Goal: Task Accomplishment & Management: Manage account settings

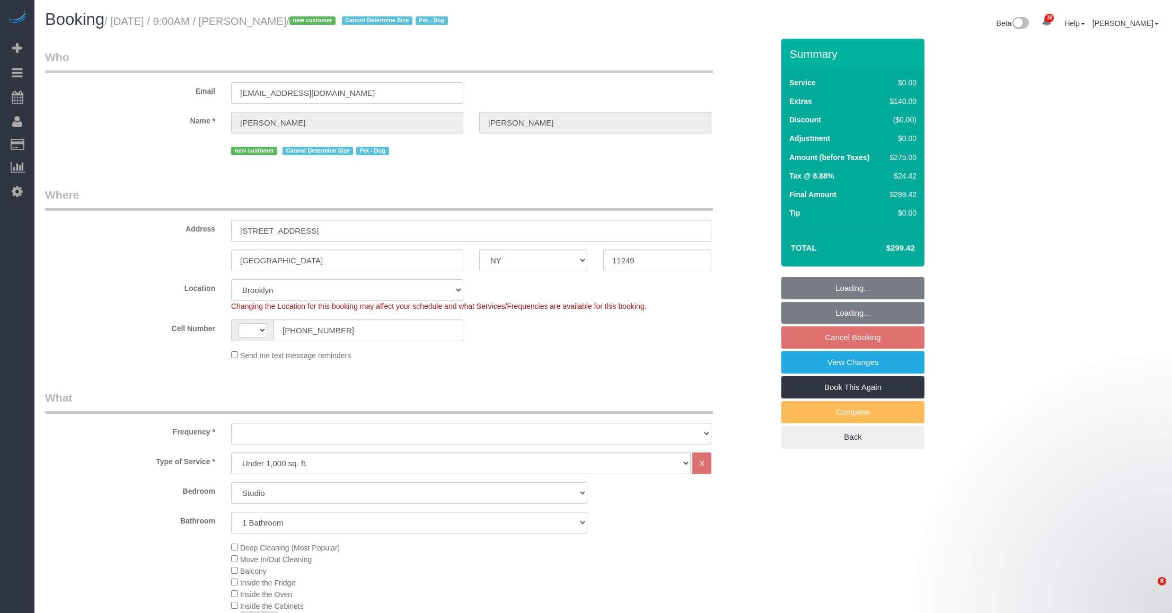
select select "NY"
select select "number:57"
select select "number:71"
select select "number:13"
select select "number:5"
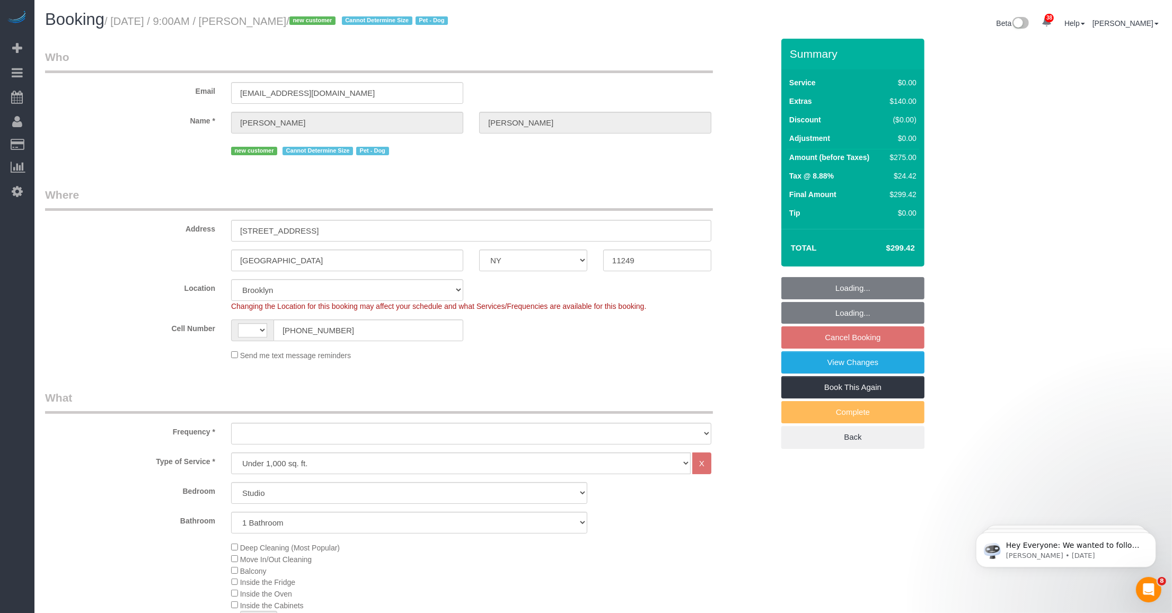
select select "string:US"
select select "object:1072"
select select "string:stripe-pm_1SHCZs4VGloSiKo7sPd9Ohag"
select select "spot2"
select select "object:1432"
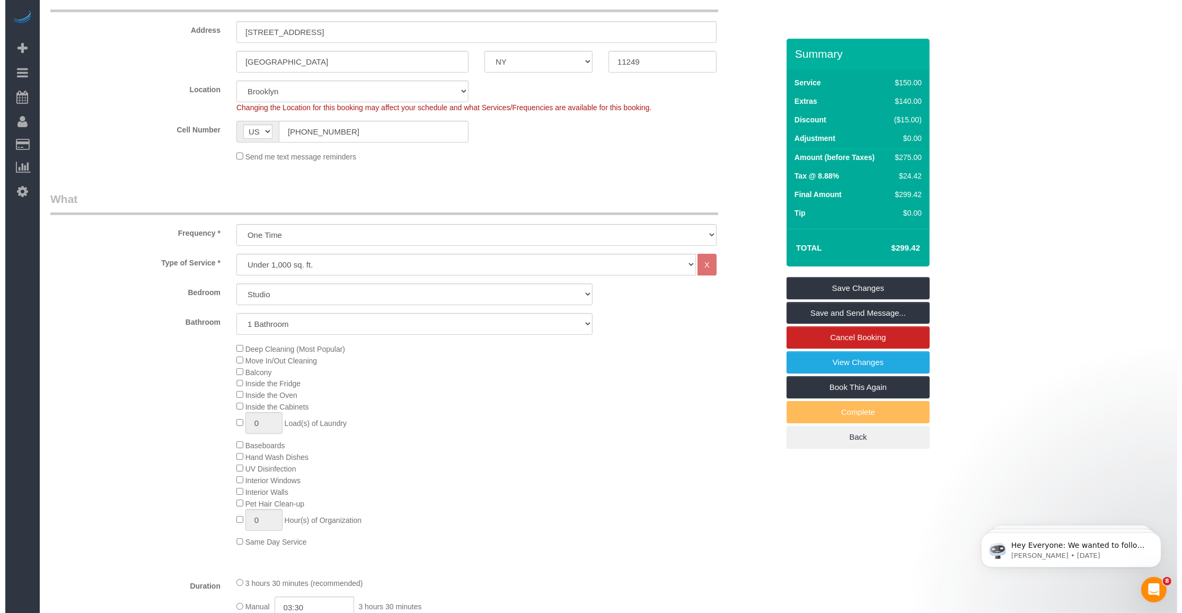
scroll to position [265, 0]
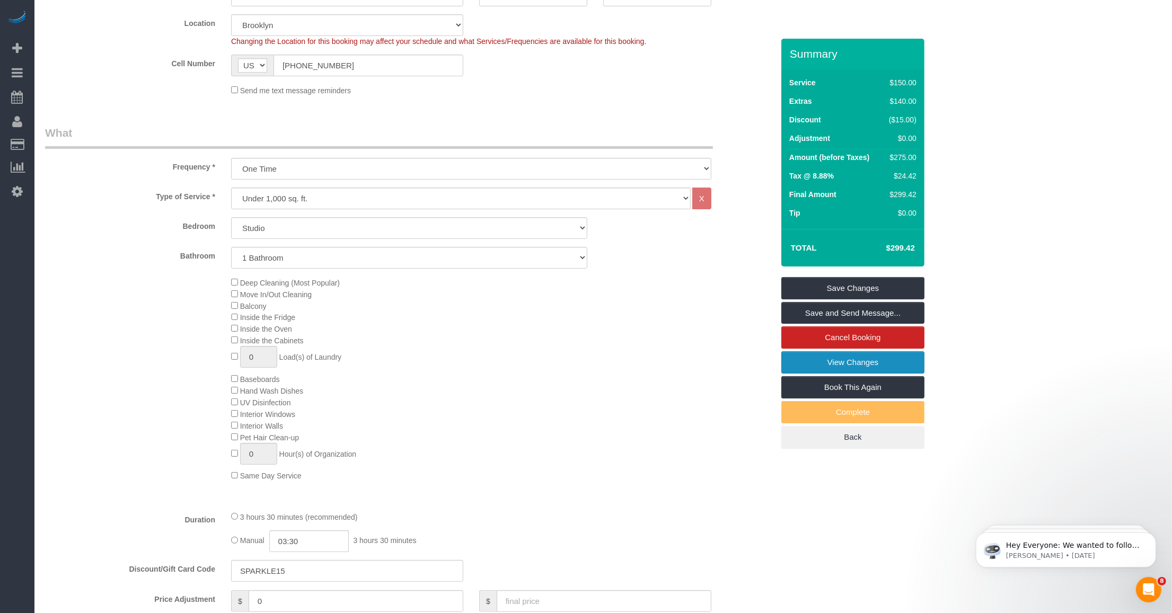
click at [825, 360] on link "View Changes" at bounding box center [852, 362] width 143 height 22
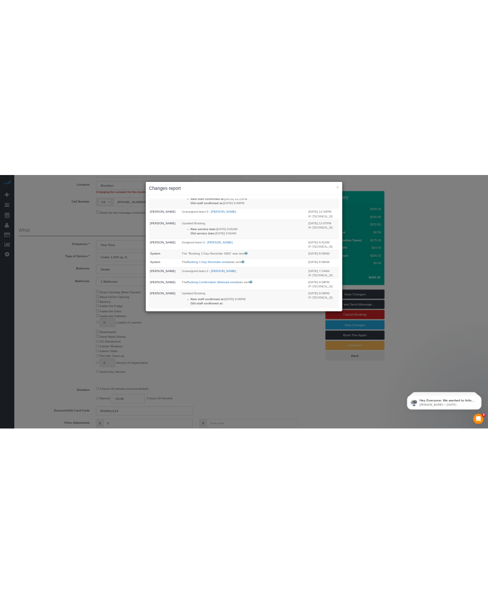
scroll to position [132, 0]
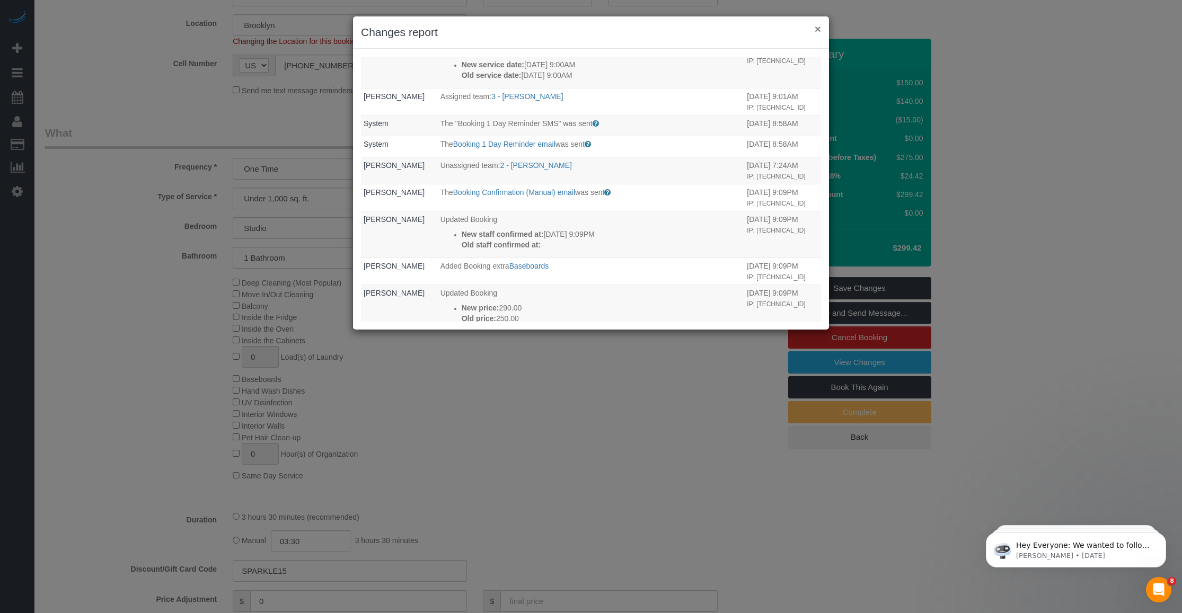
click at [819, 32] on button "×" at bounding box center [818, 28] width 6 height 11
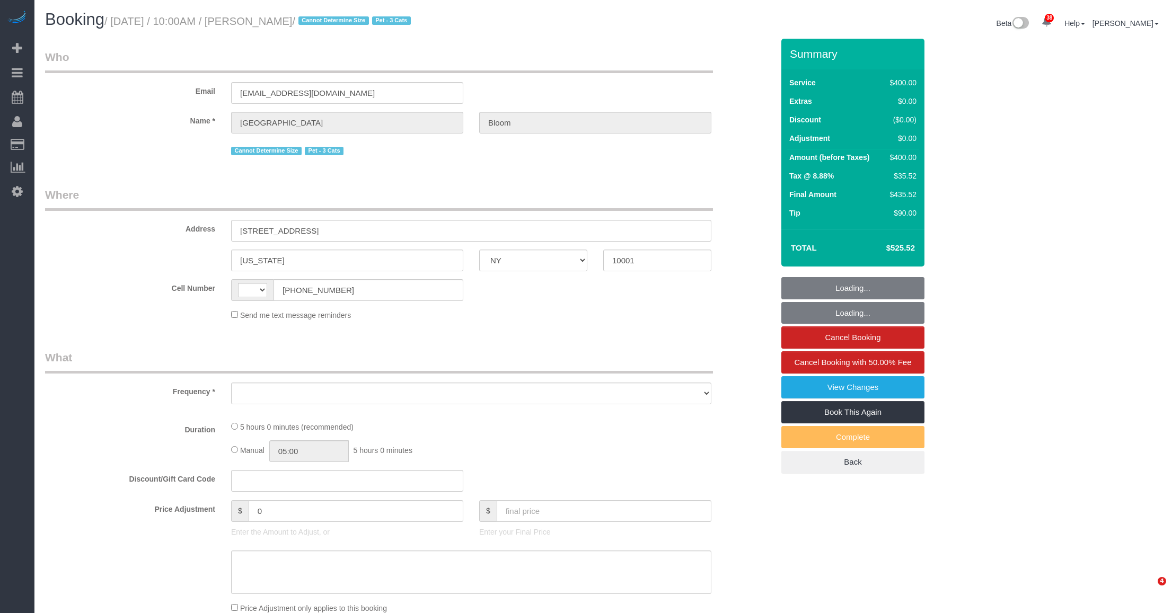
select select "NY"
select select "string:US"
select select "string:stripe-pm_1SHVqN4VGloSiKo7rFGm6FRL"
select select "number:89"
select select "number:90"
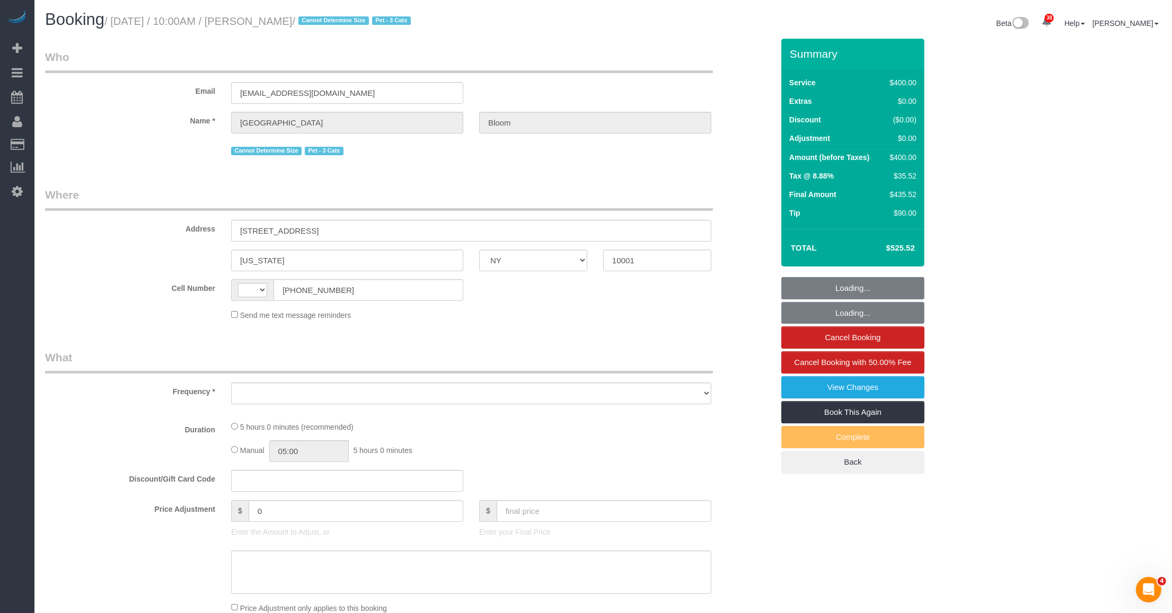
select select "number:14"
select select "number:5"
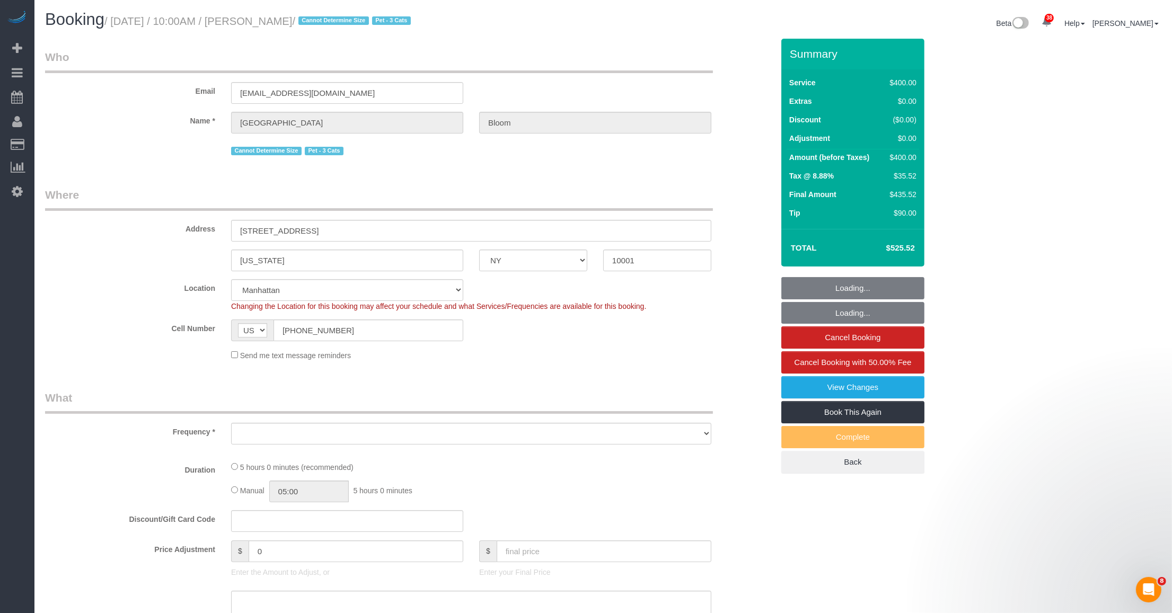
select select "object:1098"
select select "spot1"
select select "300"
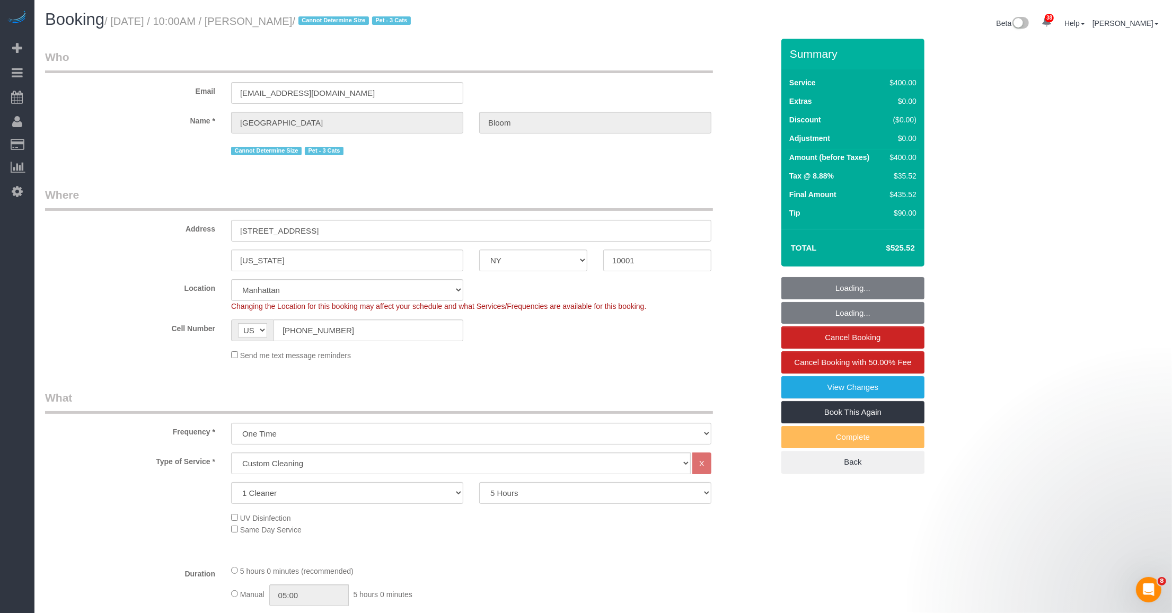
select select "object:1538"
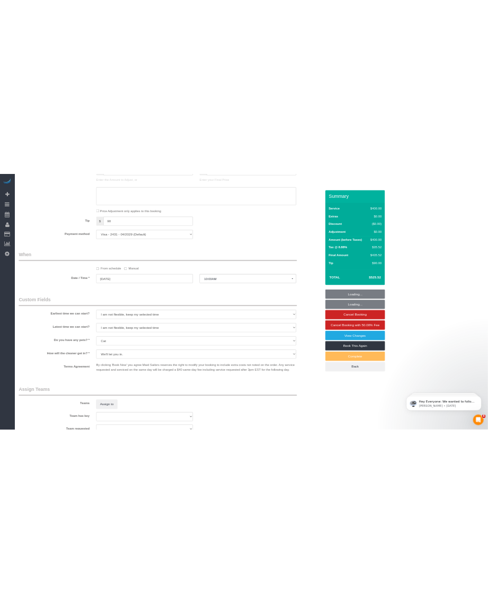
scroll to position [861, 0]
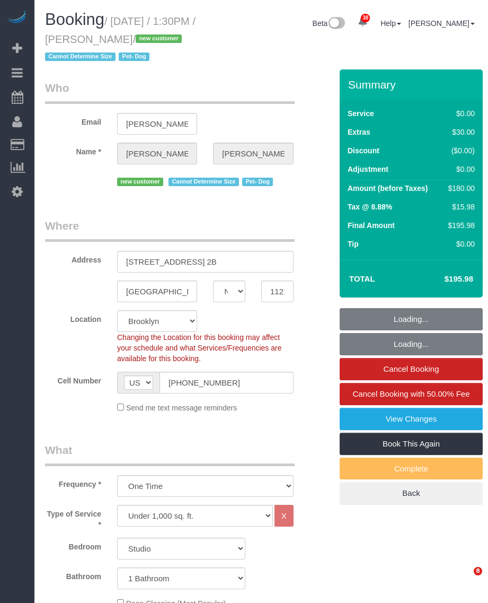
select select "NY"
select select "number:57"
select select "number:75"
select select "number:13"
select select "number:5"
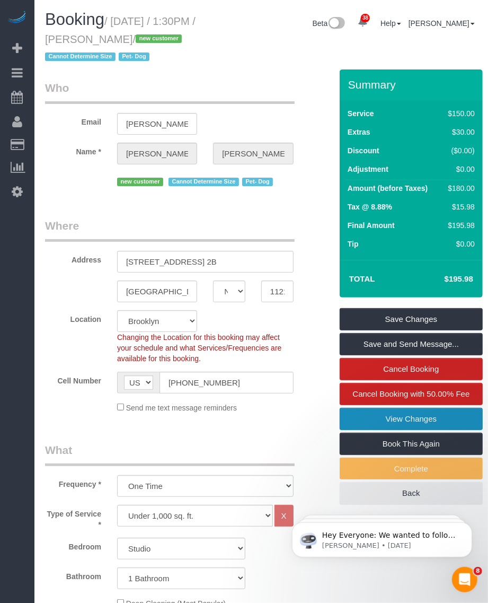
click at [358, 413] on link "View Changes" at bounding box center [411, 419] width 143 height 22
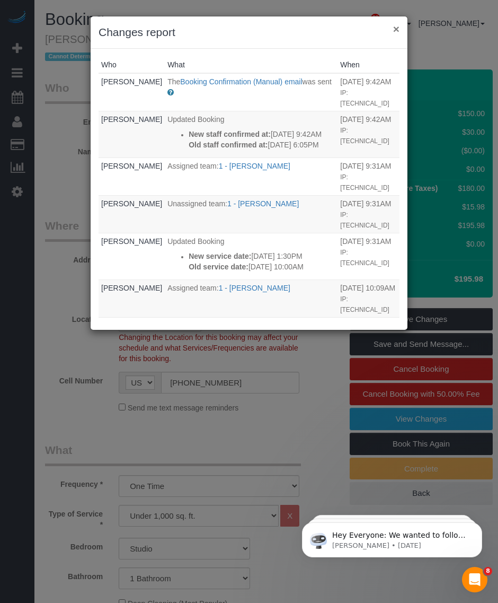
click at [399, 25] on button "×" at bounding box center [396, 28] width 6 height 11
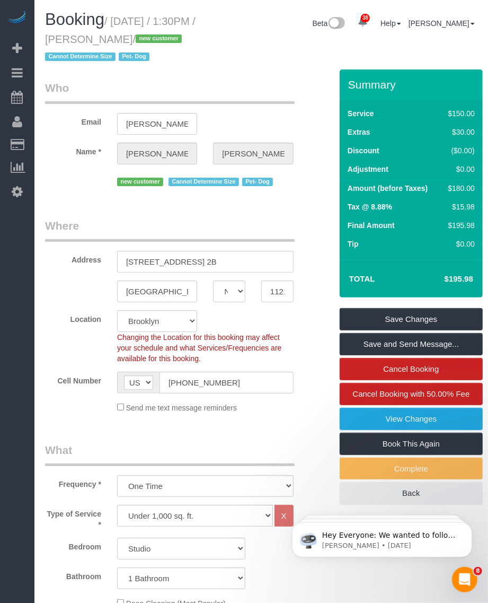
drag, startPoint x: 116, startPoint y: 16, endPoint x: 165, endPoint y: 40, distance: 55.0
click at [165, 40] on small "/ October 13, 2025 / 1:30PM / Meghan Gerard / new customer Cannot Determine Siz…" at bounding box center [120, 39] width 151 height 48
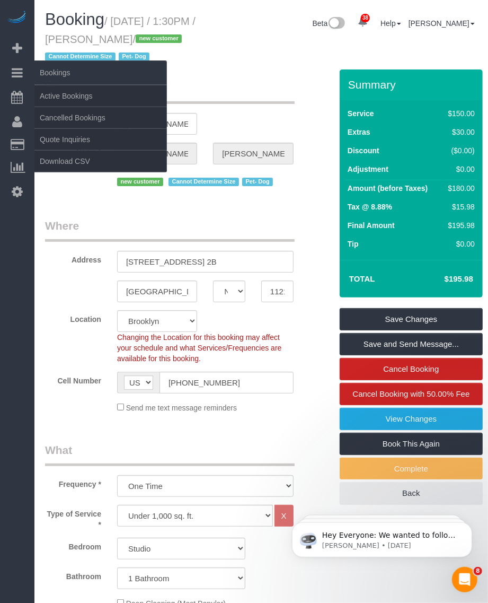
copy small "October 13, 2025 / 1:30PM / Meghan Gerard"
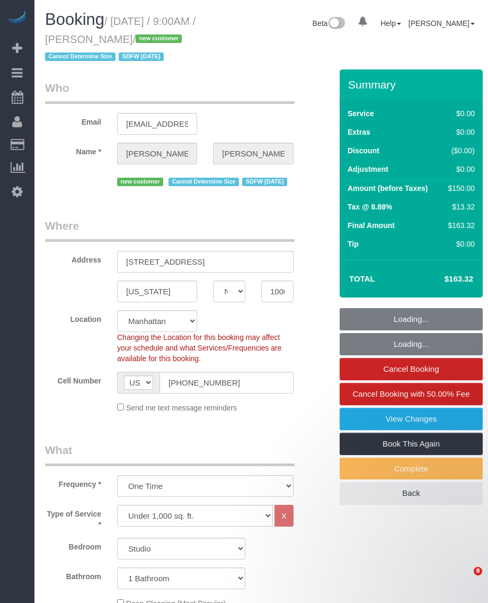
select select "NY"
select select "number:89"
select select "number:90"
select select "number:15"
select select "number:7"
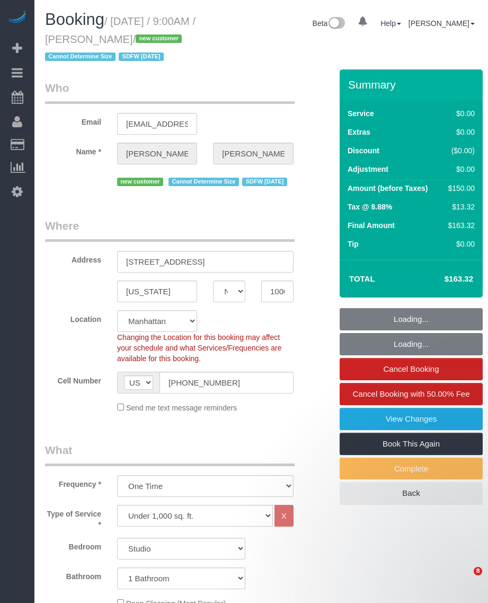
select select "object:1081"
select select "spot1"
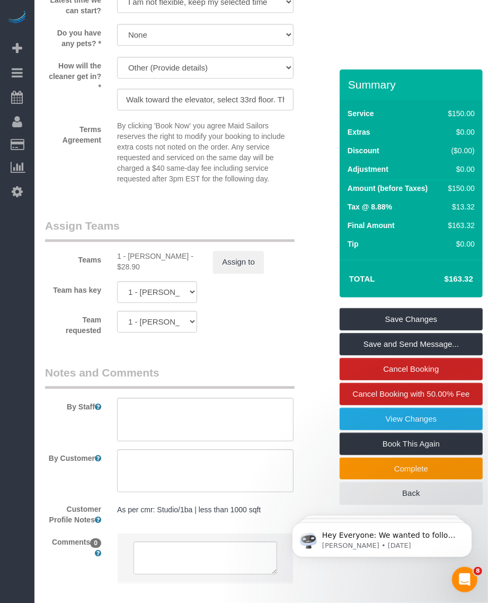
scroll to position [1397, 0]
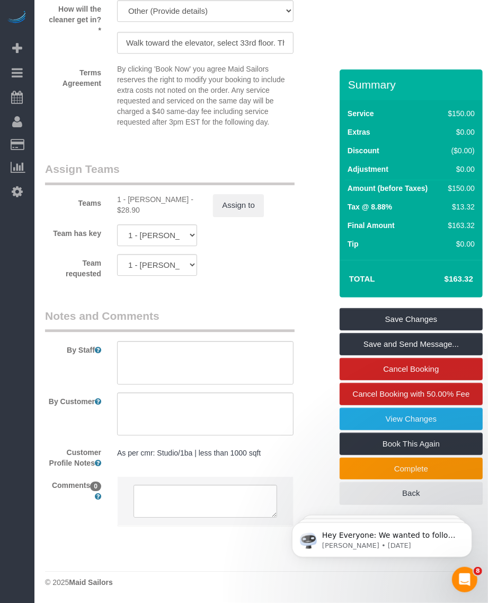
drag, startPoint x: 128, startPoint y: 197, endPoint x: 179, endPoint y: 198, distance: 50.9
click at [179, 198] on div "1 - Kariluz Romero - $28.90" at bounding box center [157, 204] width 80 height 21
copy div "Kariluz Romero"
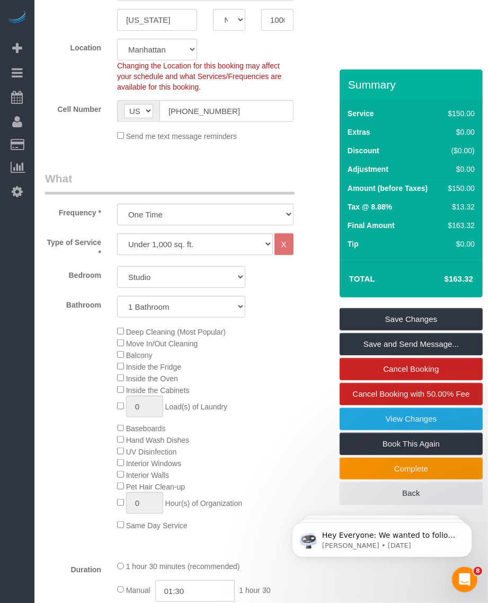
scroll to position [0, 0]
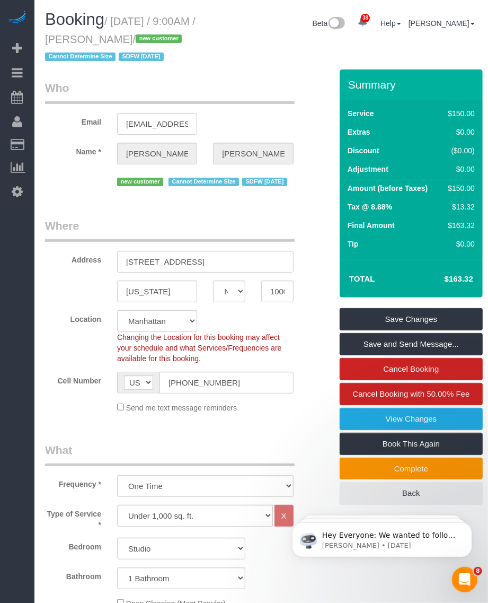
click at [113, 23] on small "/ October 12, 2025 / 9:00AM / Letty Liu / new customer Cannot Determine Size SD…" at bounding box center [120, 39] width 151 height 48
drag, startPoint x: 118, startPoint y: 19, endPoint x: 131, endPoint y: 38, distance: 23.1
click at [131, 38] on small "/ October 12, 2025 / 9:00AM / Letty Liu / new customer Cannot Determine Size SD…" at bounding box center [120, 39] width 151 height 48
copy small "October 12, 2025 / 9:00AM / Letty Liu"
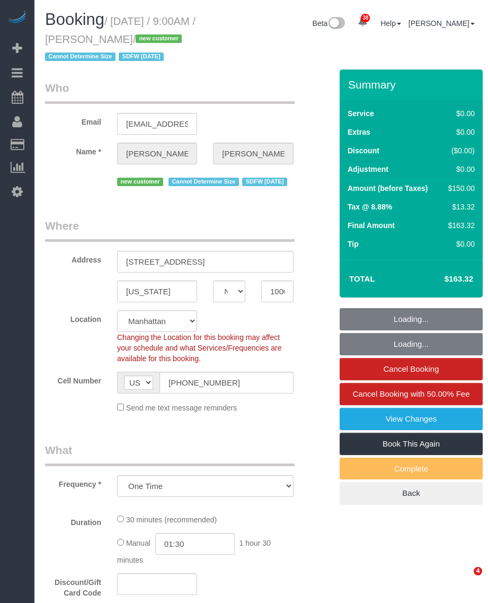
select select "NY"
select select "number:89"
select select "number:90"
select select "number:15"
select select "number:7"
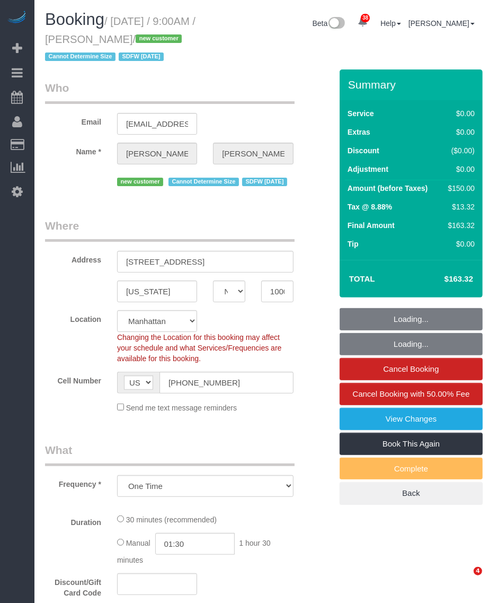
select select "object:978"
select select "spot1"
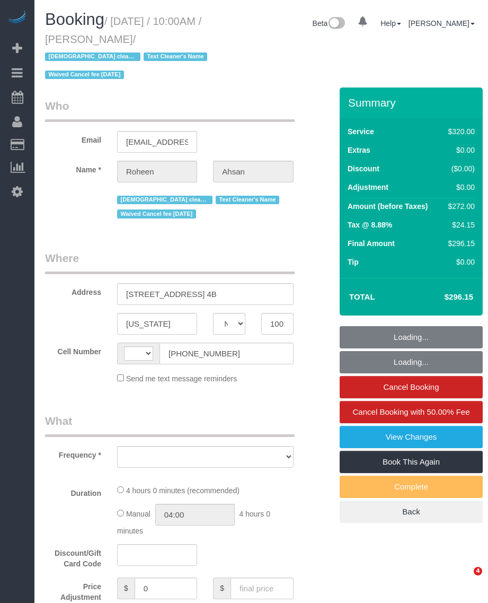
select select "NY"
select select "string:[GEOGRAPHIC_DATA]"
select select "number:58"
select select "number:71"
select select "number:15"
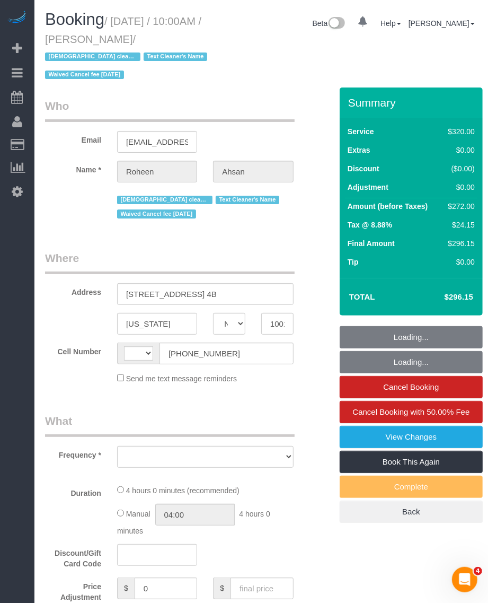
select select "number:6"
select select "object:978"
select select "spot1"
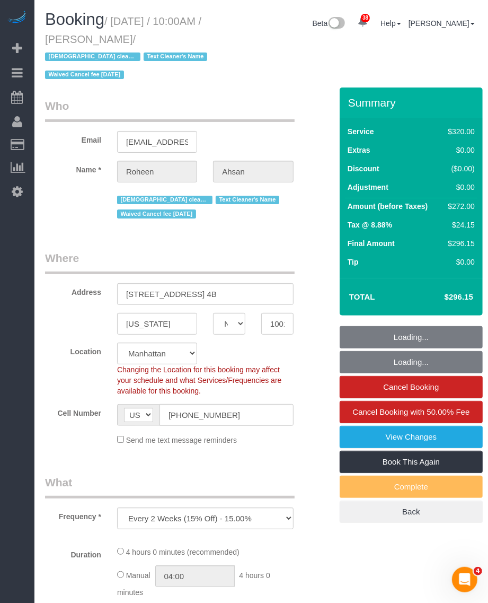
select select "string:stripe-pm_1RdfN24VGloSiKo70jTmvZbS"
select select "240"
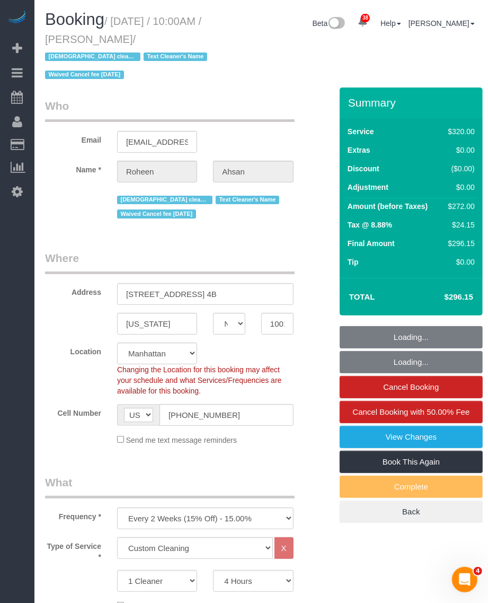
select select "object:1553"
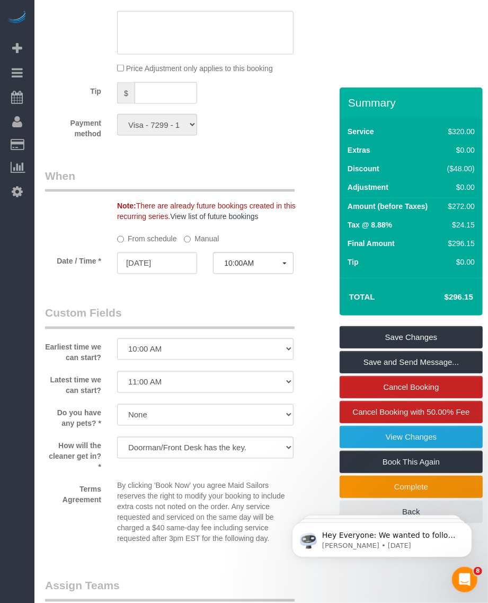
scroll to position [1126, 0]
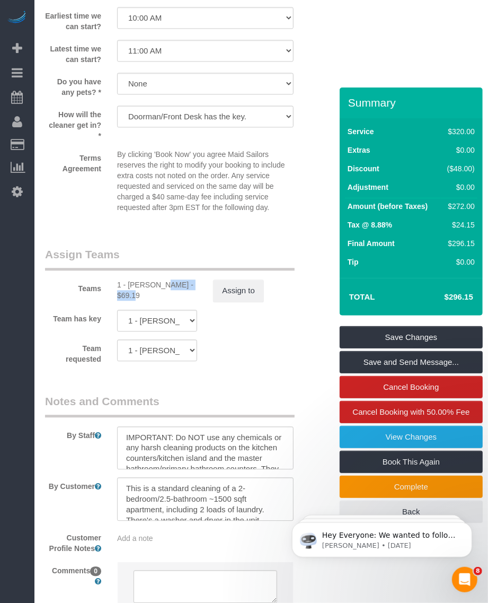
drag, startPoint x: 128, startPoint y: 282, endPoint x: 173, endPoint y: 281, distance: 45.1
click at [173, 281] on div "1 - Emily Desena - $69.19" at bounding box center [157, 289] width 80 height 21
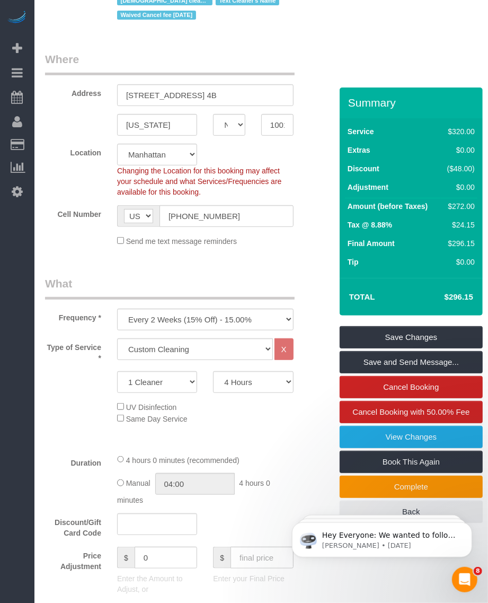
scroll to position [0, 0]
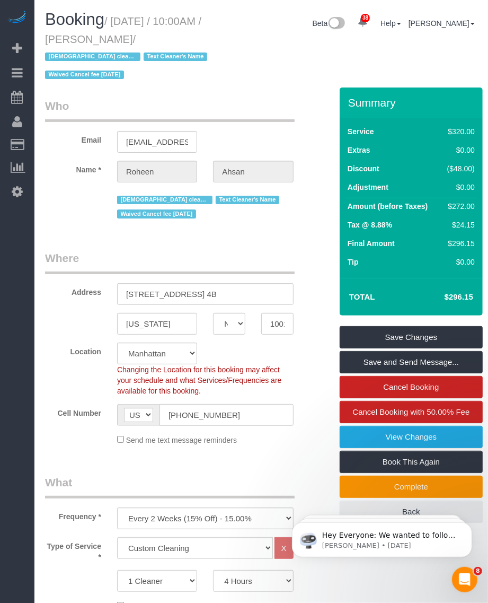
click at [116, 21] on small "/ October 12, 2025 / 10:00AM / Roheen Ahsan / Female cleaner only Text Cleaner'…" at bounding box center [127, 48] width 165 height 66
drag, startPoint x: 117, startPoint y: 16, endPoint x: 164, endPoint y: 40, distance: 53.3
click at [164, 40] on small "/ October 12, 2025 / 10:00AM / Roheen Ahsan / Female cleaner only Text Cleaner'…" at bounding box center [127, 48] width 165 height 66
copy small "October 12, 2025 / 10:00AM / Roheen Ahsan"
drag, startPoint x: 200, startPoint y: 49, endPoint x: 185, endPoint y: 58, distance: 17.2
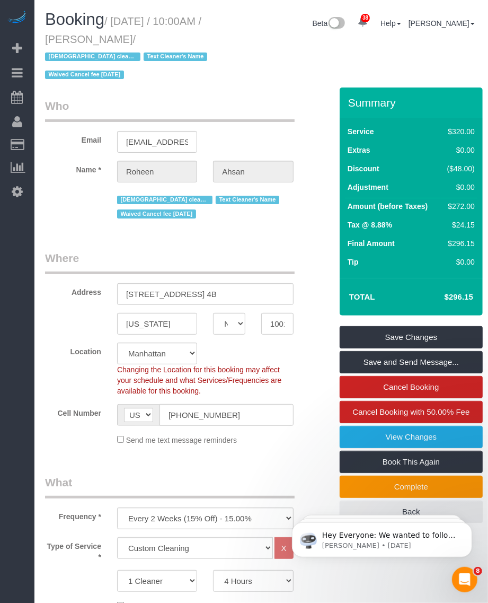
click at [197, 51] on h1 "Booking / October 12, 2025 / 10:00AM / Roheen Ahsan / Female cleaner only Text …" at bounding box center [130, 47] width 171 height 72
click at [163, 23] on small "/ October 12, 2025 / 10:00AM / Roheen Ahsan / Female cleaner only Text Cleaner'…" at bounding box center [127, 48] width 165 height 66
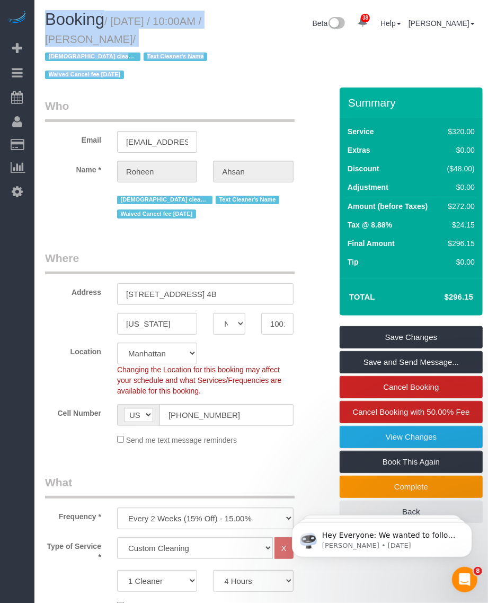
click at [163, 23] on small "/ October 12, 2025 / 10:00AM / Roheen Ahsan / Female cleaner only Text Cleaner'…" at bounding box center [127, 48] width 165 height 66
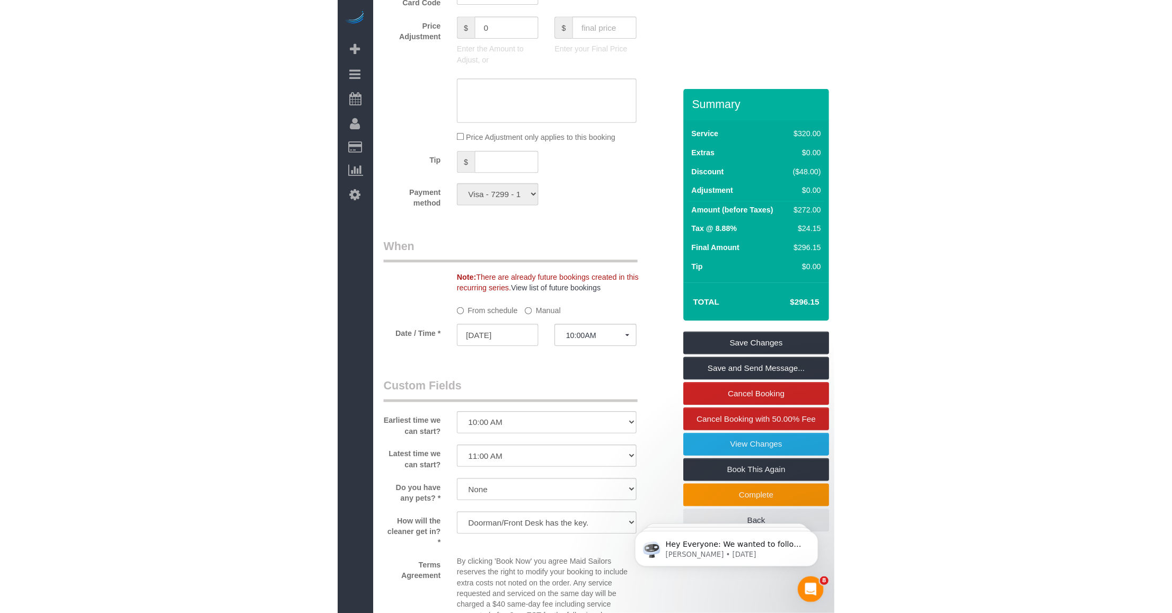
scroll to position [994, 0]
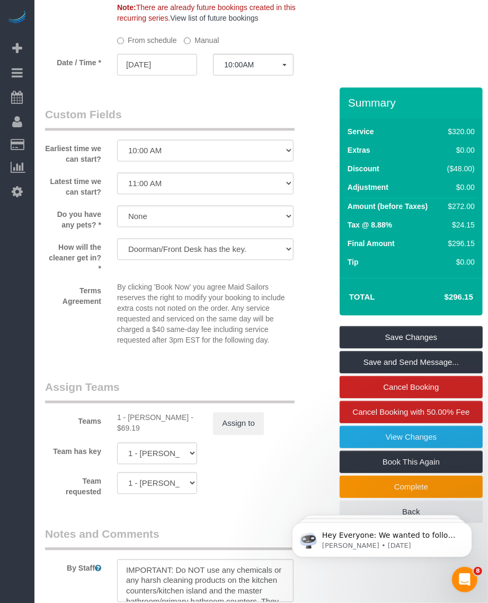
click at [131, 411] on div "Teams 1 - Emily Desena - $69.19 Assign to" at bounding box center [181, 406] width 288 height 55
drag, startPoint x: 131, startPoint y: 413, endPoint x: 173, endPoint y: 416, distance: 42.0
click at [173, 416] on div "1 - Emily Desena - $69.19" at bounding box center [157, 422] width 80 height 21
copy div "Emily Desena"
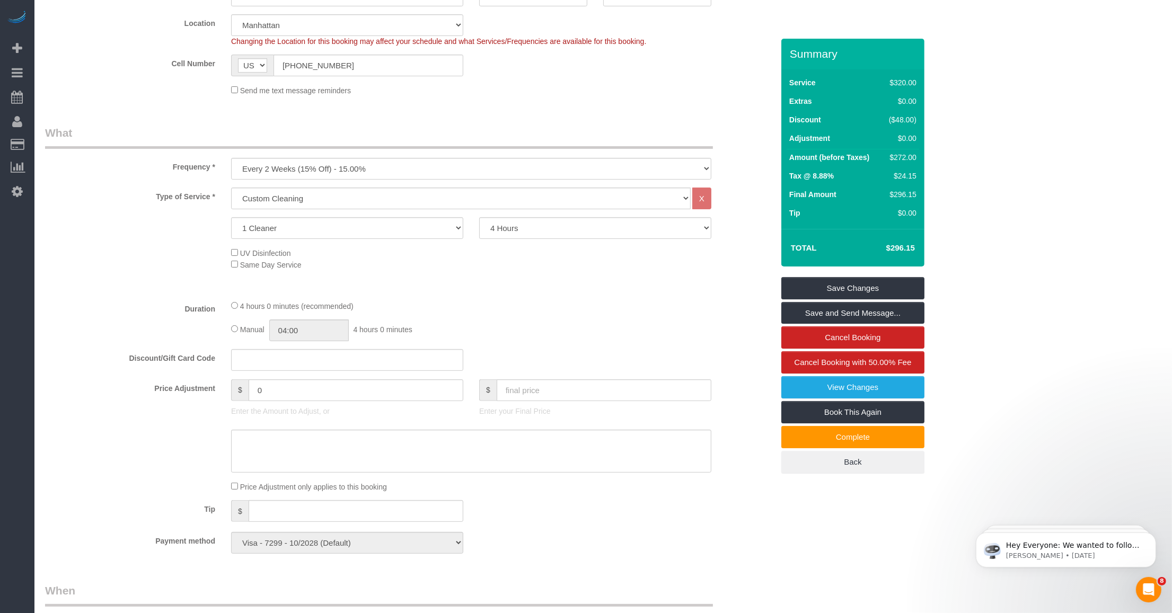
scroll to position [0, 0]
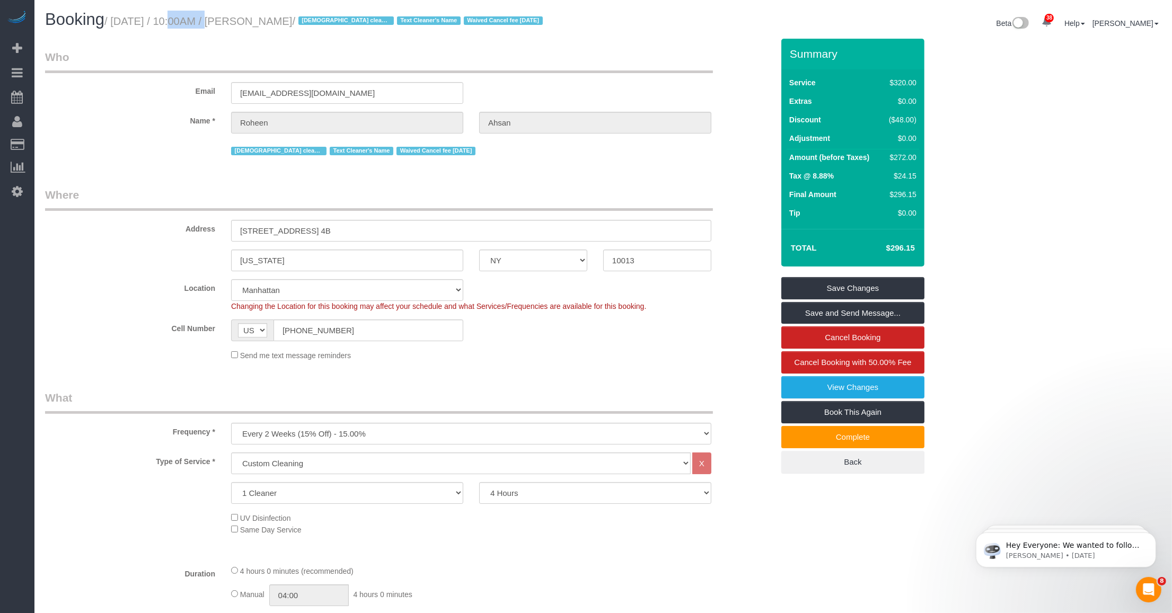
drag, startPoint x: 156, startPoint y: 23, endPoint x: 206, endPoint y: 22, distance: 49.3
click at [202, 22] on small "/ October 12, 2025 / 10:00AM / Roheen Ahsan / Female cleaner only Text Cleaner'…" at bounding box center [324, 21] width 441 height 12
drag, startPoint x: 206, startPoint y: 22, endPoint x: 144, endPoint y: 27, distance: 62.2
click at [144, 27] on h1 "Booking / October 12, 2025 / 10:00AM / Roheen Ahsan / Female cleaner only Text …" at bounding box center [320, 20] width 550 height 18
drag, startPoint x: 130, startPoint y: 27, endPoint x: 171, endPoint y: 27, distance: 40.3
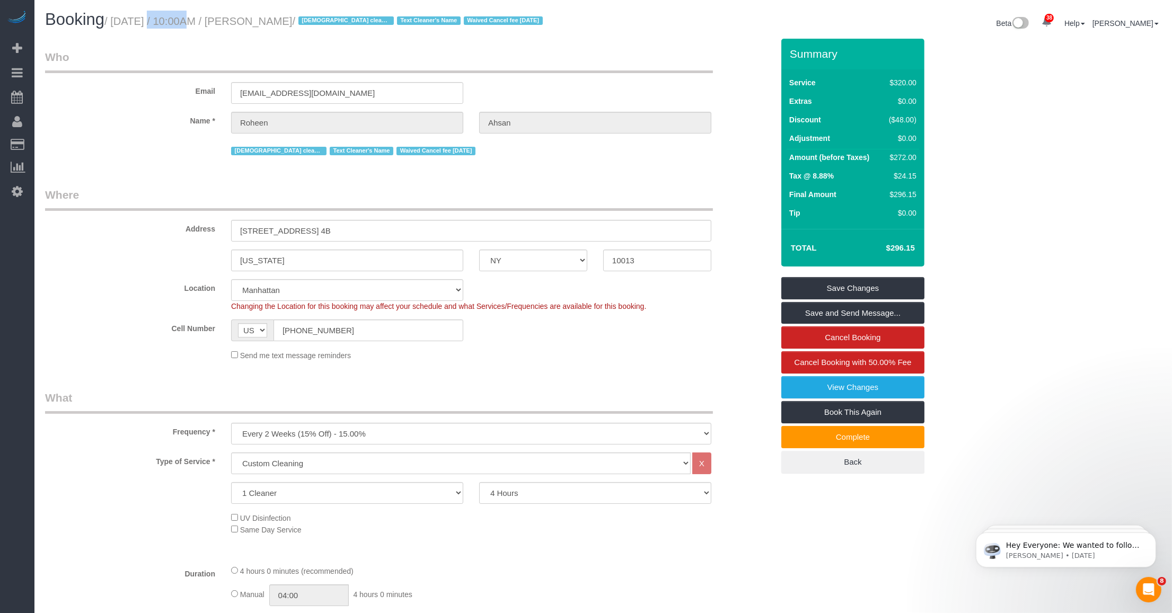
click at [171, 27] on h1 "Booking / October 12, 2025 / 10:00AM / Roheen Ahsan / Female cleaner only Text …" at bounding box center [320, 20] width 550 height 18
drag, startPoint x: 171, startPoint y: 27, endPoint x: 144, endPoint y: 22, distance: 27.5
click at [141, 23] on small "/ October 12, 2025 / 10:00AM / Roheen Ahsan / Female cleaner only Text Cleaner'…" at bounding box center [324, 21] width 441 height 12
drag, startPoint x: 161, startPoint y: 19, endPoint x: 194, endPoint y: 19, distance: 33.9
click at [194, 19] on small "/ October 12, 2025 / 10:00AM / Roheen Ahsan / Female cleaner only Text Cleaner'…" at bounding box center [324, 21] width 441 height 12
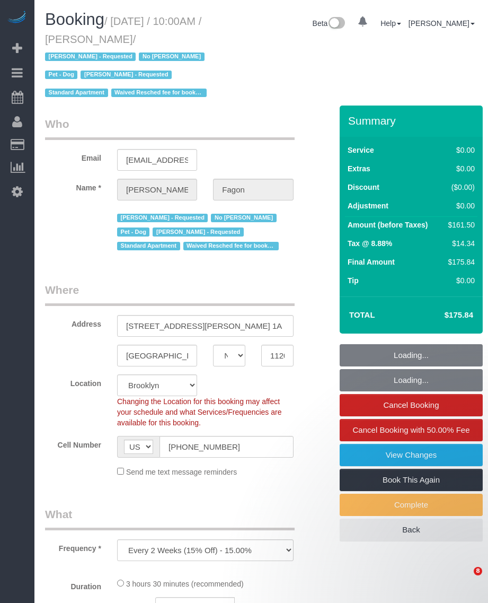
select select "NY"
select select "number:60"
select select "number:74"
select select "number:13"
select select "number:5"
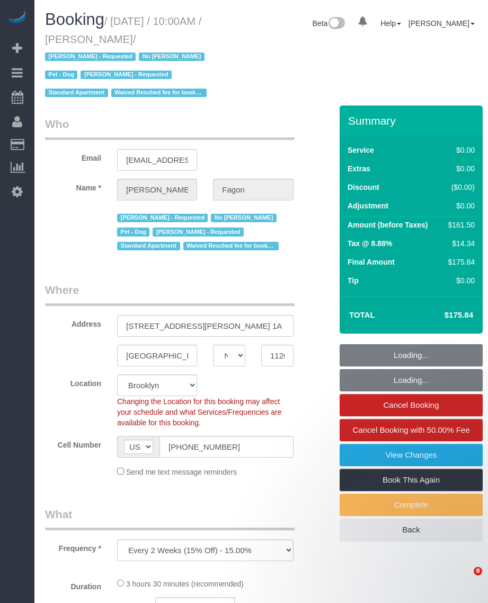
select select "object:992"
select select "string:stripe-pm_1N7MCH4VGloSiKo7X7U6WIVW"
select select "1"
select select "2"
select select "spot1"
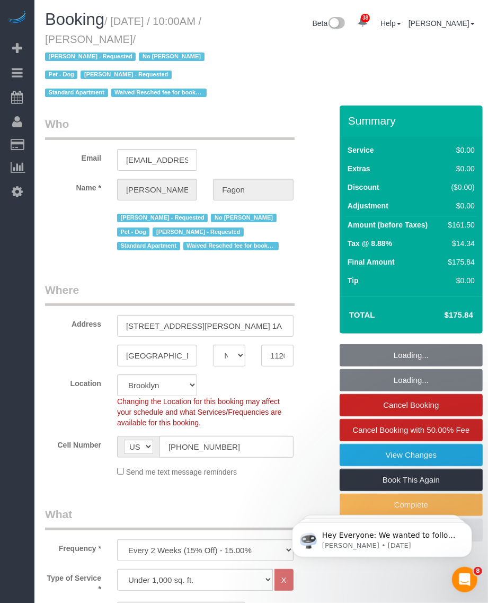
select select "1"
select select "2"
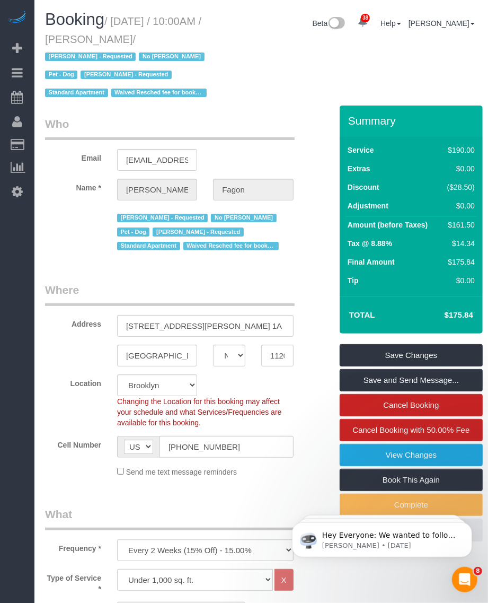
drag, startPoint x: 122, startPoint y: 30, endPoint x: 118, endPoint y: 25, distance: 6.8
click at [121, 30] on h1 "Booking / October 13, 2025 / 10:00AM / Olivia Fagon / Andrea Thomas - Requested…" at bounding box center [130, 56] width 171 height 90
drag, startPoint x: 117, startPoint y: 22, endPoint x: 154, endPoint y: 35, distance: 38.9
click at [154, 35] on small "/ October 13, 2025 / 10:00AM / Olivia Fagon / Andrea Thomas - Requested No Warr…" at bounding box center [127, 57] width 165 height 84
copy small "October 13, 2025 / 10:00AM / Olivia Fagon"
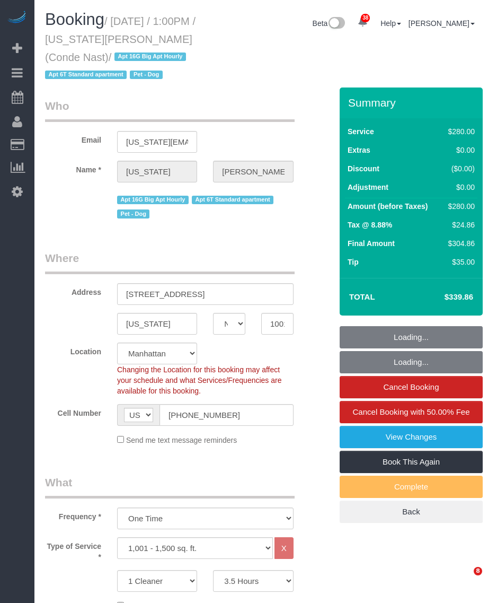
select select "NY"
select select "210"
select select "spot1"
select select "number:59"
select select "number:73"
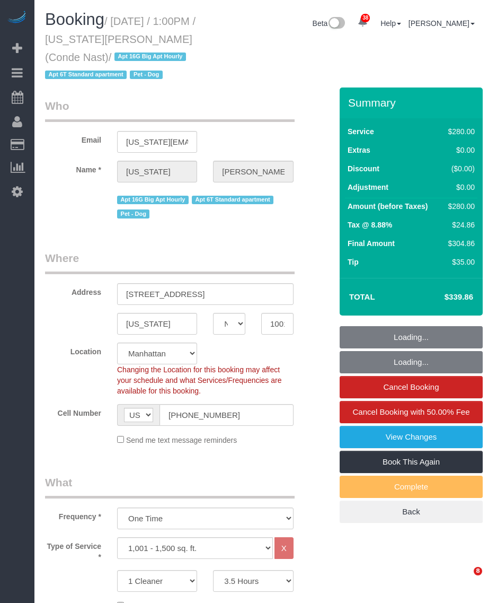
select select "number:13"
select select "number:6"
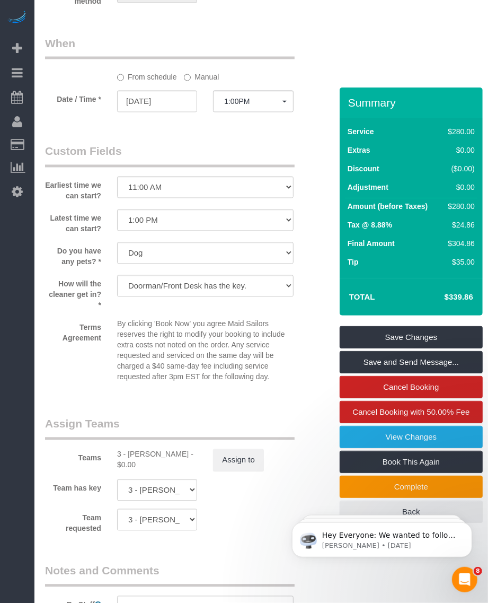
scroll to position [1192, 0]
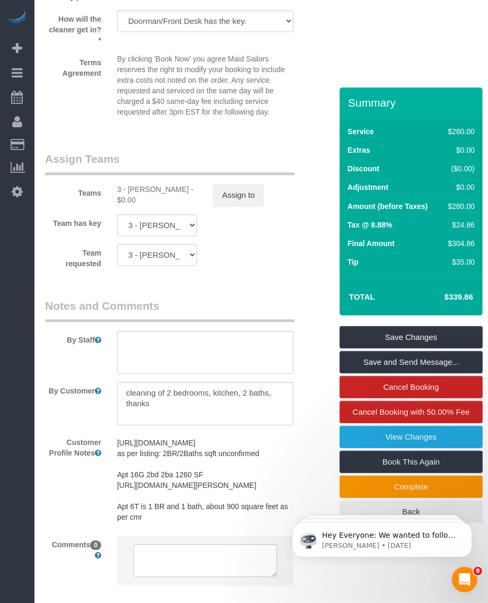
drag, startPoint x: 128, startPoint y: 186, endPoint x: 179, endPoint y: 191, distance: 51.2
click at [179, 191] on div "3 - Diana Gonzalez - $0.00" at bounding box center [157, 194] width 80 height 21
copy div "Diana Gonzalez"
click at [132, 187] on div "3 - Diana Gonzalez - $0.00" at bounding box center [157, 194] width 80 height 21
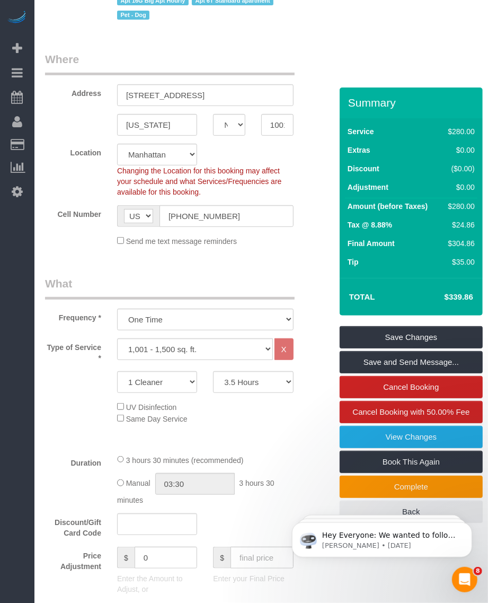
scroll to position [0, 0]
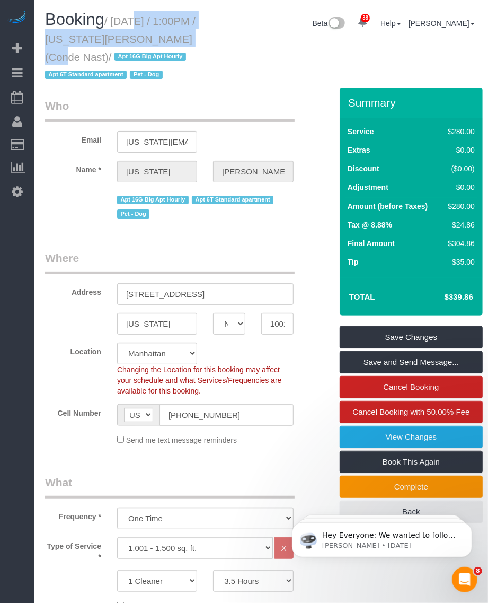
drag, startPoint x: 110, startPoint y: 30, endPoint x: 157, endPoint y: 36, distance: 47.6
click at [157, 36] on small "/ October 12, 2025 / 1:00PM / Virginia Smith (Conde Nast) / Apt 16G Big Apt Hou…" at bounding box center [120, 48] width 151 height 66
copy small "October 12, 2025 / 1:00PM / Virginia Smith"
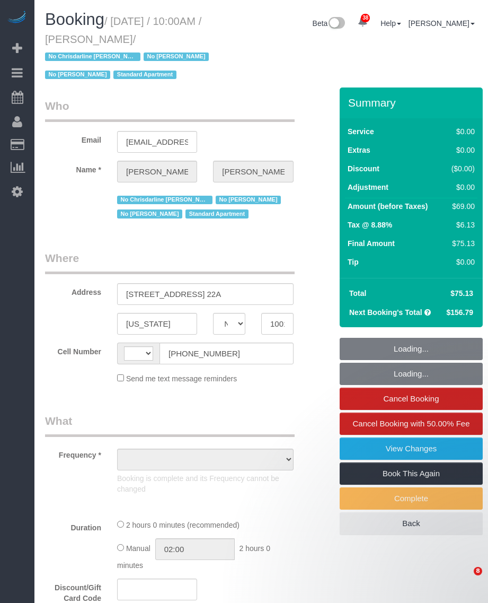
select select "NY"
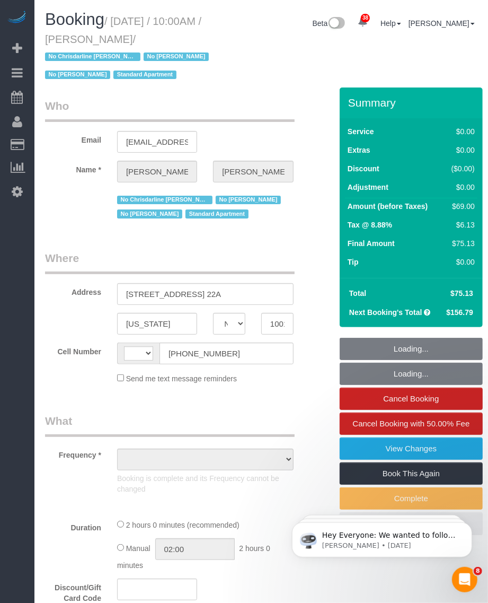
select select "string:stripe-pm_1MiOhd4VGloSiKo7u6aFK8UC"
select select "number:89"
select select "number:90"
select select "number:15"
select select "number:5"
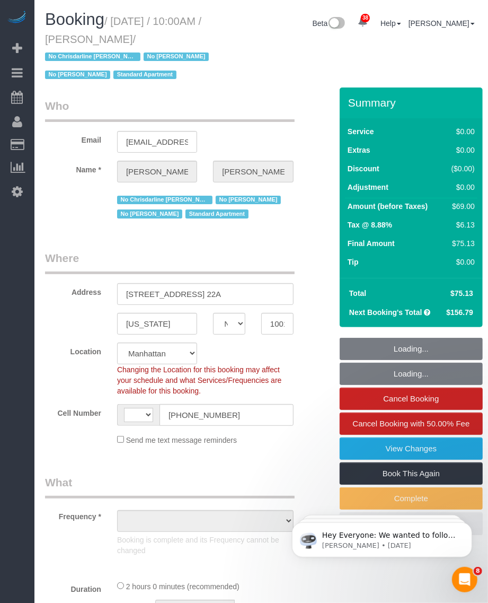
select select "string:US"
select select "object:990"
select select "1"
select select "spot1"
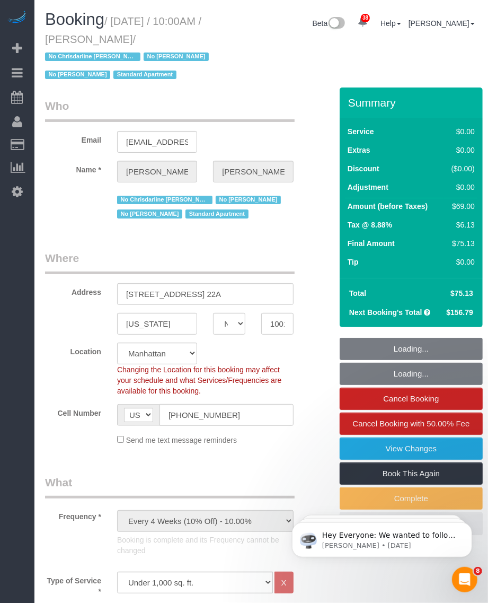
select select "object:1577"
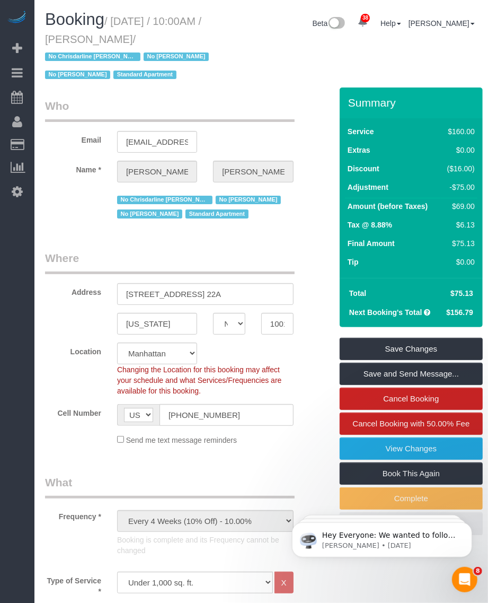
click at [114, 14] on h1 "Booking / October 10, 2025 / 10:00AM / Darren Opland / No Chrisdarline Cineas N…" at bounding box center [130, 47] width 171 height 72
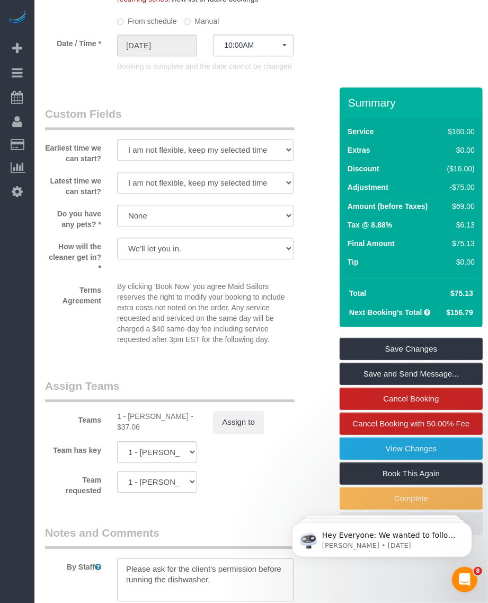
scroll to position [1325, 0]
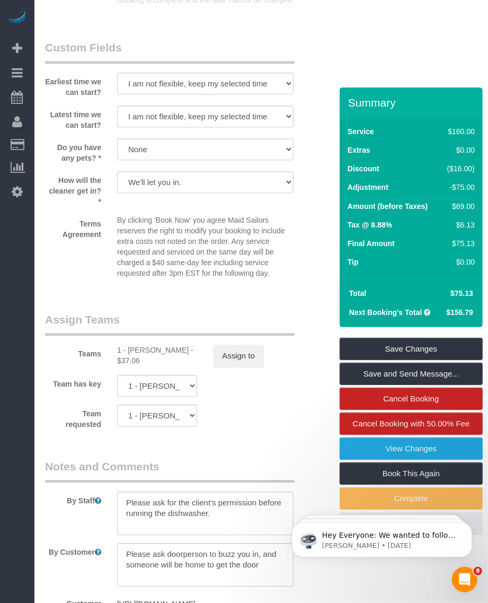
drag, startPoint x: 126, startPoint y: 350, endPoint x: 141, endPoint y: 363, distance: 20.3
click at [141, 363] on div "1 - Chrisdarline Gedeus Cineas - $37.06" at bounding box center [157, 354] width 80 height 21
click at [128, 348] on div "1 - Chrisdarline Gedeus Cineas - $37.06" at bounding box center [157, 354] width 80 height 21
drag, startPoint x: 128, startPoint y: 348, endPoint x: 139, endPoint y: 364, distance: 19.0
click at [139, 364] on div "1 - Chrisdarline Gedeus Cineas - $37.06" at bounding box center [157, 354] width 80 height 21
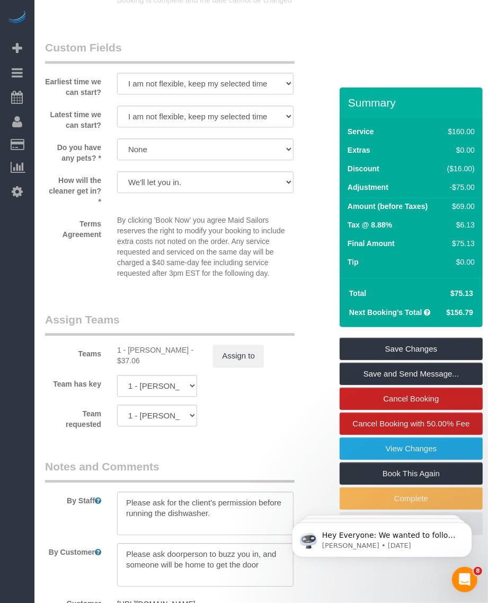
copy div "Chrisdarline Gedeus Cineas"
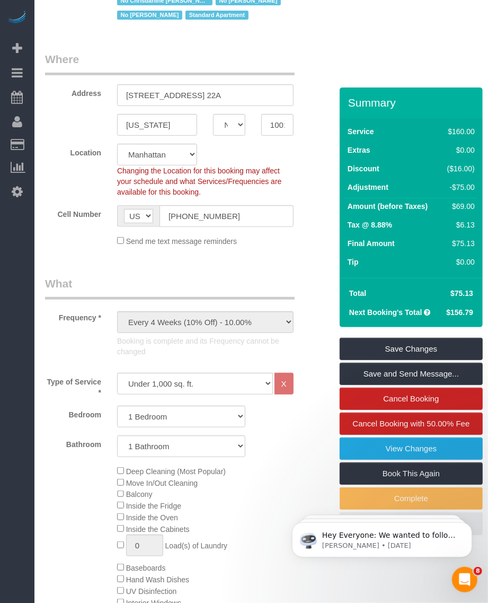
scroll to position [0, 0]
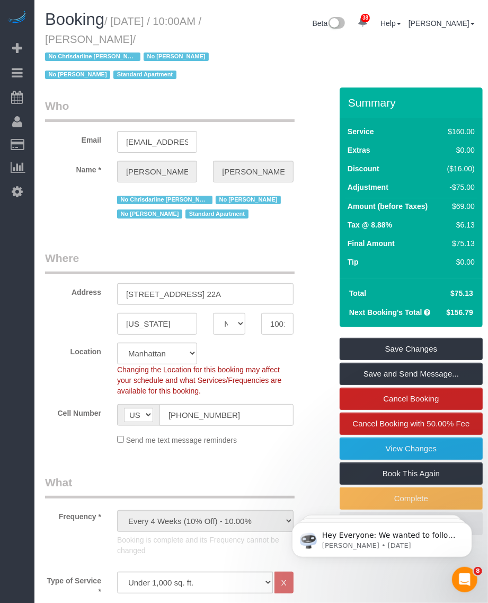
drag, startPoint x: 117, startPoint y: 19, endPoint x: 167, endPoint y: 33, distance: 52.3
click at [167, 33] on small "/ October 10, 2025 / 10:00AM / Darren Opland / No Chrisdarline Cineas No Porche…" at bounding box center [128, 48] width 167 height 66
copy small "October 10, 2025 / 10:00AM / Darren Opland"
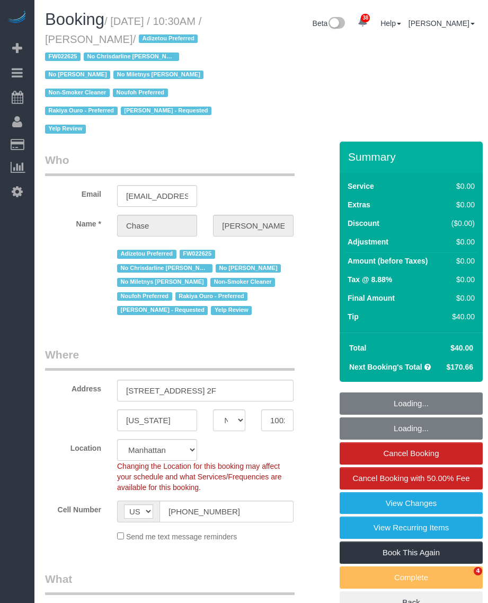
select select "NY"
select select "number:89"
select select "number:90"
select select "number:15"
select select "number:5"
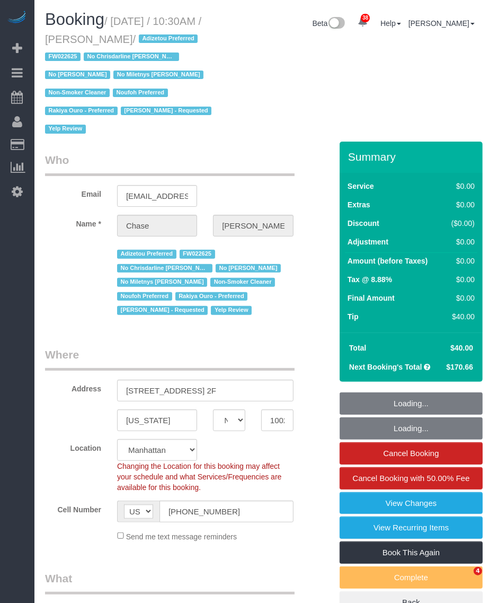
select select "number:21"
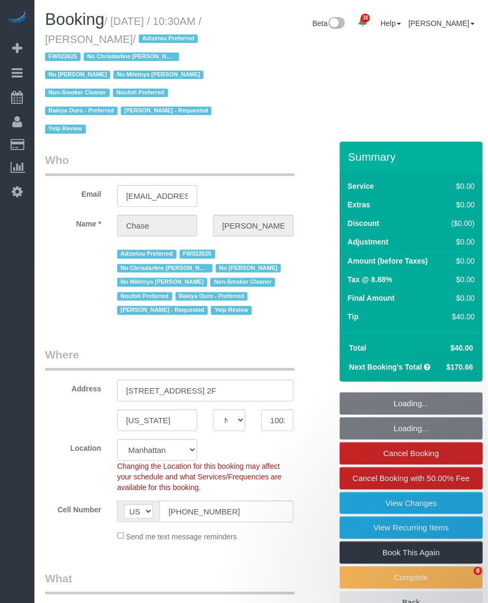
select select "object:1512"
select select "string:stripe-pm_1OHrAz4VGloSiKo7B4fon3jr"
select select "1"
select select "object:1632"
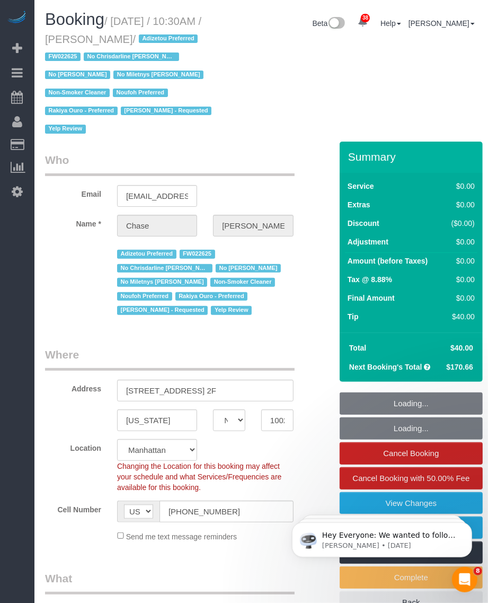
select select "1"
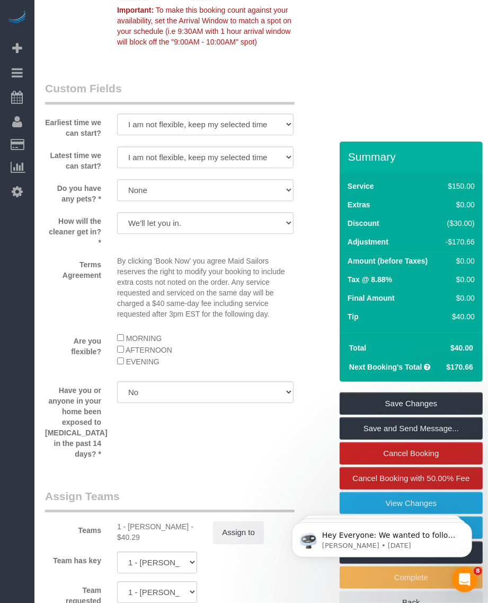
scroll to position [1656, 0]
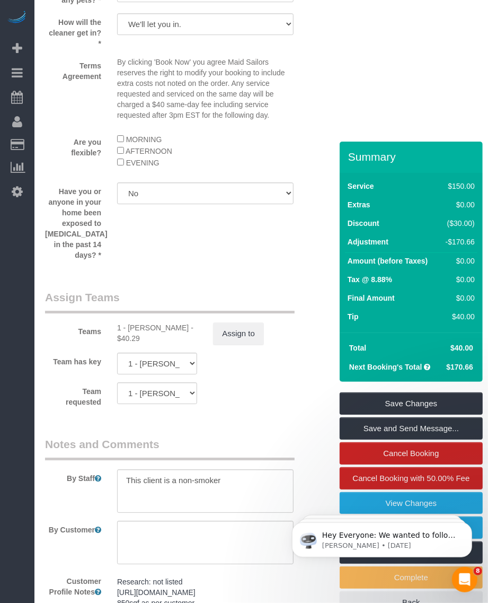
drag, startPoint x: 128, startPoint y: 318, endPoint x: 140, endPoint y: 328, distance: 15.5
click at [140, 328] on div "1 - Chrisdarline Gedeus Cineas - $40.29" at bounding box center [157, 332] width 80 height 21
copy div "Chrisdarline Gedeus Cineas"
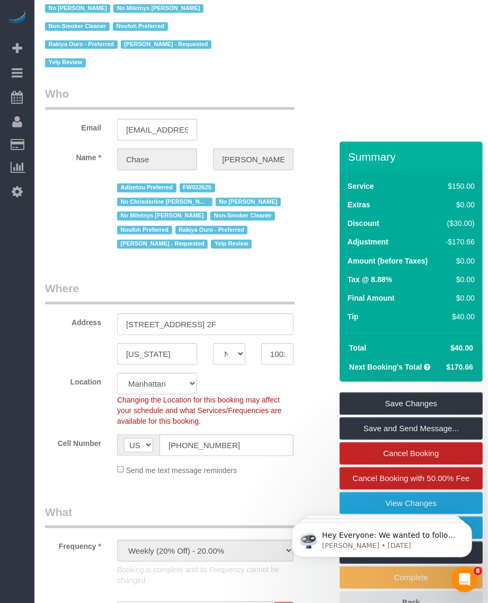
scroll to position [0, 0]
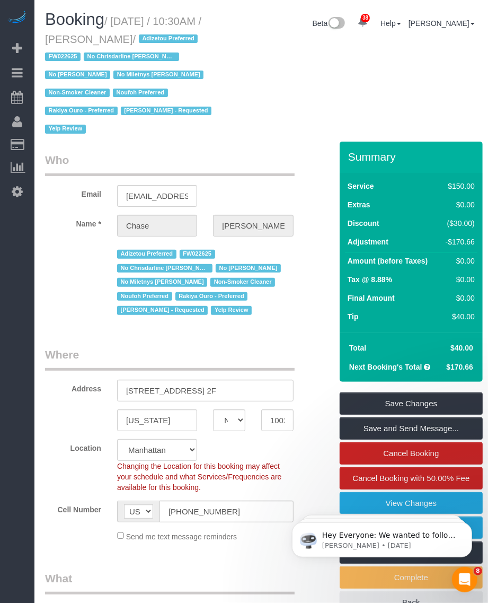
drag, startPoint x: 117, startPoint y: 19, endPoint x: 161, endPoint y: 36, distance: 47.1
click at [161, 36] on small "/ October 09, 2025 / 10:30AM / Chase Tralka / Adizetou Preferred FW022625 No Ch…" at bounding box center [130, 75] width 170 height 120
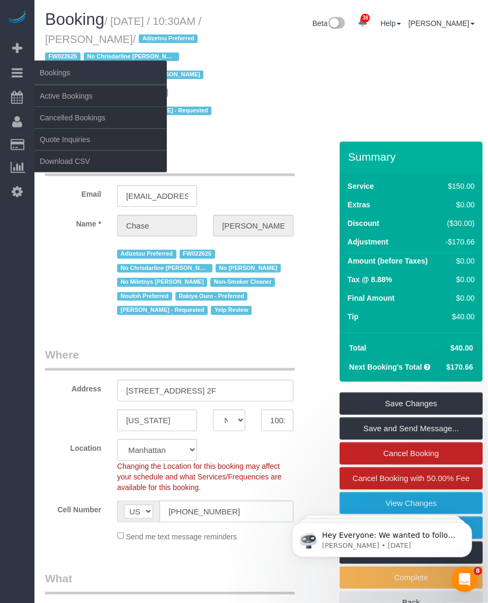
copy small "October 09, 2025 / 10:30AM / Chase Tralka"
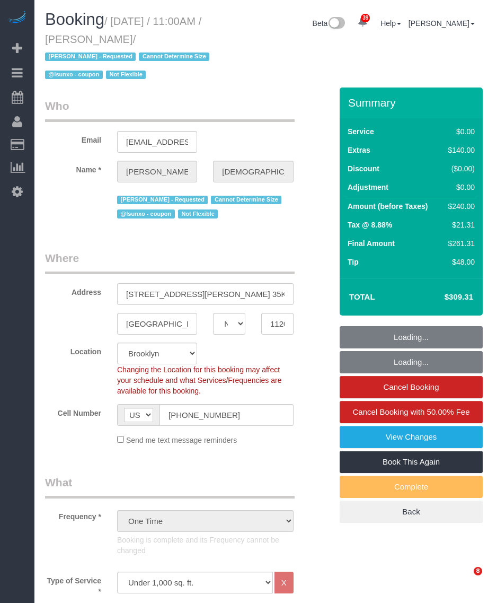
select select "NY"
select select "1"
select select "spot1"
select select "number:89"
select select "number:90"
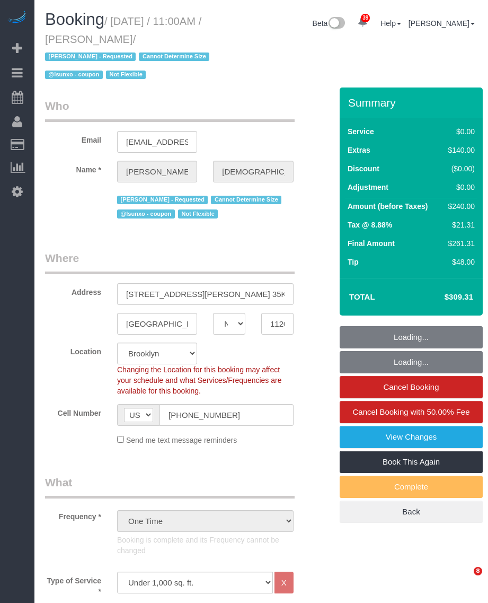
select select "number:15"
select select "number:5"
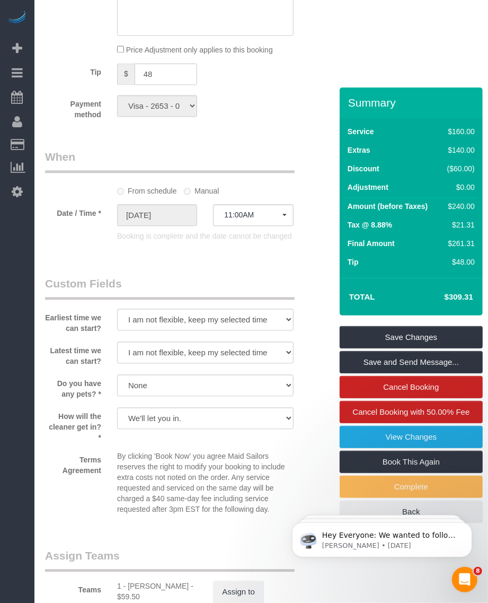
scroll to position [1391, 0]
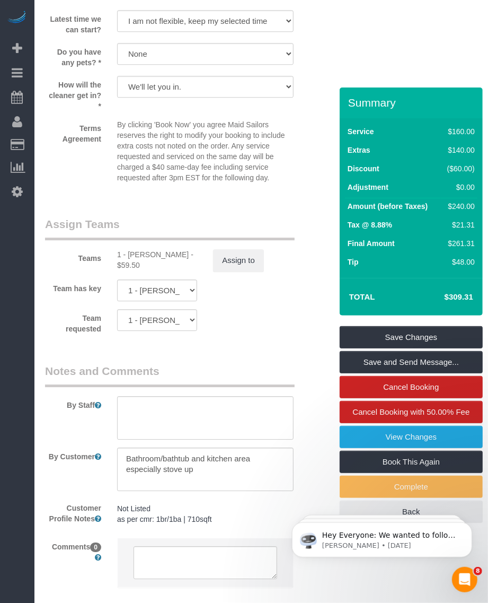
drag, startPoint x: 128, startPoint y: 252, endPoint x: 178, endPoint y: 258, distance: 50.2
click at [178, 258] on div "1 - Kariluz Romero - $59.50" at bounding box center [157, 259] width 80 height 21
copy div "Kariluz Romero"
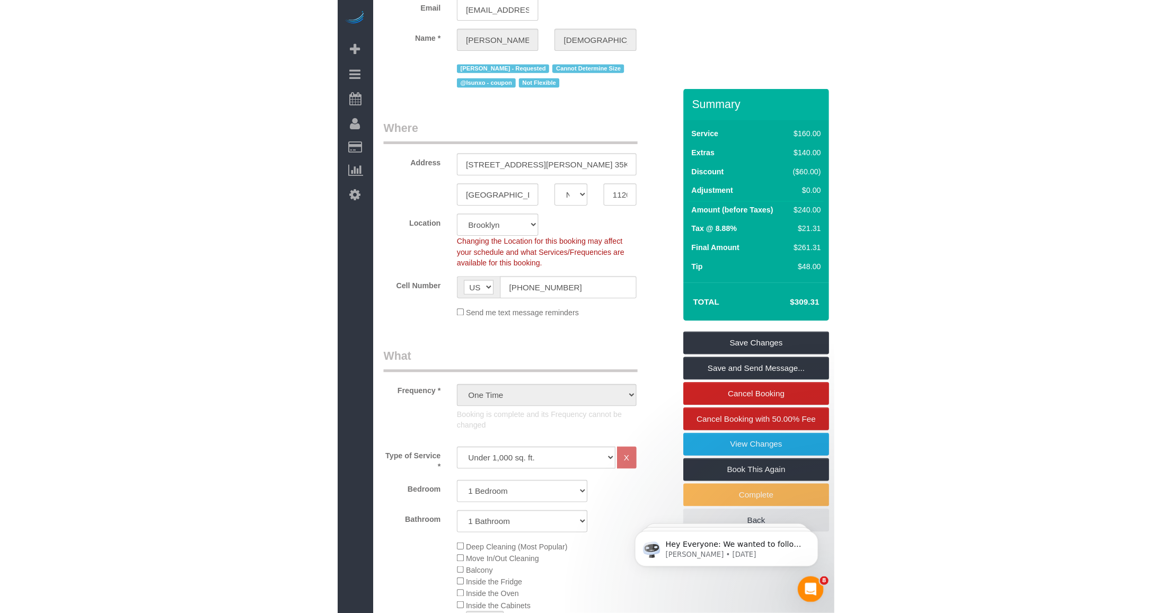
scroll to position [0, 0]
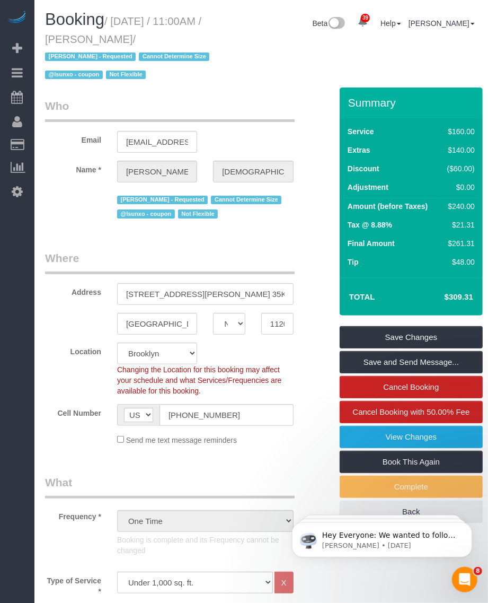
drag, startPoint x: 95, startPoint y: 36, endPoint x: 194, endPoint y: 41, distance: 98.7
click at [194, 41] on small "/ October 11, 2025 / 11:00AM / Samantha Ritenband / Ana Rodriguez - Requested C…" at bounding box center [128, 48] width 167 height 66
copy small "Samantha Ritenband"
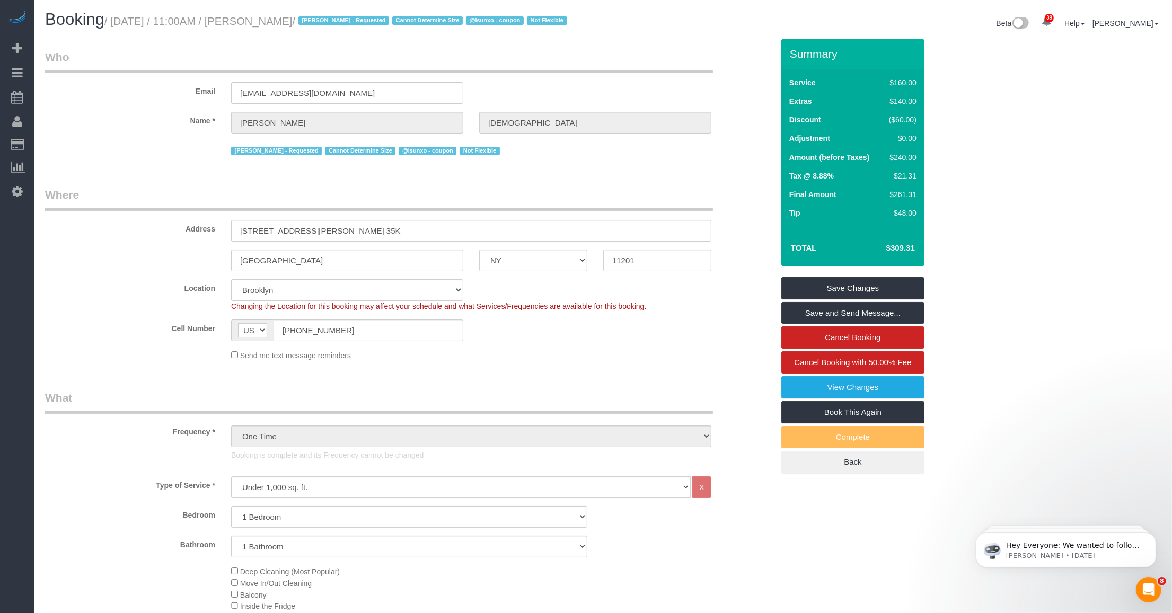
drag, startPoint x: 278, startPoint y: 46, endPoint x: 267, endPoint y: 26, distance: 22.8
click at [278, 29] on h1 "Booking / October 11, 2025 / 11:00AM / Samantha Ritenband / Ana Rodriguez - Req…" at bounding box center [320, 20] width 550 height 18
drag, startPoint x: 259, startPoint y: 23, endPoint x: 355, endPoint y: 24, distance: 96.5
click at [355, 24] on small "/ October 11, 2025 / 11:00AM / Samantha Ritenband / Ana Rodriguez - Requested C…" at bounding box center [337, 21] width 466 height 12
copy small "Samantha Ritenband"
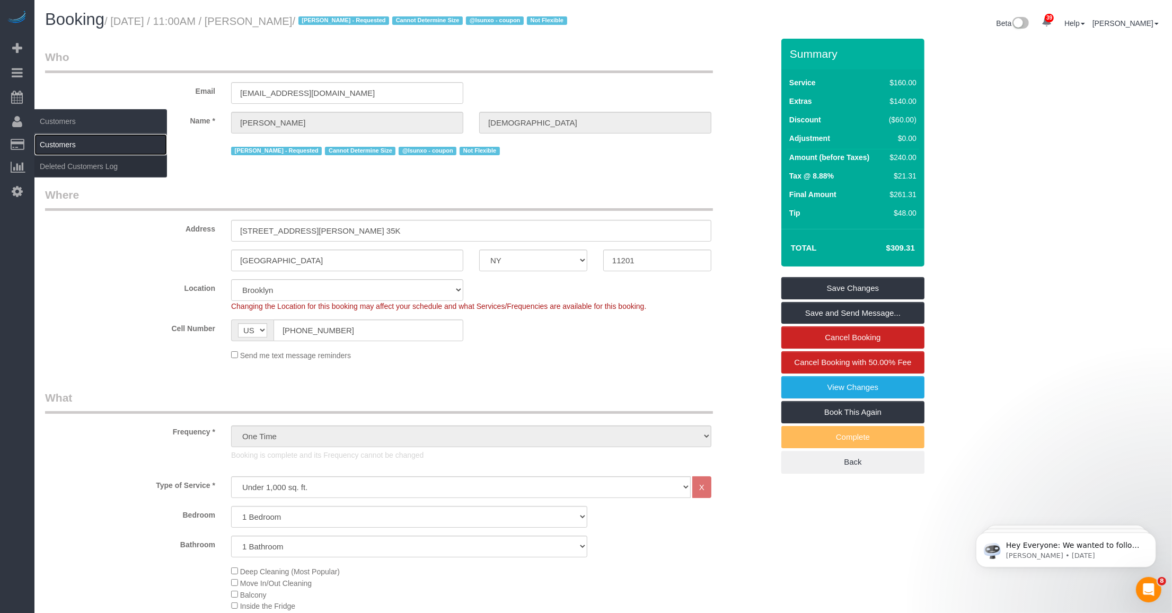
click at [46, 138] on link "Customers" at bounding box center [100, 144] width 132 height 21
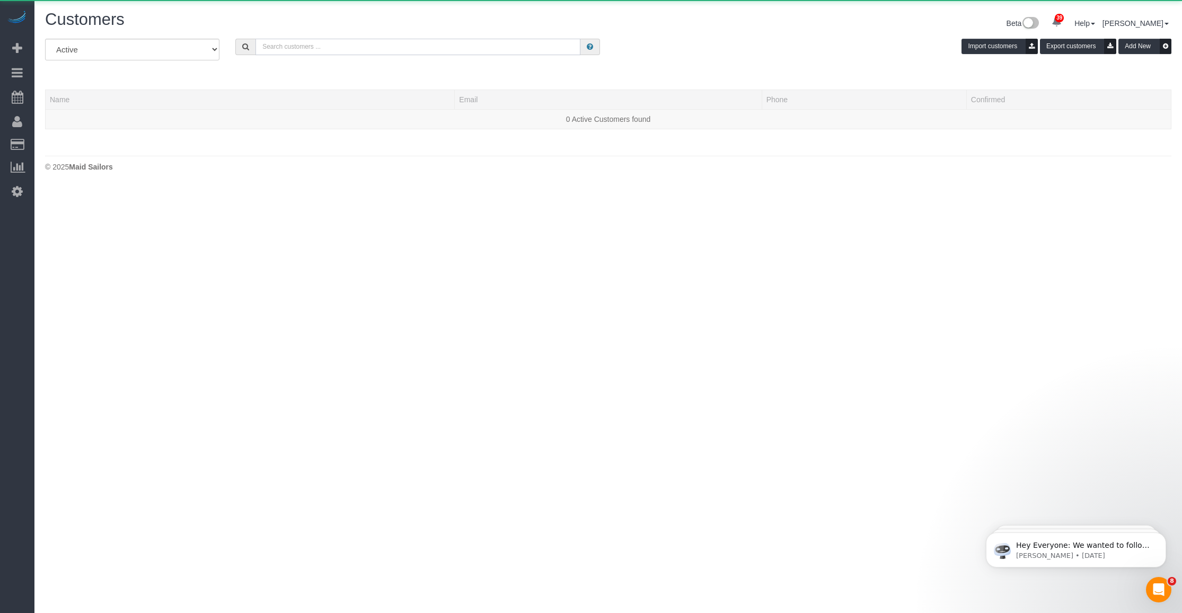
click at [394, 49] on input "text" at bounding box center [417, 47] width 325 height 16
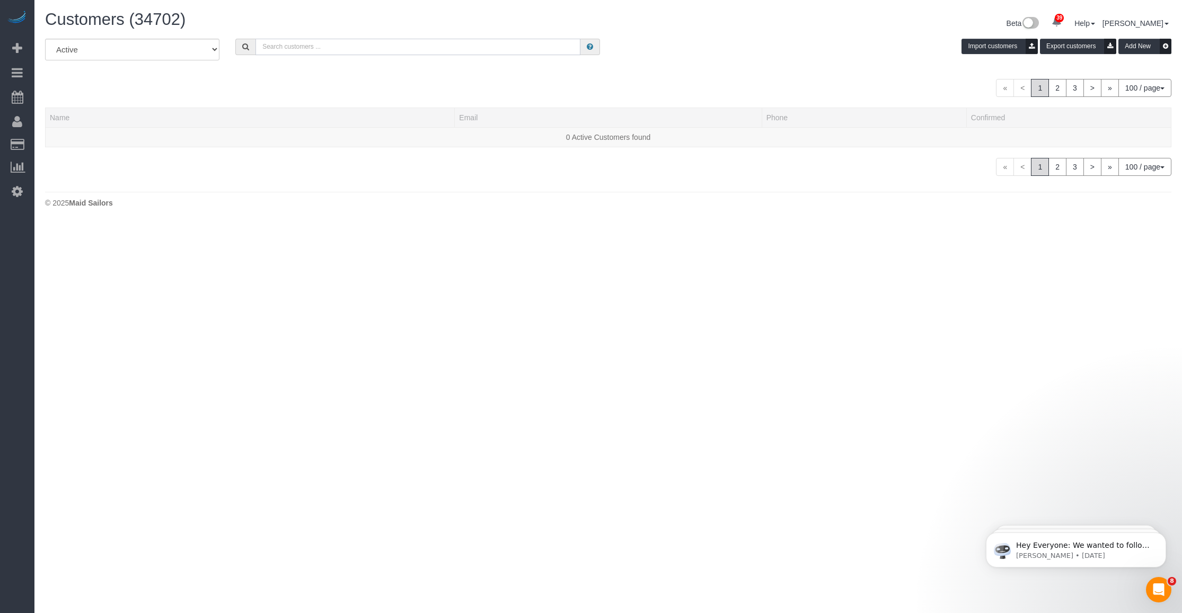
paste input "Samantha Ritenband"
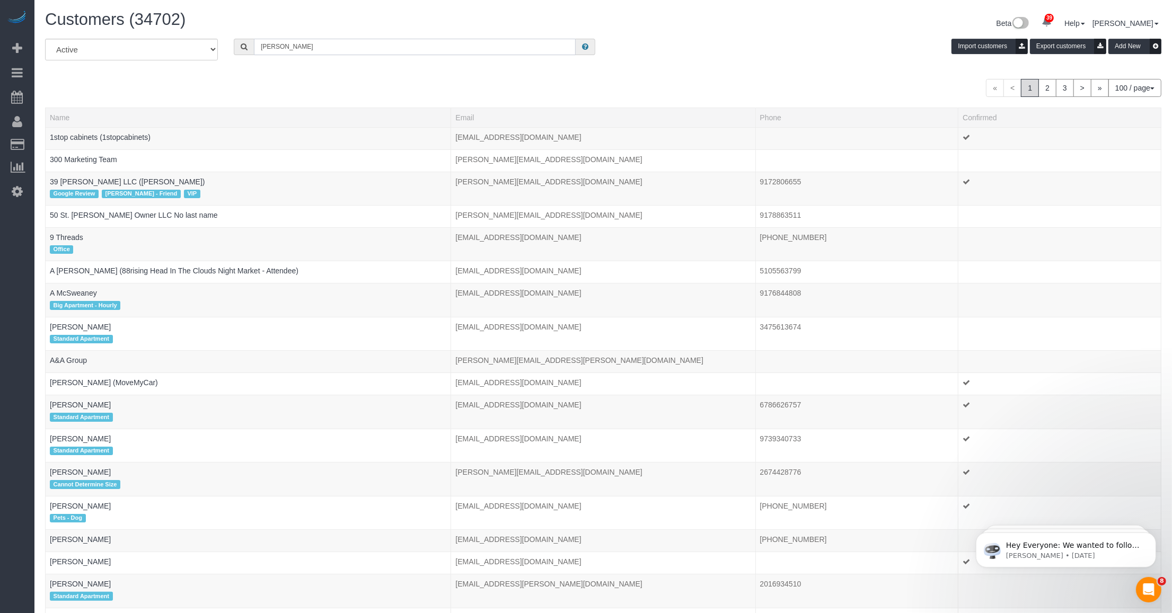
type input "Samantha Ritenband"
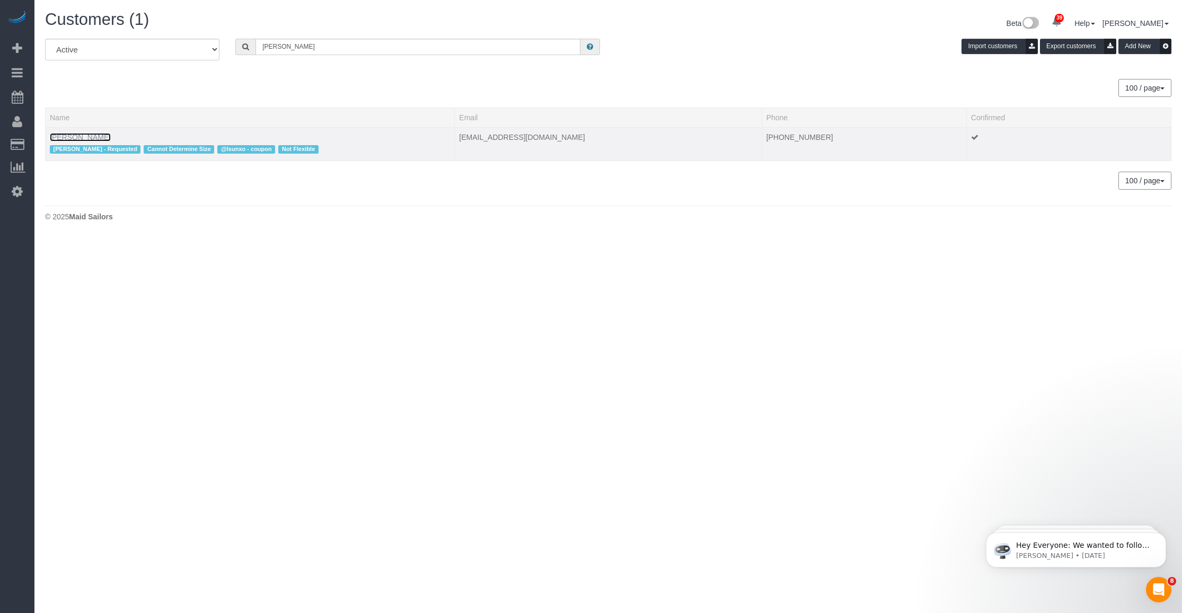
click at [83, 136] on link "Samantha Ritenband" at bounding box center [80, 137] width 61 height 8
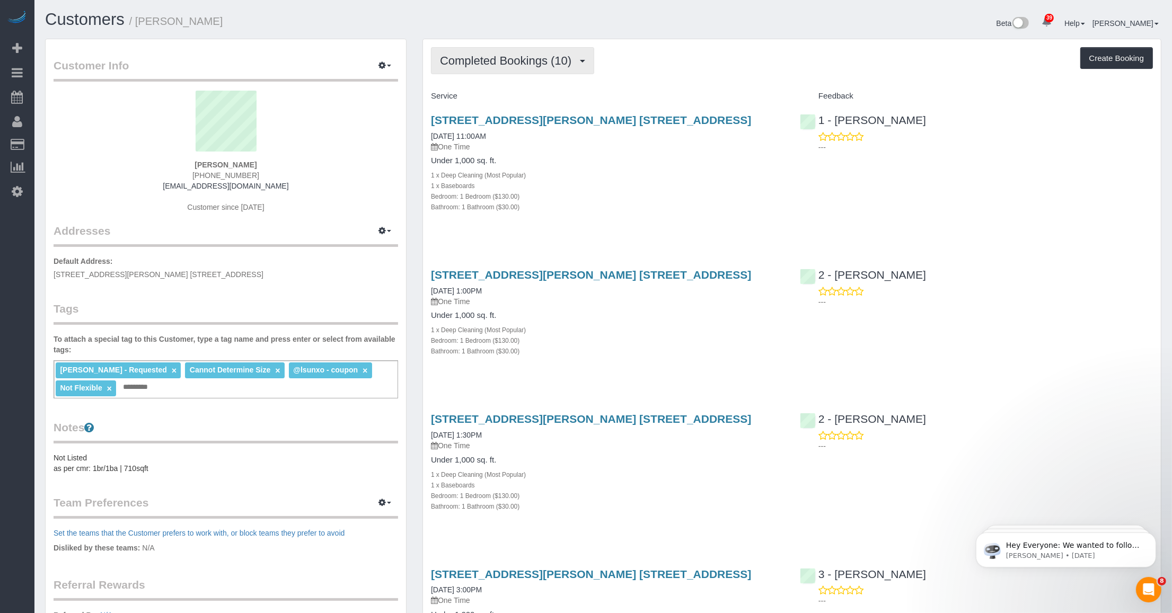
click at [488, 49] on button "Completed Bookings (10)" at bounding box center [512, 60] width 163 height 27
click at [488, 134] on link "Charges (10)" at bounding box center [488, 137] width 114 height 14
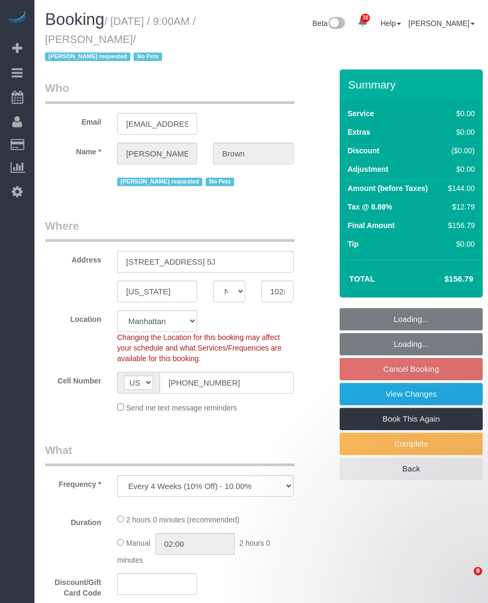
select select "NY"
select select "number:58"
select select "number:74"
select select "number:15"
select select "number:6"
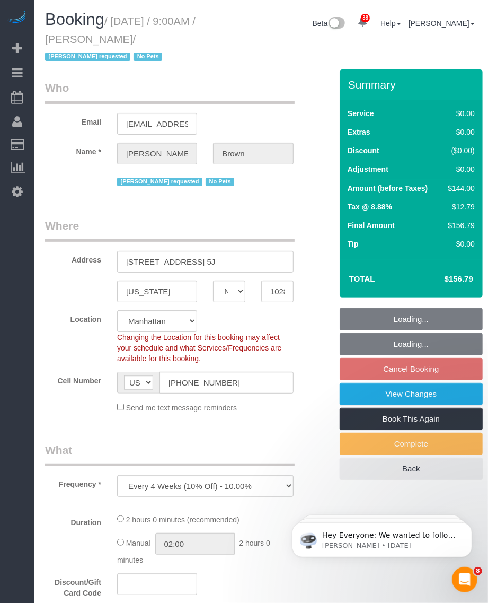
select select "object:970"
select select "string:stripe-pm_1NibPd4VGloSiKo7YVp6Yjon"
select select "1"
select select "spot2"
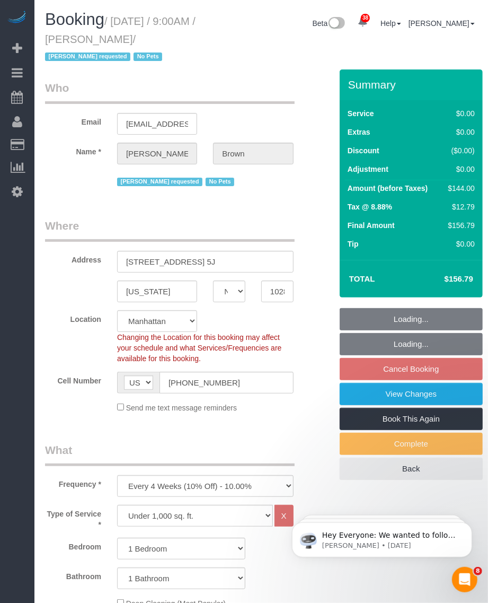
select select "1"
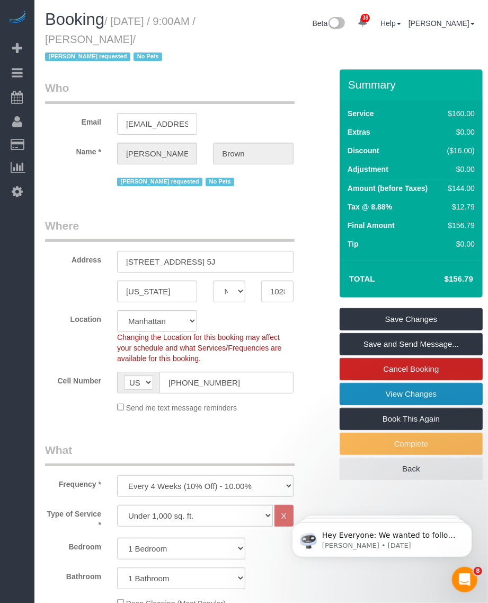
click at [417, 399] on link "View Changes" at bounding box center [411, 394] width 143 height 22
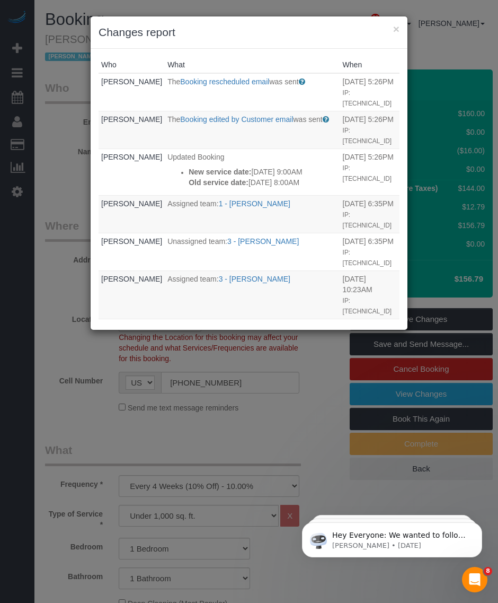
click at [399, 22] on div "× Changes report" at bounding box center [249, 32] width 317 height 32
click at [395, 28] on button "×" at bounding box center [396, 28] width 6 height 11
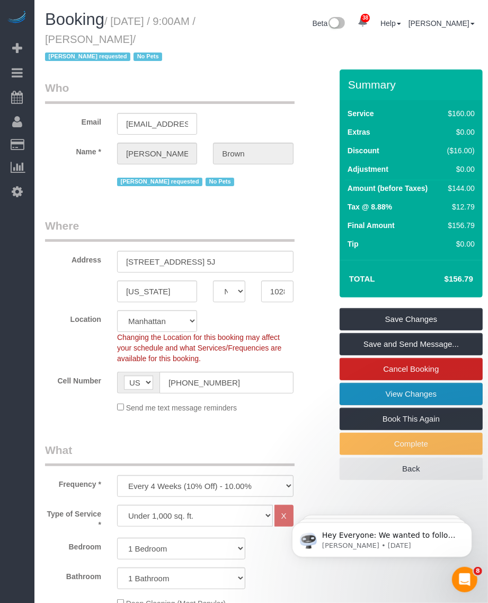
click at [384, 388] on link "View Changes" at bounding box center [411, 394] width 143 height 22
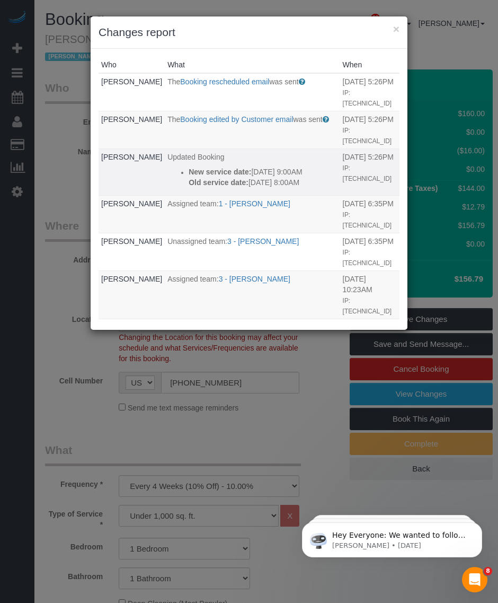
drag, startPoint x: 237, startPoint y: 202, endPoint x: 165, endPoint y: 168, distance: 79.9
click at [167, 168] on ul "New service date: 10/16/2025 9:00AM Old service date: 10/17/2025 8:00AM" at bounding box center [252, 176] width 170 height 21
copy div "New service date: 10/16/2025 9:00AM Old service date: 10/17/2025 8:00AM"
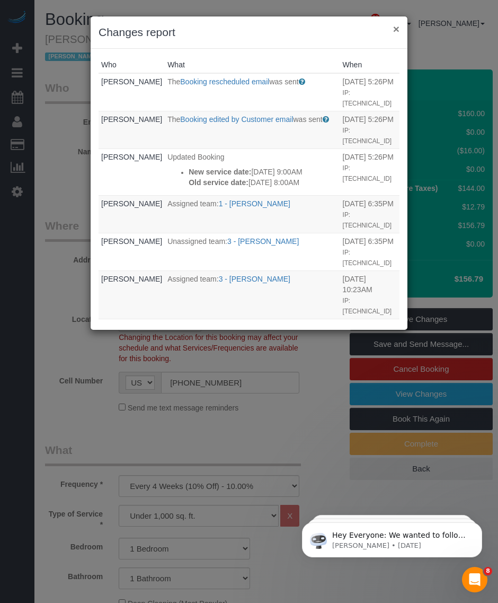
click at [398, 30] on button "×" at bounding box center [396, 28] width 6 height 11
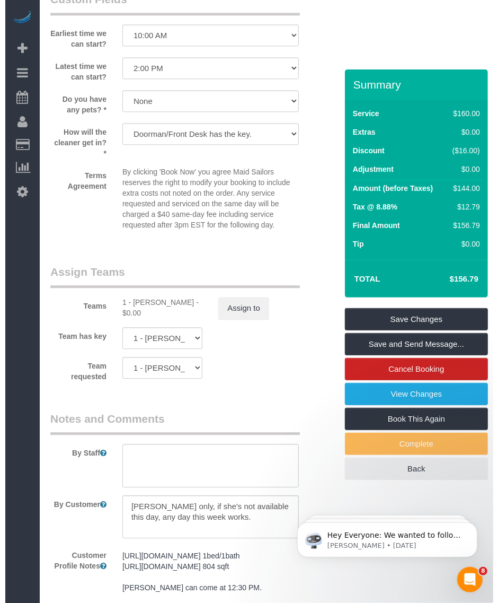
scroll to position [1391, 0]
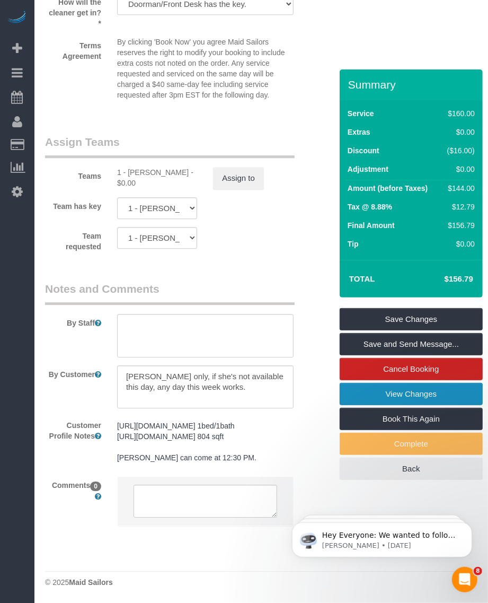
click at [374, 391] on link "View Changes" at bounding box center [411, 394] width 143 height 22
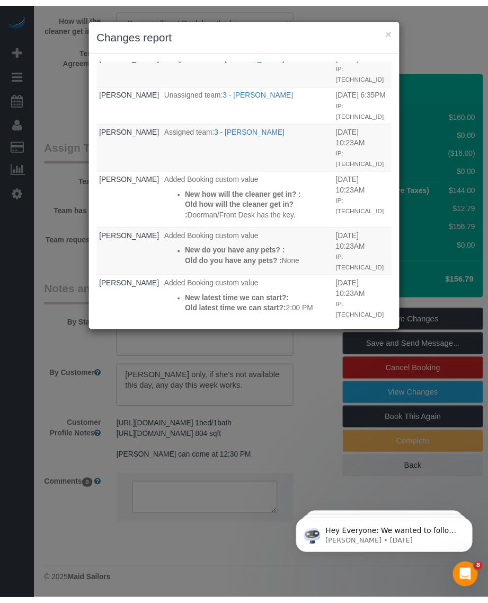
scroll to position [0, 0]
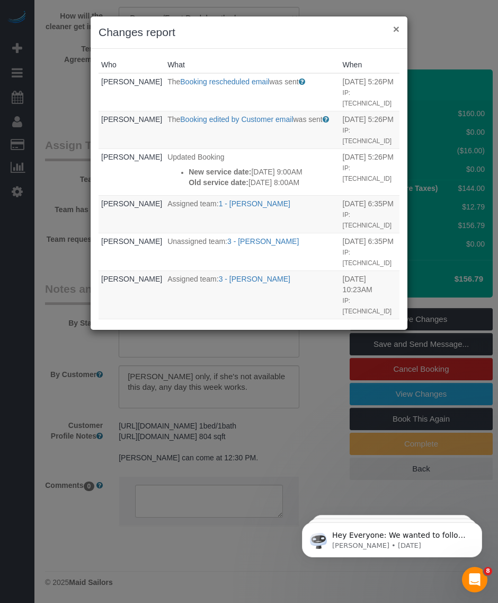
click at [399, 27] on button "×" at bounding box center [396, 28] width 6 height 11
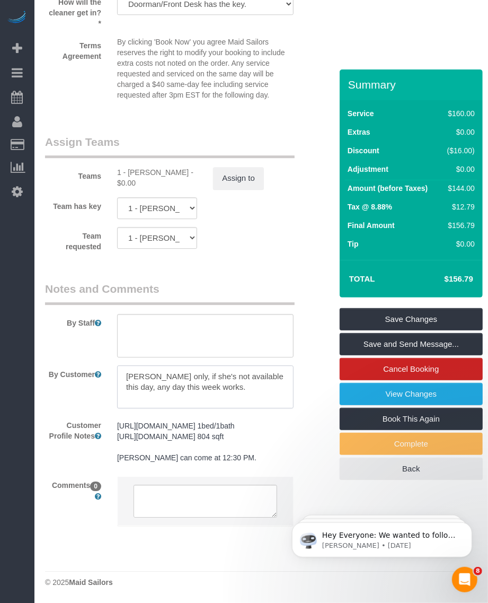
drag, startPoint x: 144, startPoint y: 362, endPoint x: 89, endPoint y: 353, distance: 55.8
click at [89, 353] on sui-booking-comments "By Staff By Customer Customer Profile Notes https://streeteasy.com/building/lib…" at bounding box center [181, 409] width 272 height 256
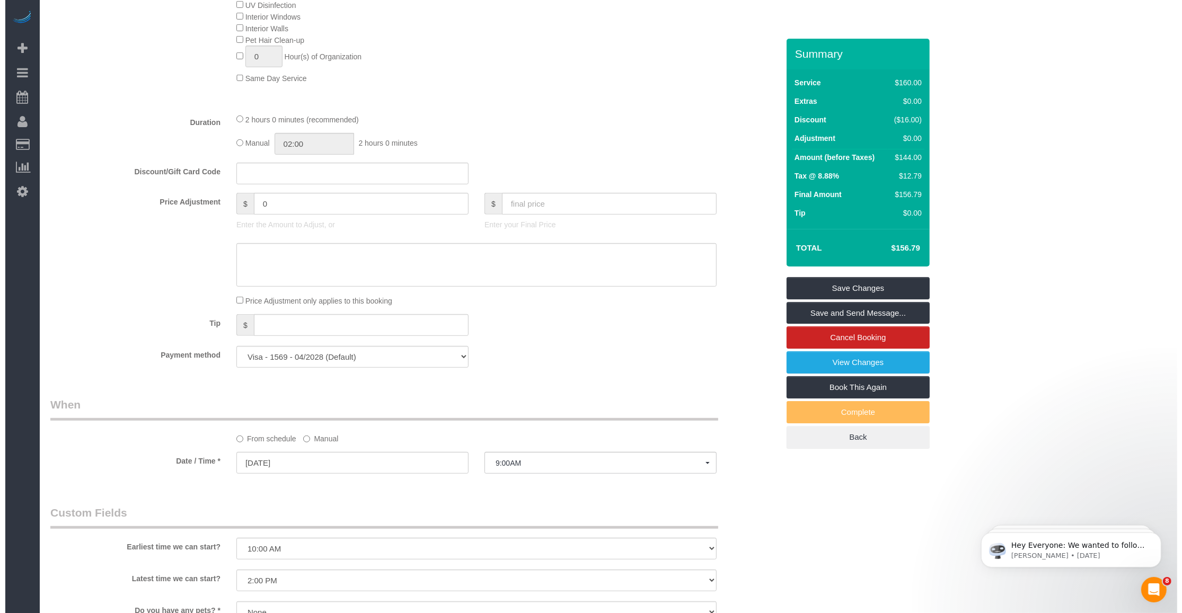
scroll to position [927, 0]
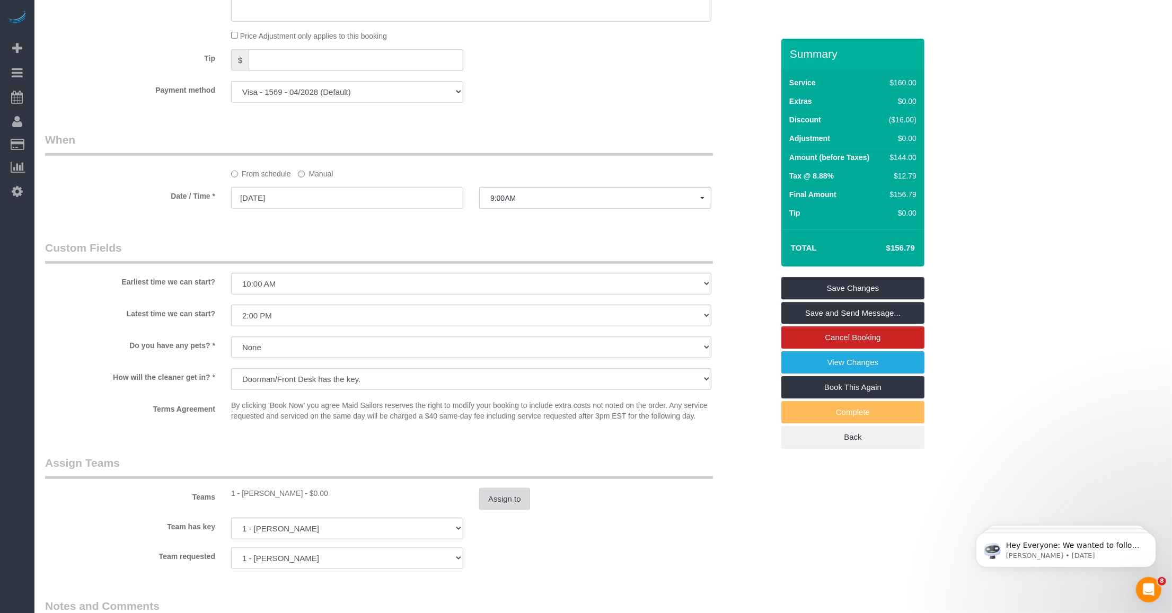
click at [488, 498] on button "Assign to" at bounding box center [504, 499] width 51 height 22
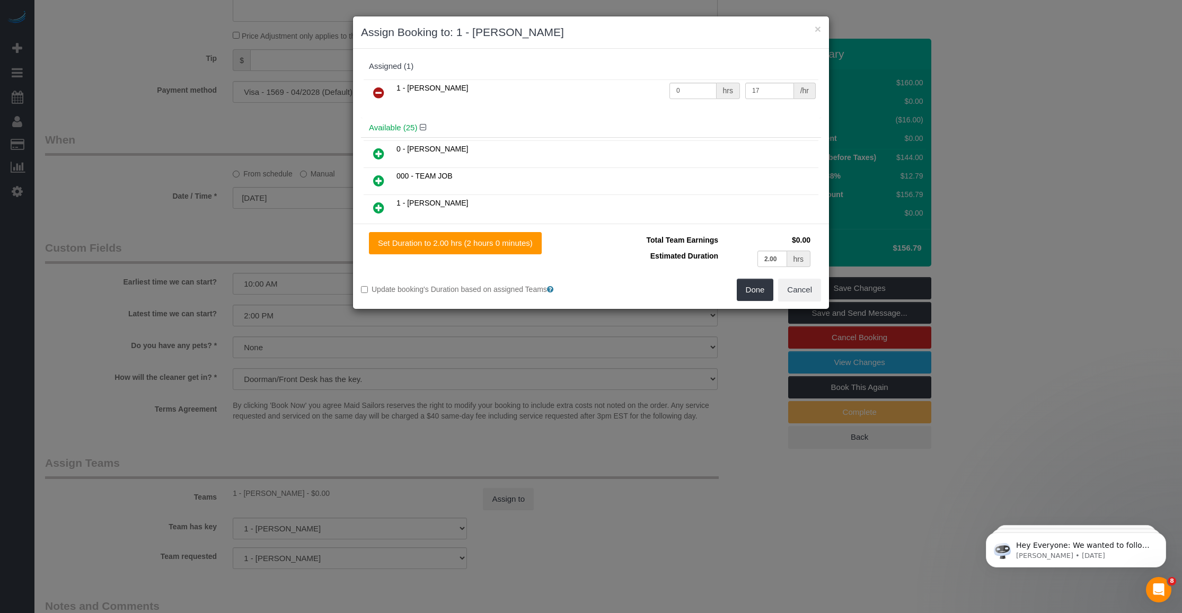
click at [382, 89] on icon at bounding box center [378, 92] width 11 height 13
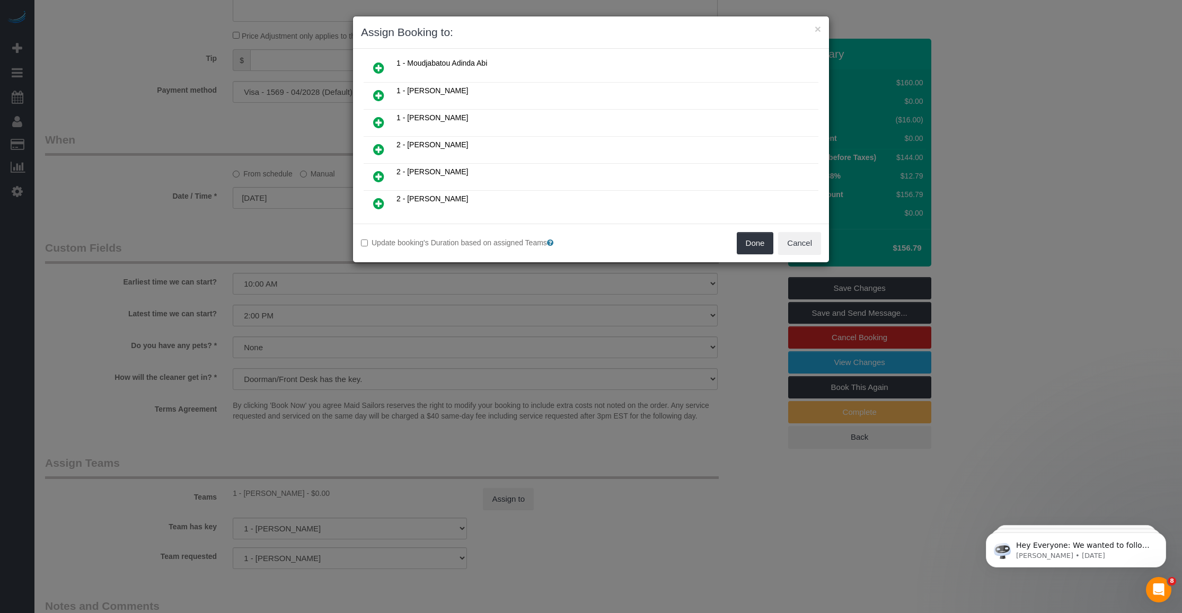
scroll to position [397, 0]
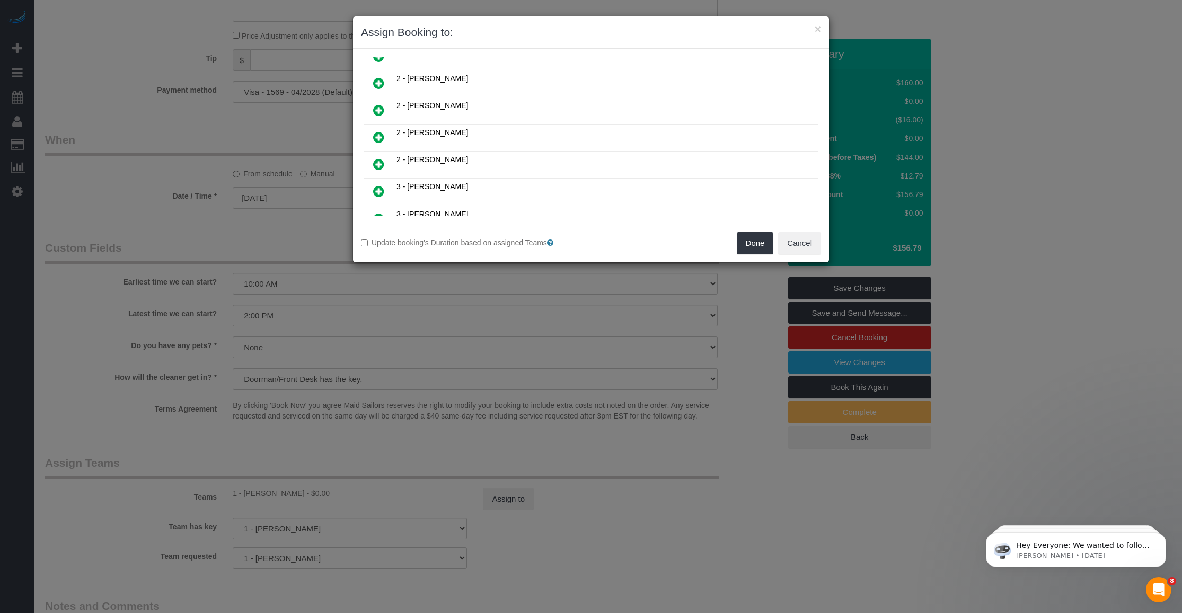
click at [375, 185] on icon at bounding box center [378, 191] width 11 height 13
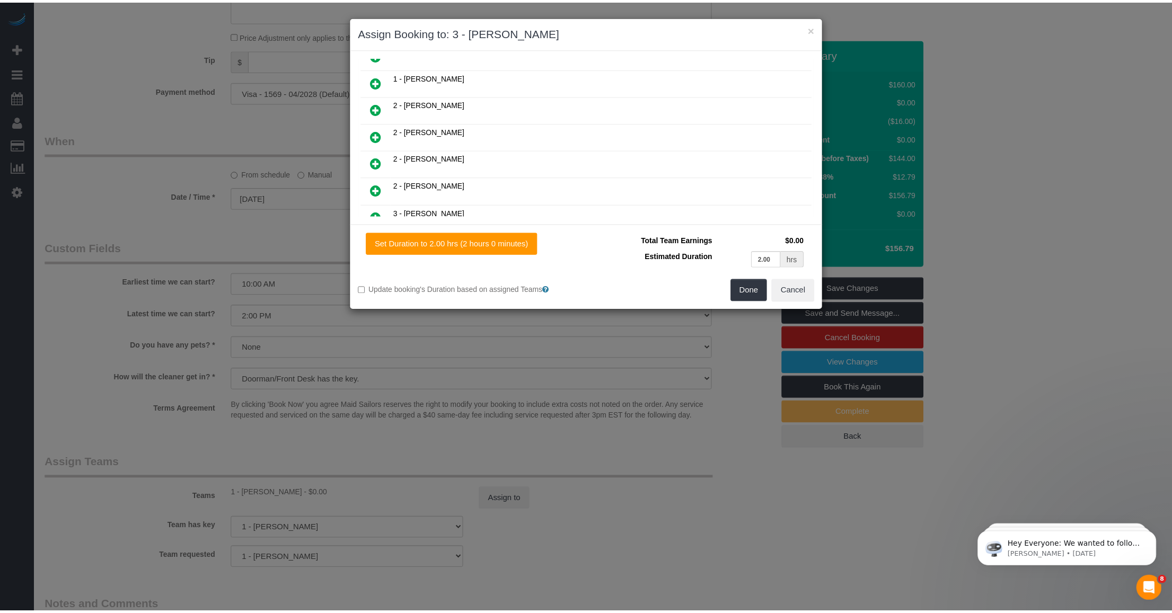
scroll to position [422, 0]
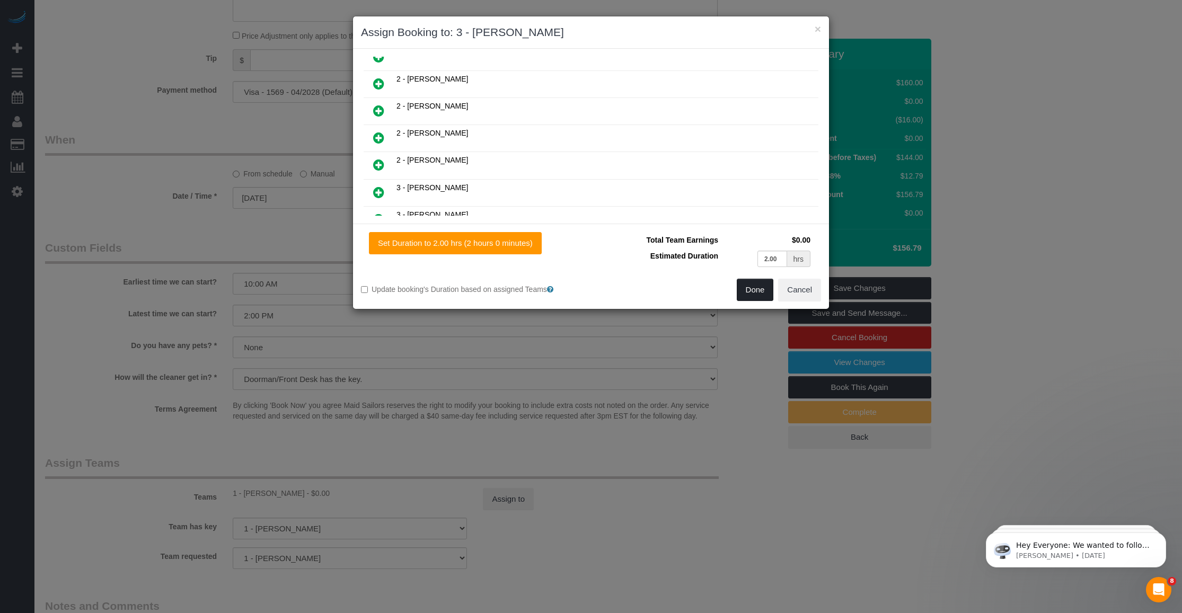
click at [488, 293] on button "Done" at bounding box center [755, 290] width 37 height 22
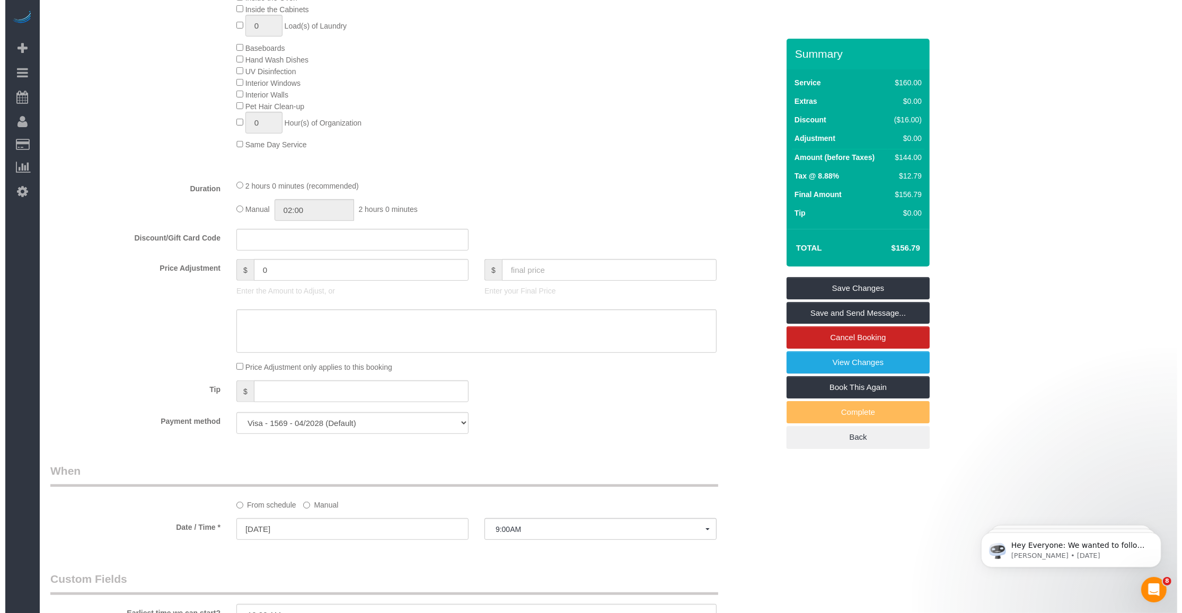
scroll to position [861, 0]
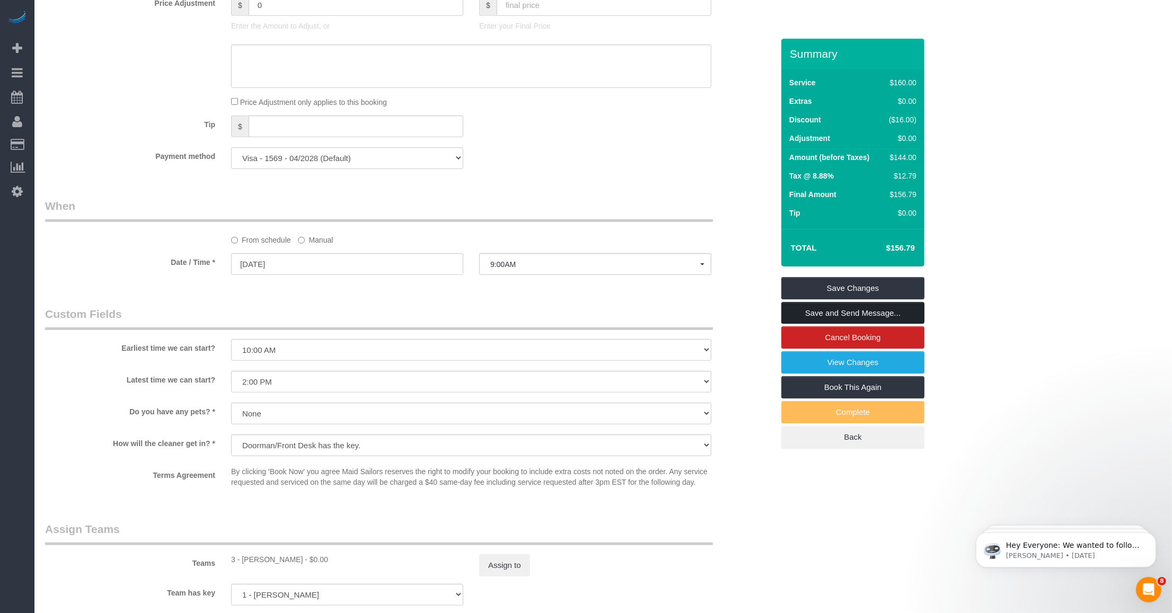
click at [488, 313] on link "Save and Send Message..." at bounding box center [852, 313] width 143 height 22
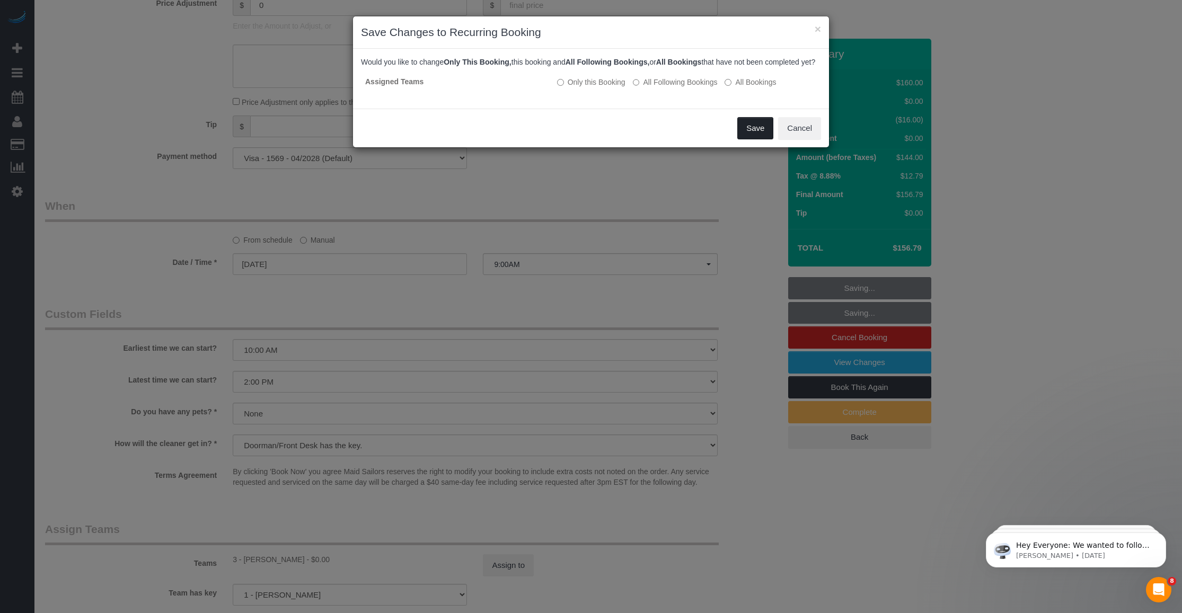
click at [488, 138] on button "Save" at bounding box center [755, 128] width 36 height 22
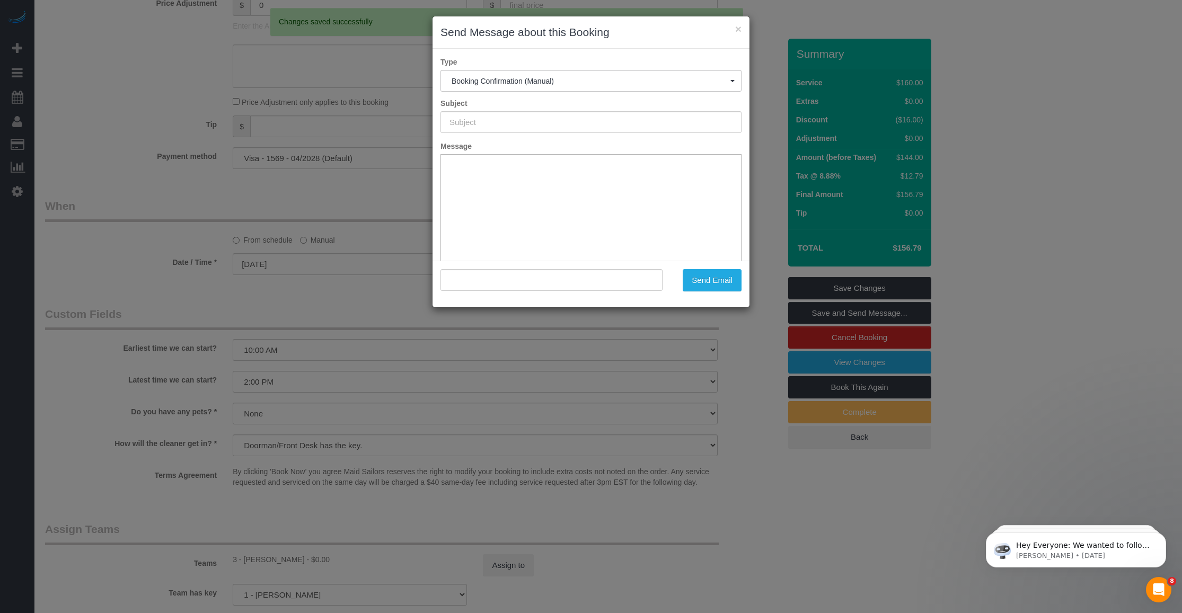
type input "Cleaning Confirmed for 10/16/2025 at 9:00am"
type input ""Adriana Brown" <adrianabrown000@gmail.com>"
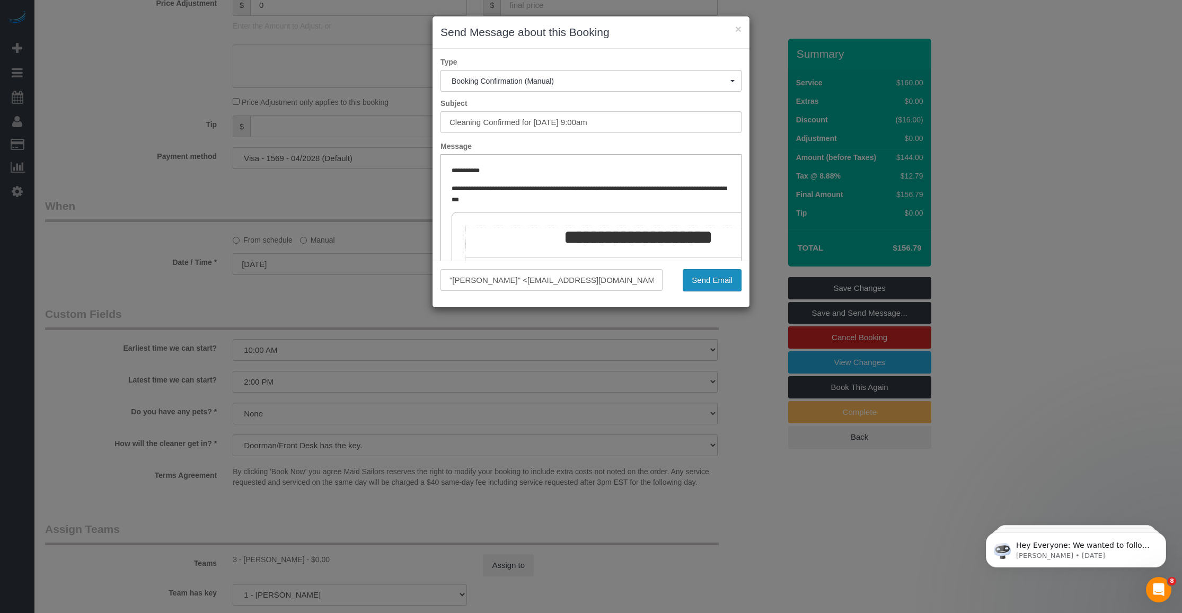
drag, startPoint x: 716, startPoint y: 281, endPoint x: 441, endPoint y: 324, distance: 278.4
click at [488, 281] on button "Send Email" at bounding box center [712, 280] width 59 height 22
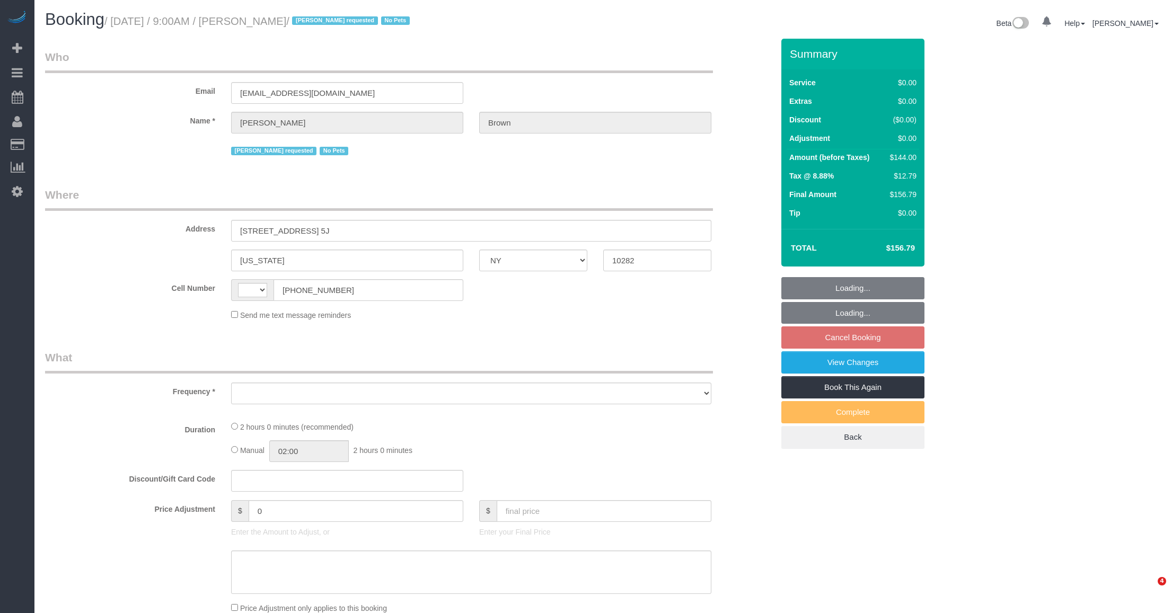
select select "NY"
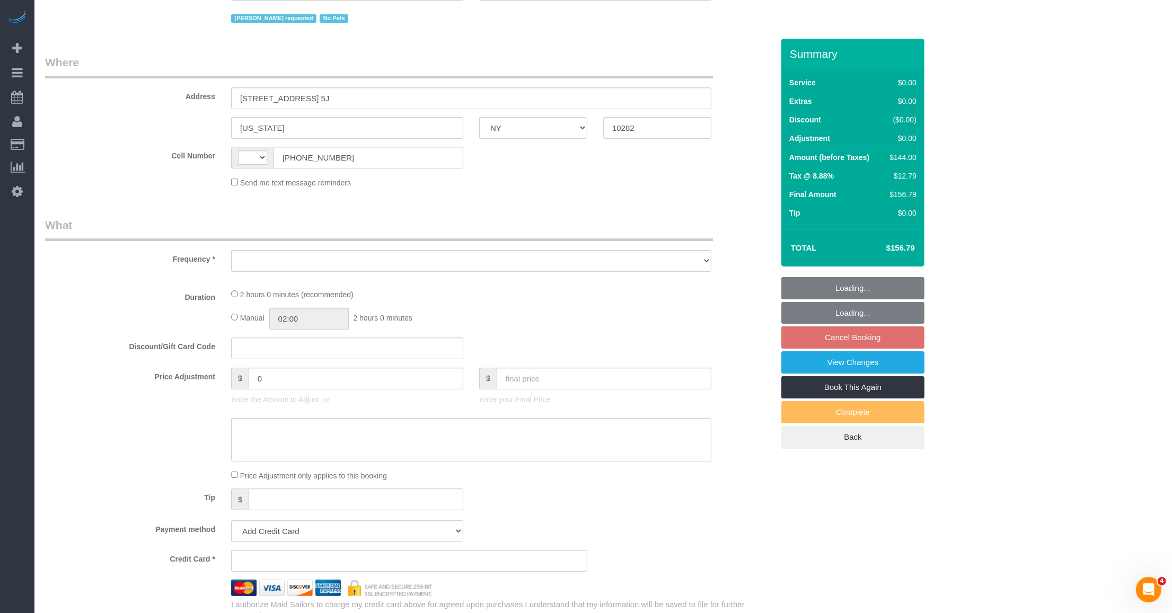
select select "1"
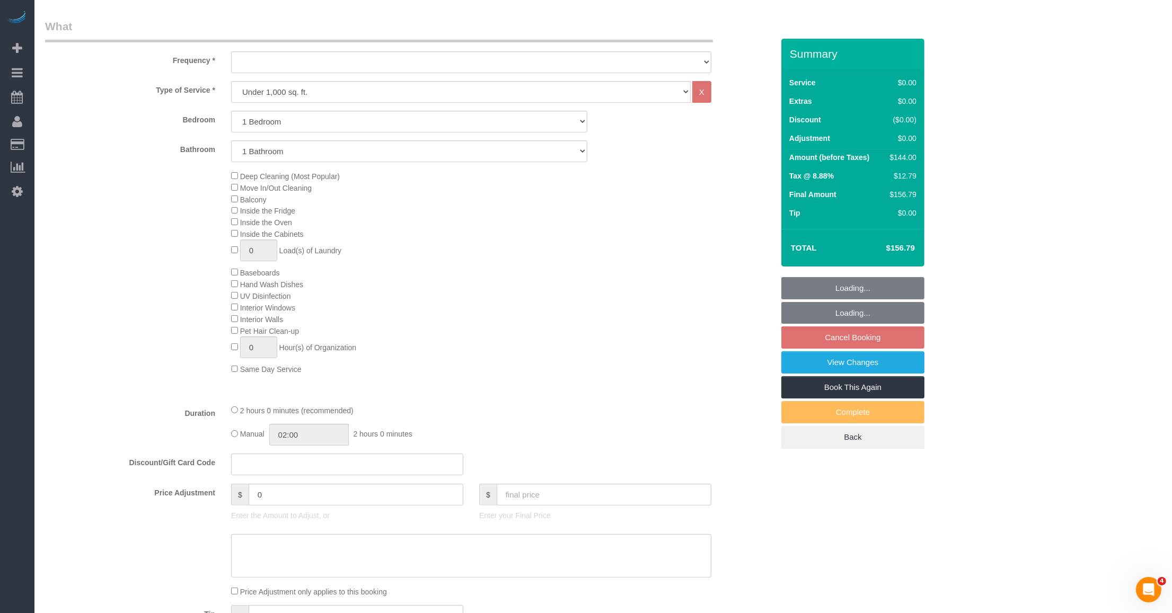
select select "string:[GEOGRAPHIC_DATA]"
select select "object:675"
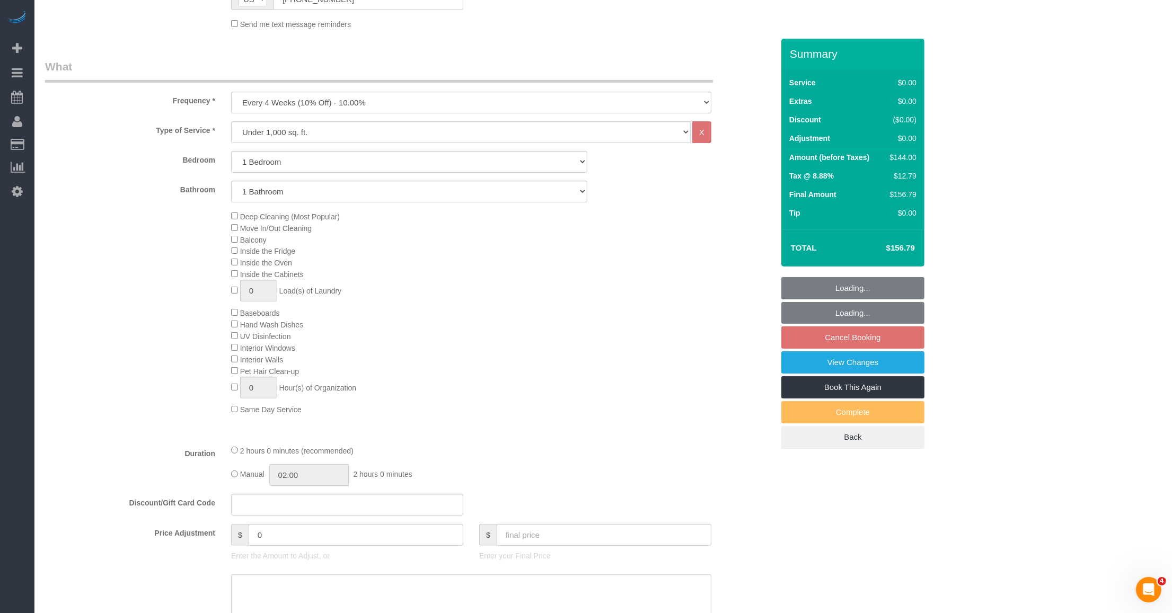
scroll to position [371, 0]
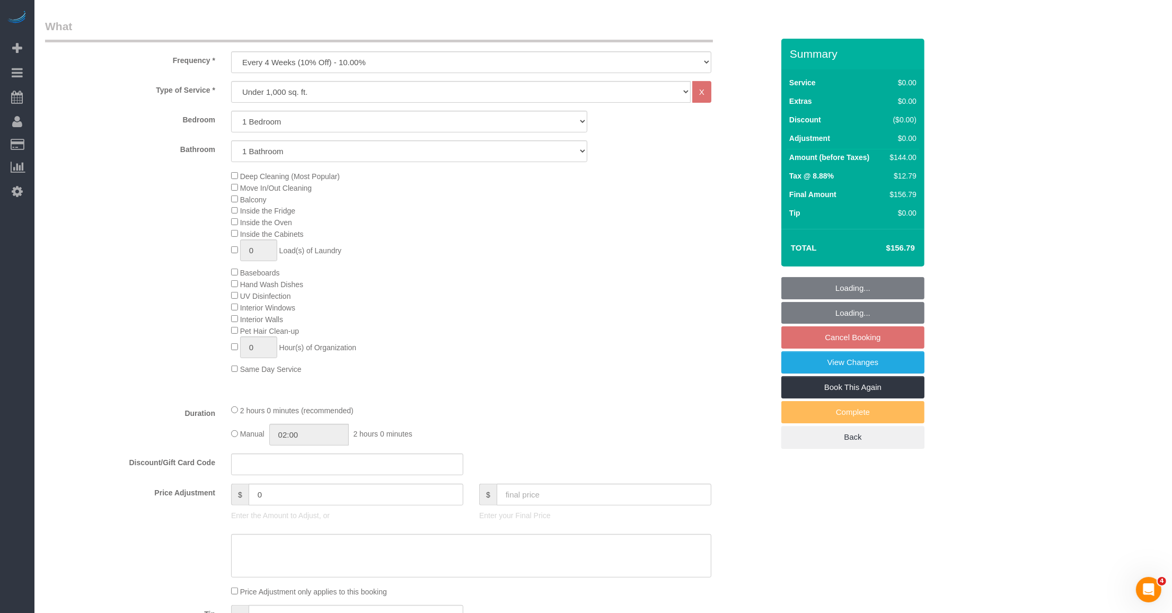
select select "string:stripe-pm_1NibPd4VGloSiKo7YVp6Yjon"
select select "spot2"
select select "number:58"
select select "number:74"
select select "number:15"
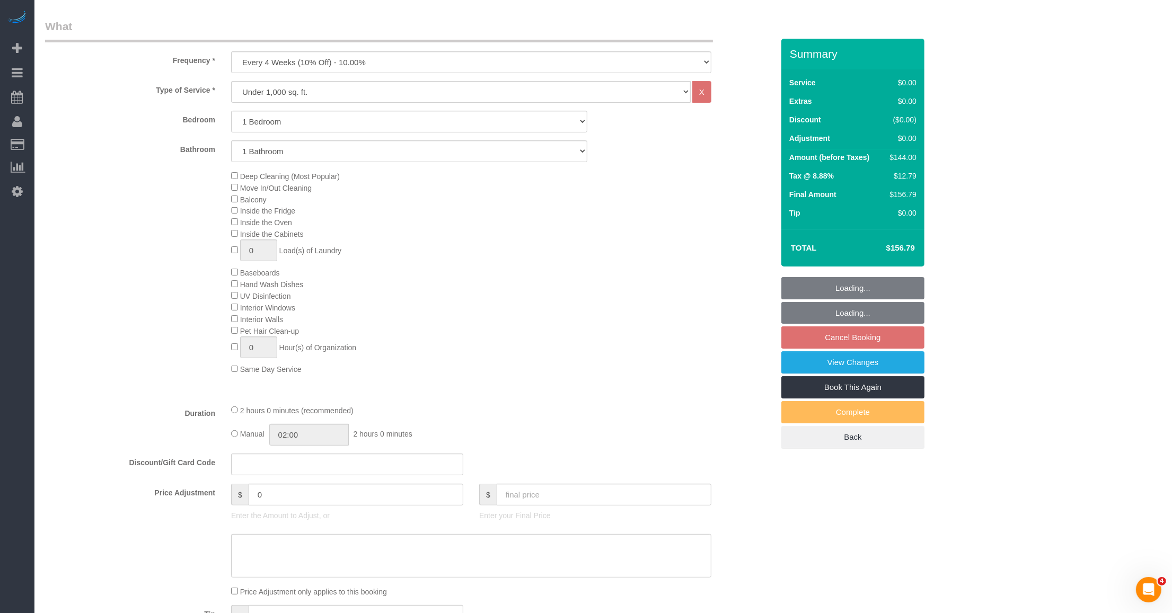
select select "number:6"
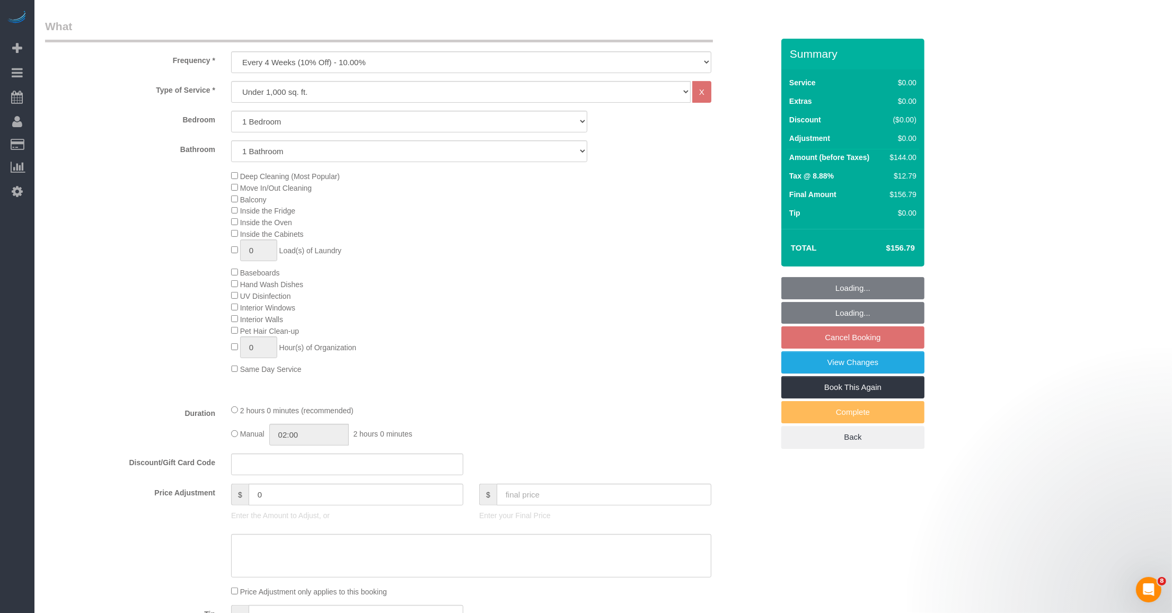
select select "object:1078"
select select "1"
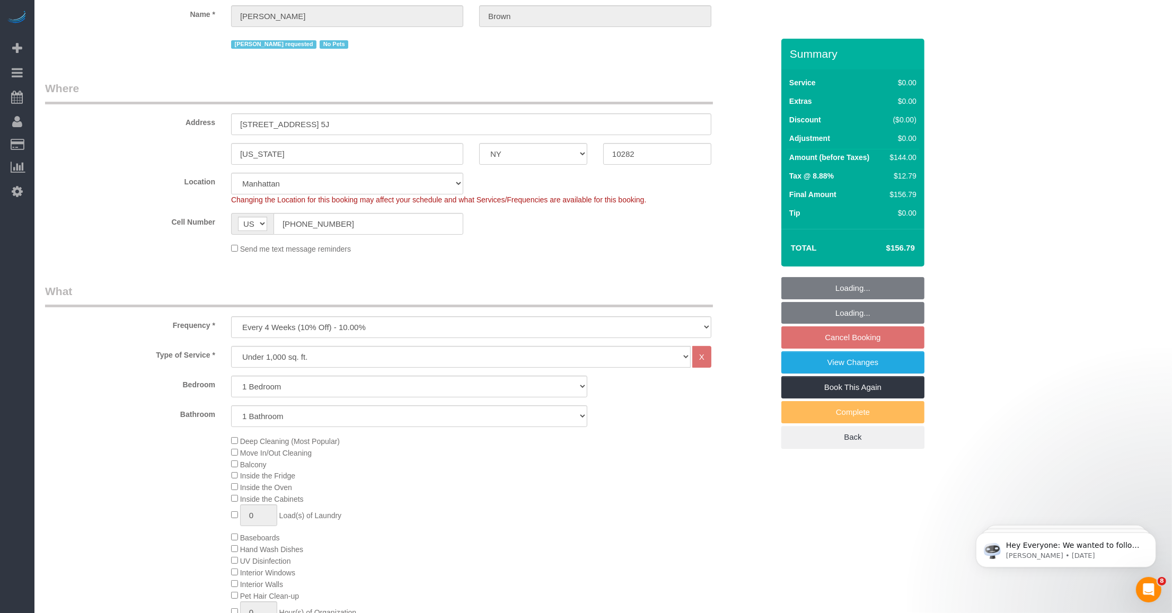
scroll to position [0, 0]
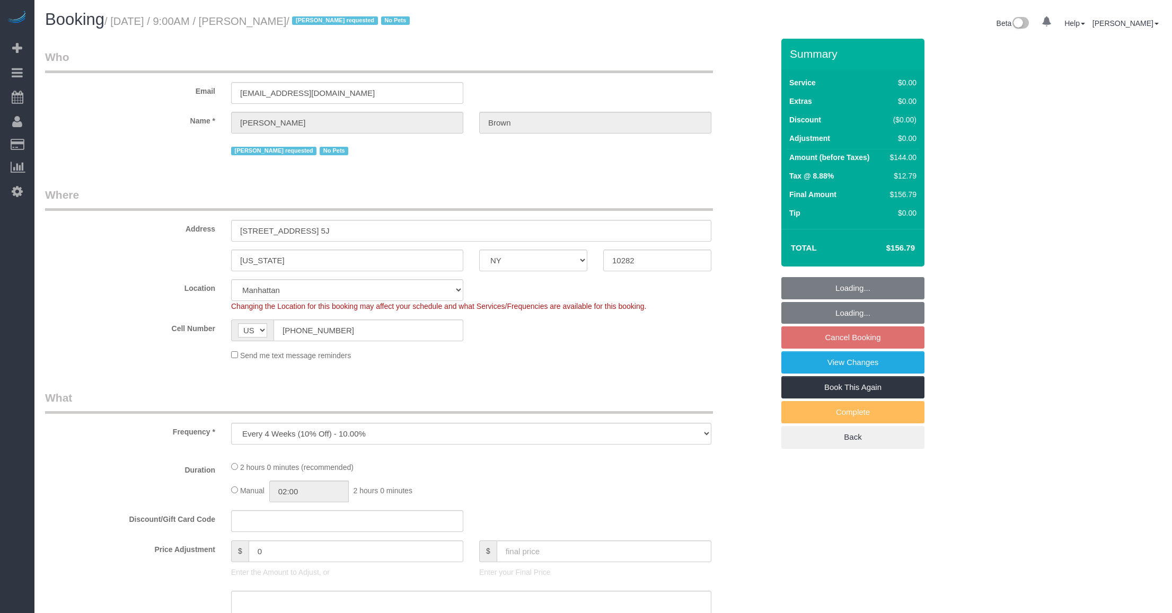
select select "NY"
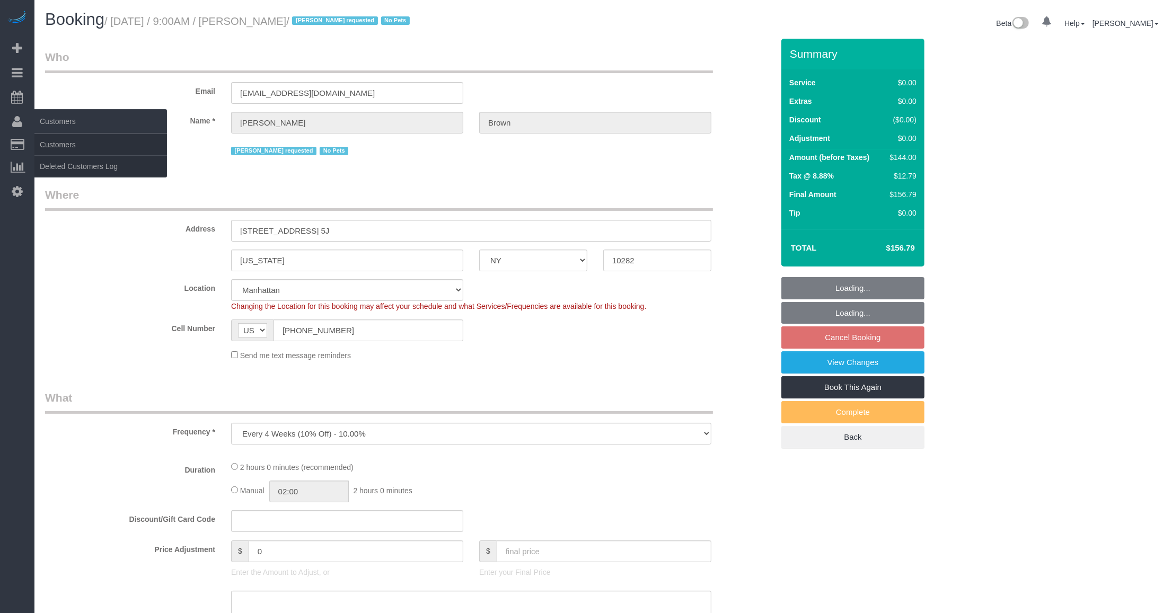
select select "object:825"
select select "string:stripe-pm_1NibPd4VGloSiKo7YVp6Yjon"
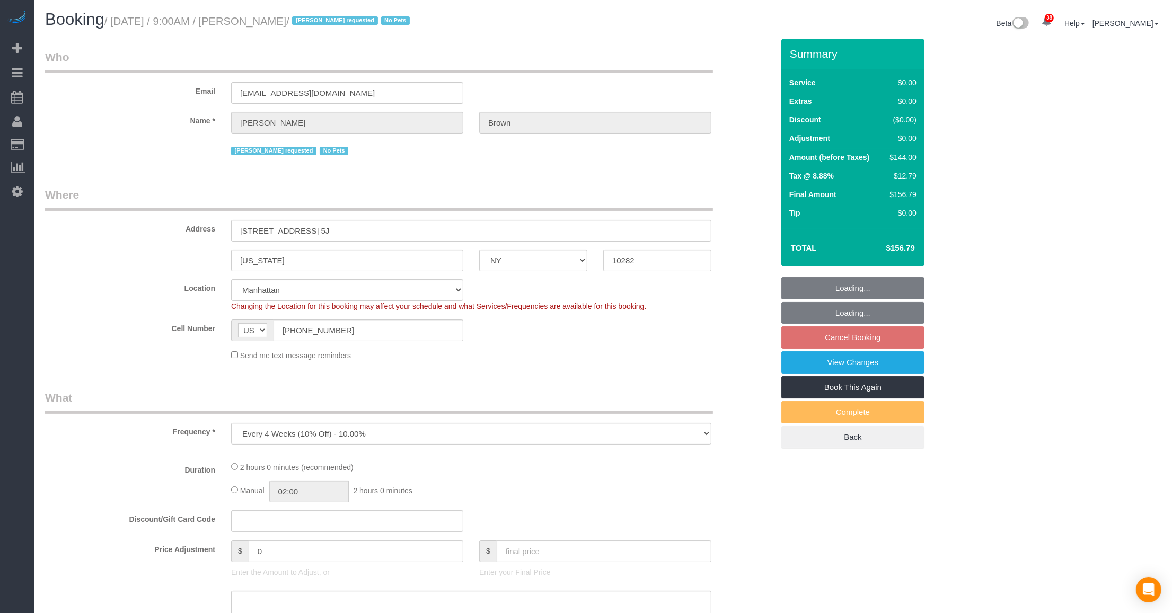
select select "spot2"
select select "number:58"
select select "number:74"
select select "number:15"
select select "number:6"
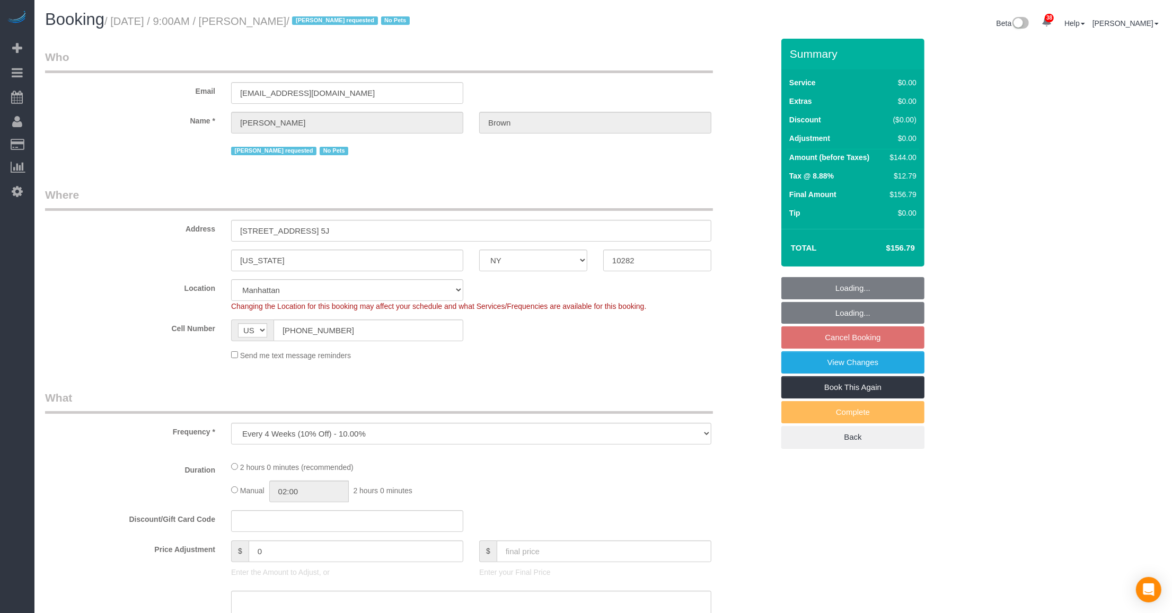
select select "1"
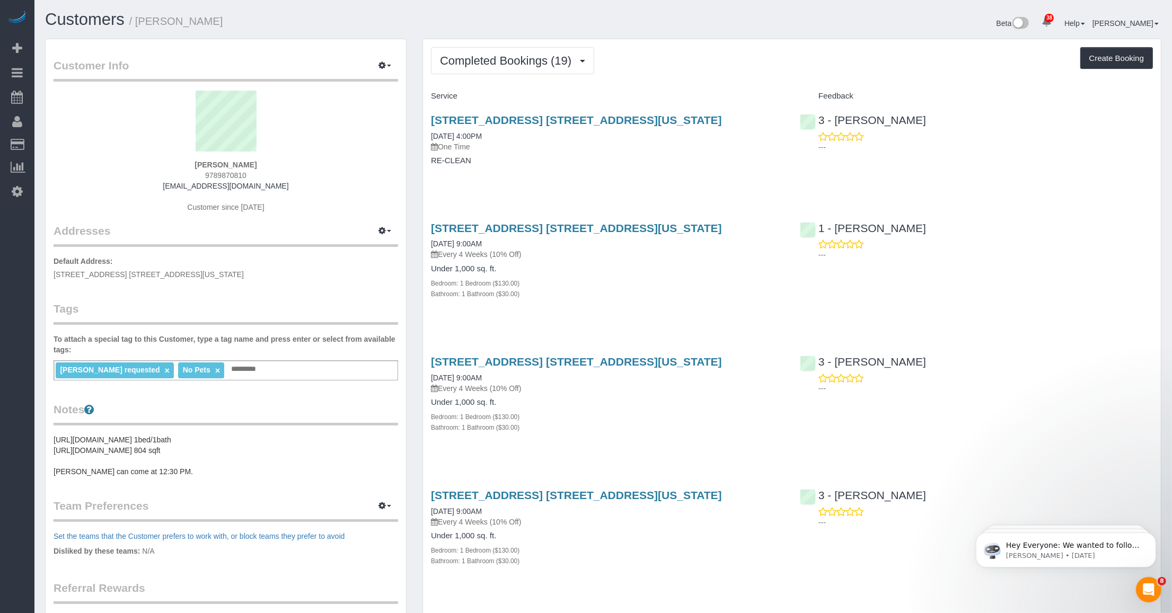
click at [165, 369] on link "×" at bounding box center [167, 370] width 5 height 9
click at [169, 370] on div "No Pets × Add a tag" at bounding box center [226, 370] width 344 height 20
paste input "**********"
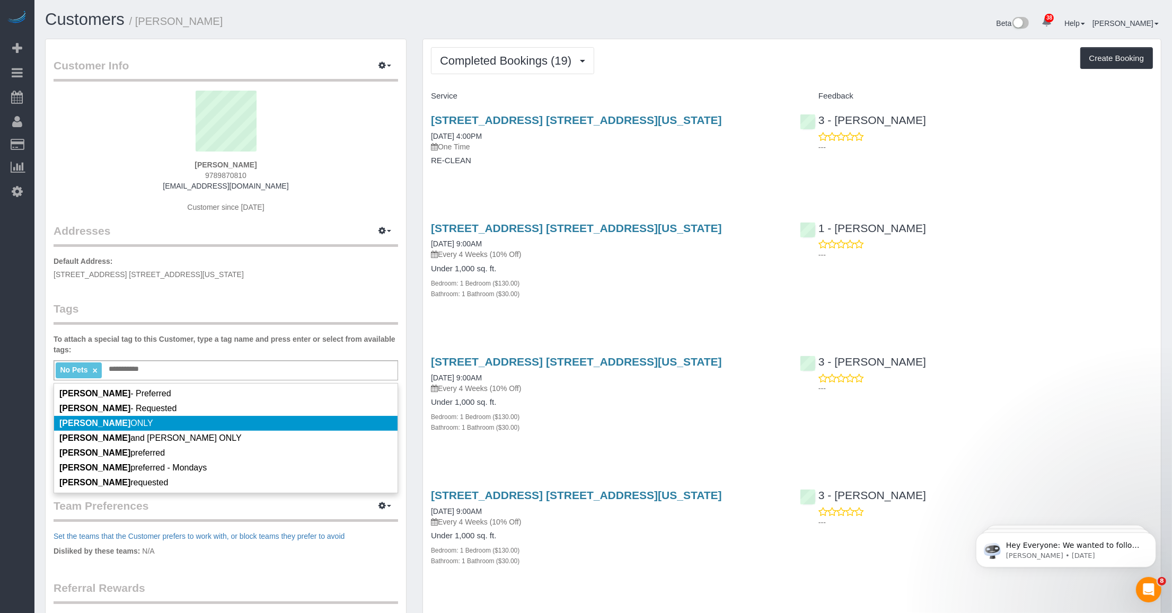
type input "**********"
click at [150, 417] on li "[PERSON_NAME] ONLY" at bounding box center [225, 423] width 343 height 15
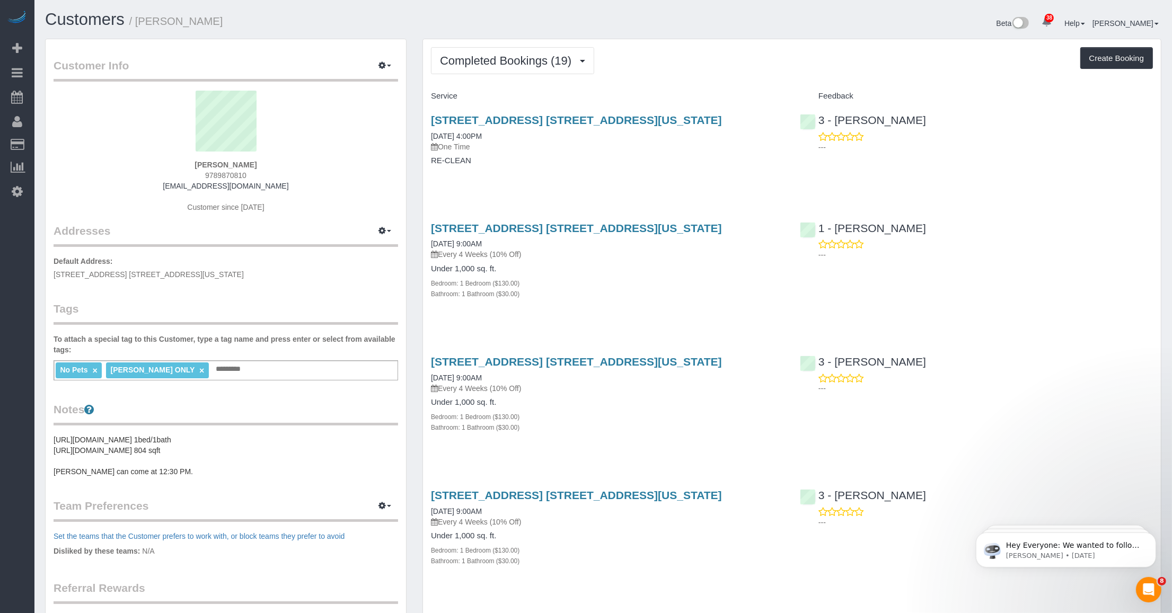
click at [207, 399] on div "Customer Info Edit Contact Info Send Message Email Preferences Special Sales Ta…" at bounding box center [226, 405] width 360 height 732
click at [533, 65] on span "Completed Bookings (19)" at bounding box center [508, 60] width 137 height 13
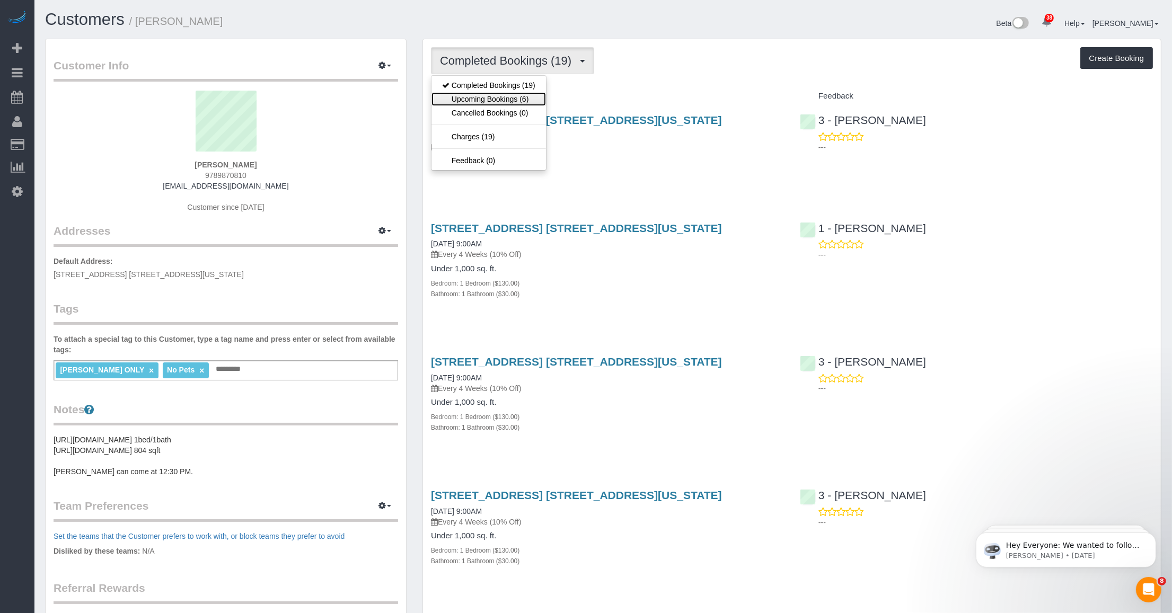
click at [509, 102] on link "Upcoming Bookings (6)" at bounding box center [488, 99] width 114 height 14
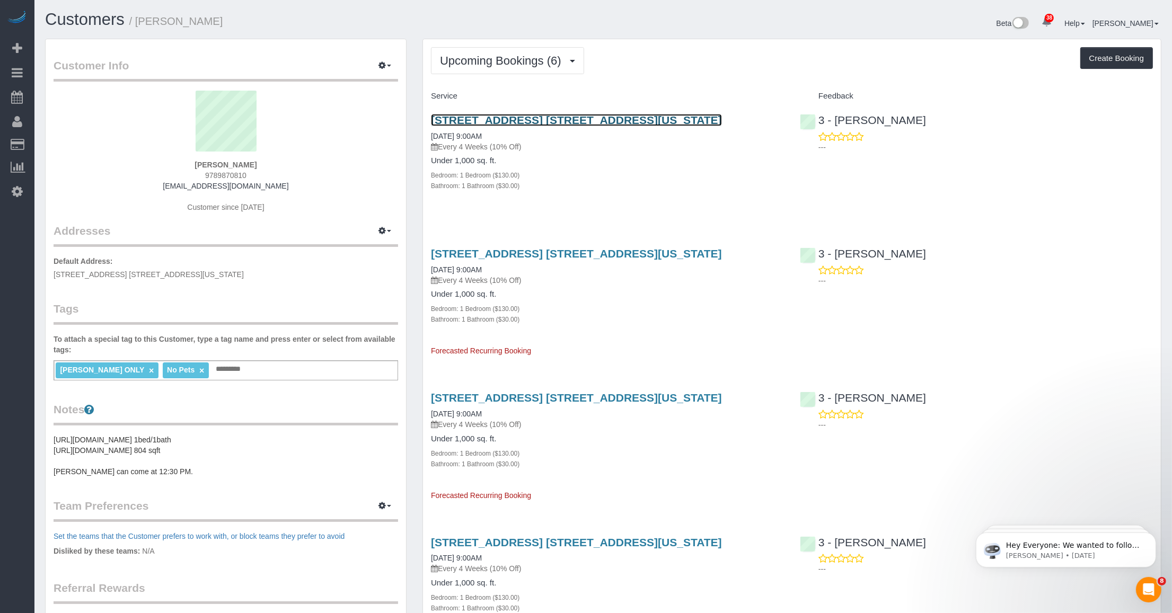
click at [498, 120] on link "[STREET_ADDRESS] [STREET_ADDRESS][US_STATE]" at bounding box center [576, 120] width 291 height 12
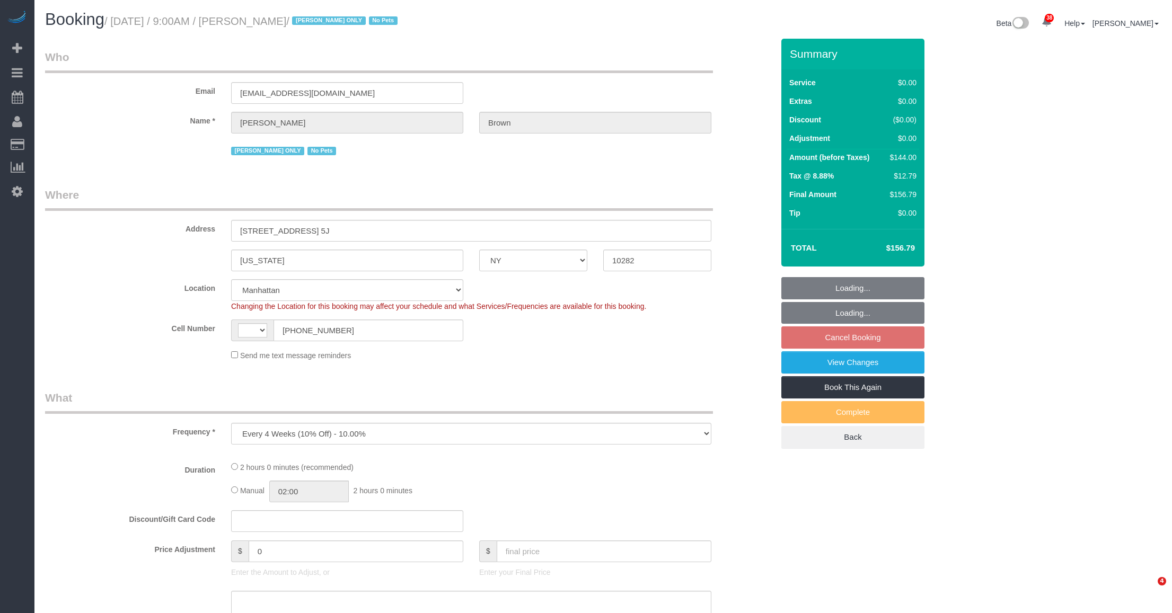
select select "NY"
select select "number:58"
select select "number:74"
select select "number:15"
select select "number:6"
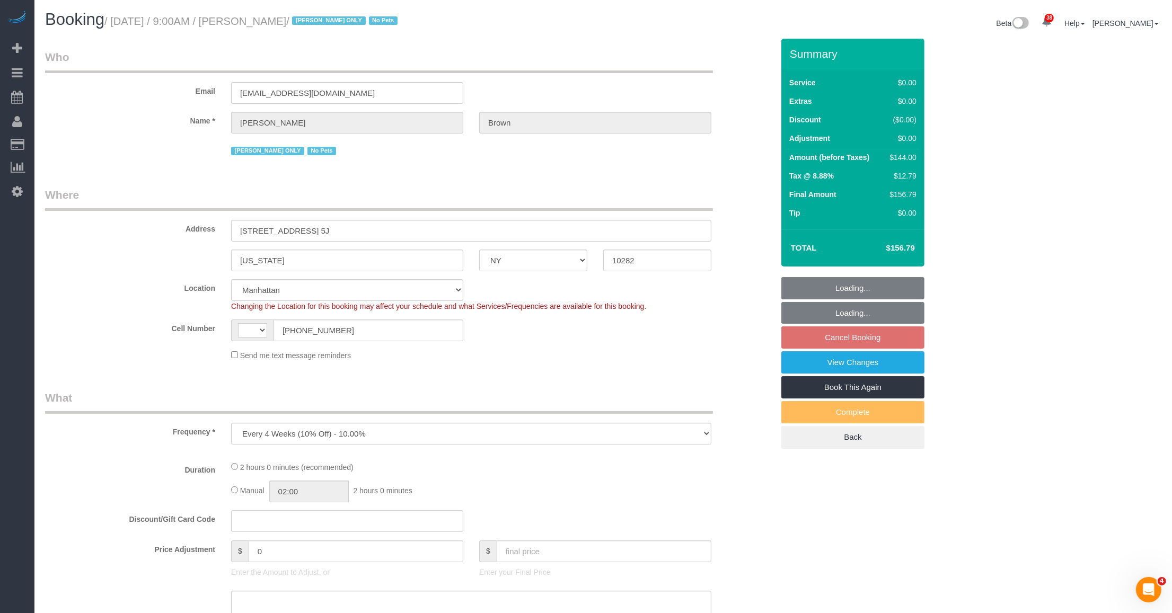
select select "object:723"
select select "string:[GEOGRAPHIC_DATA]"
select select "string:stripe-pm_1NibPd4VGloSiKo7YVp6Yjon"
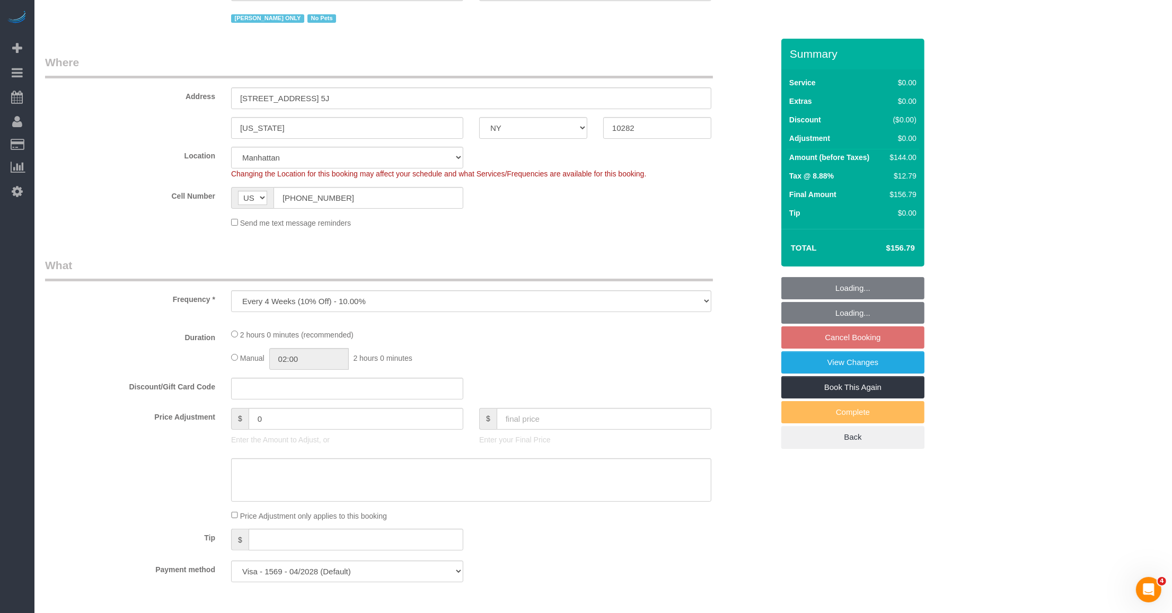
select select "1"
select select "spot2"
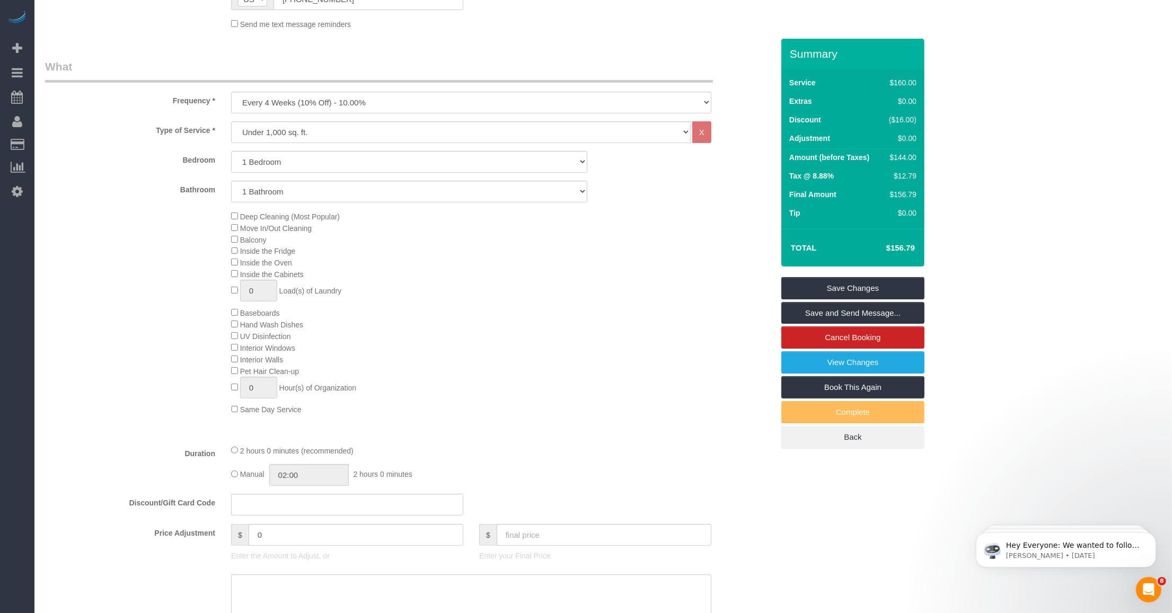
scroll to position [729, 0]
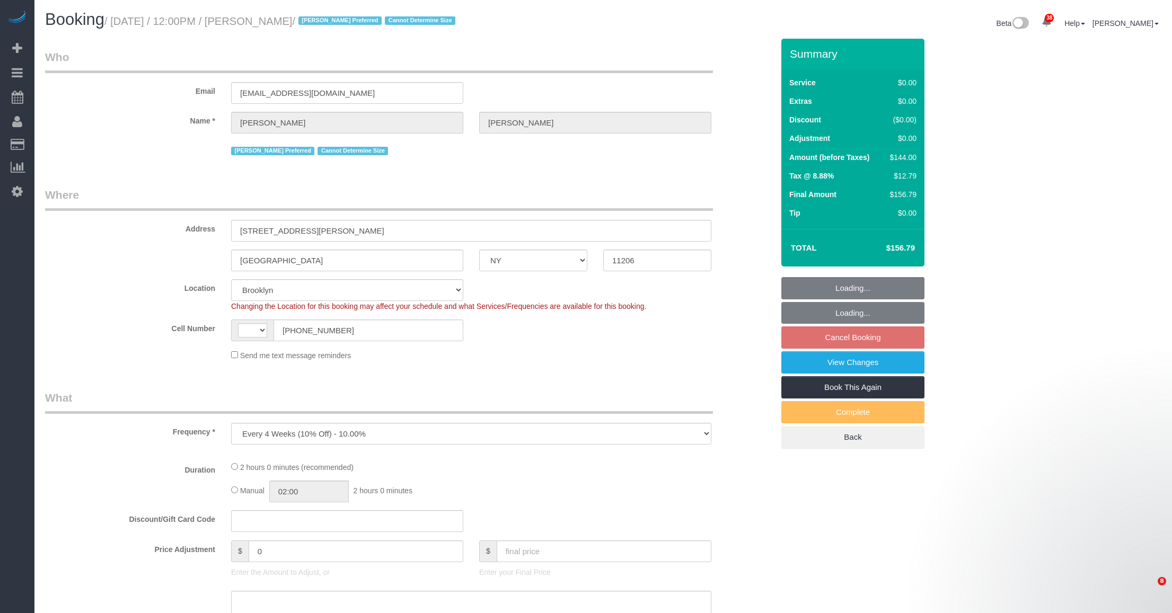
select select "NY"
select select "string:[GEOGRAPHIC_DATA]"
select select "string:stripe-pm_1RwPV24VGloSiKo7Wp4adMYY"
select select "number:58"
select select "number:72"
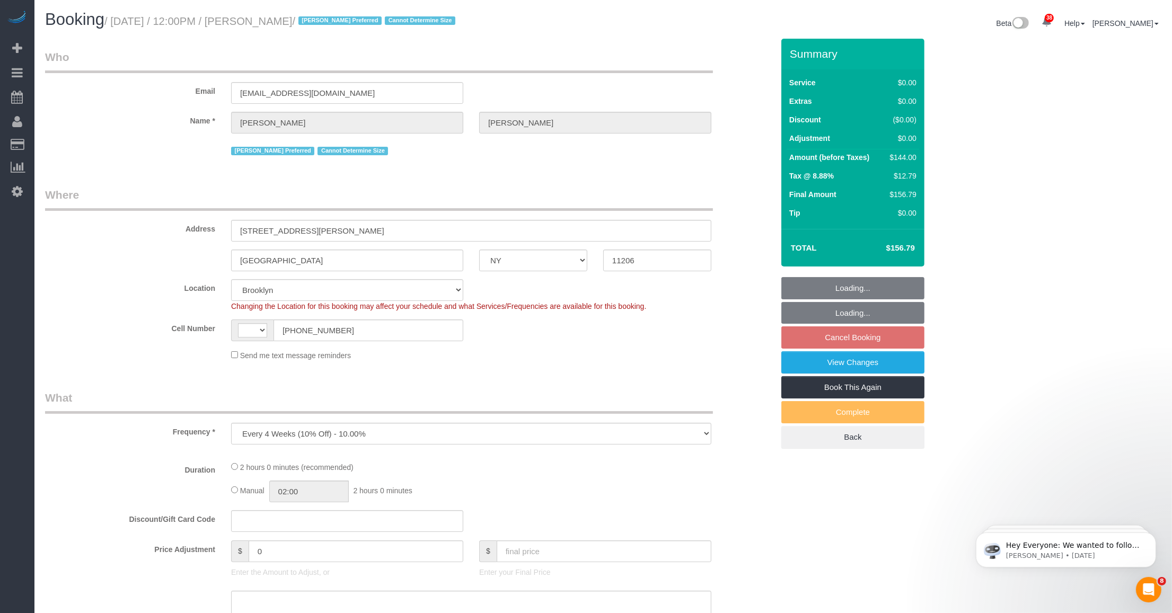
select select "number:15"
select select "number:7"
select select "object:964"
select select "spot5"
select select "1"
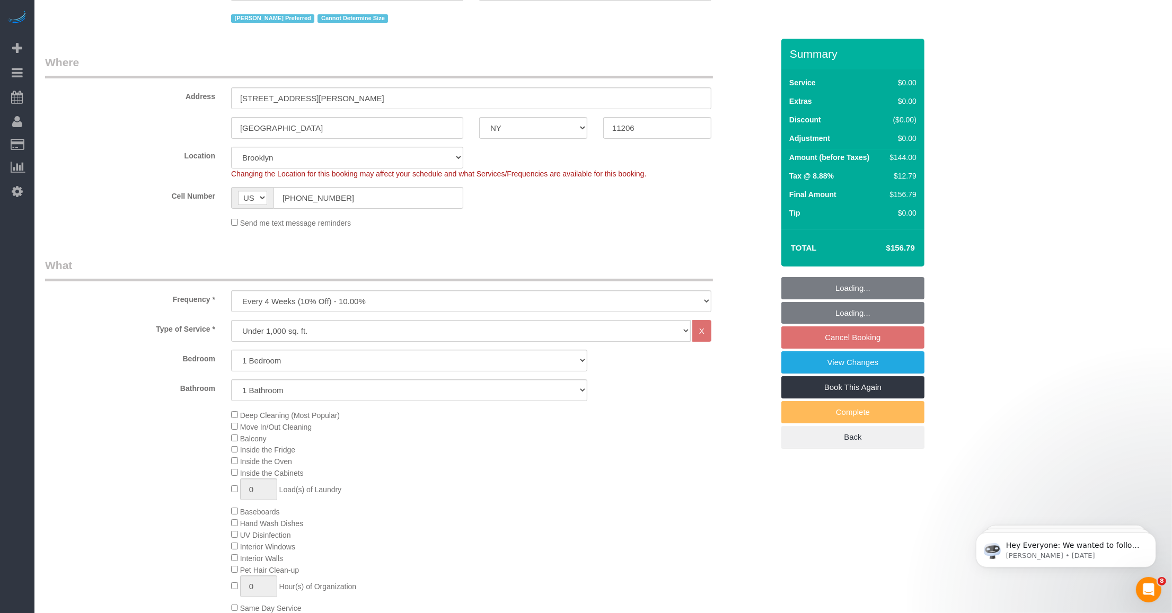
select select "1"
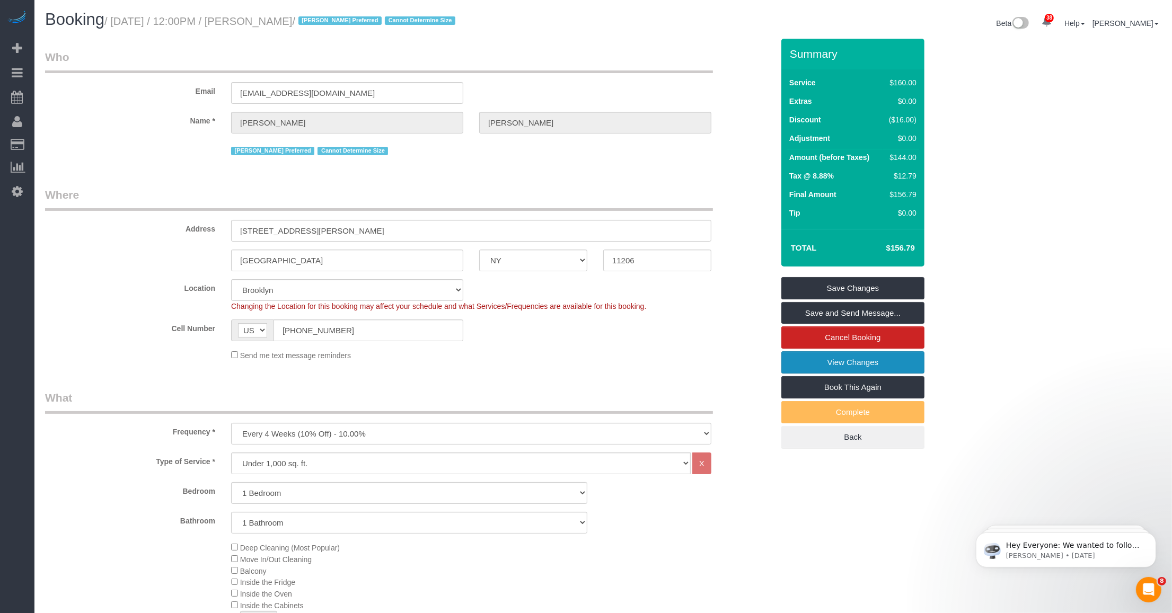
click at [873, 358] on link "View Changes" at bounding box center [852, 362] width 143 height 22
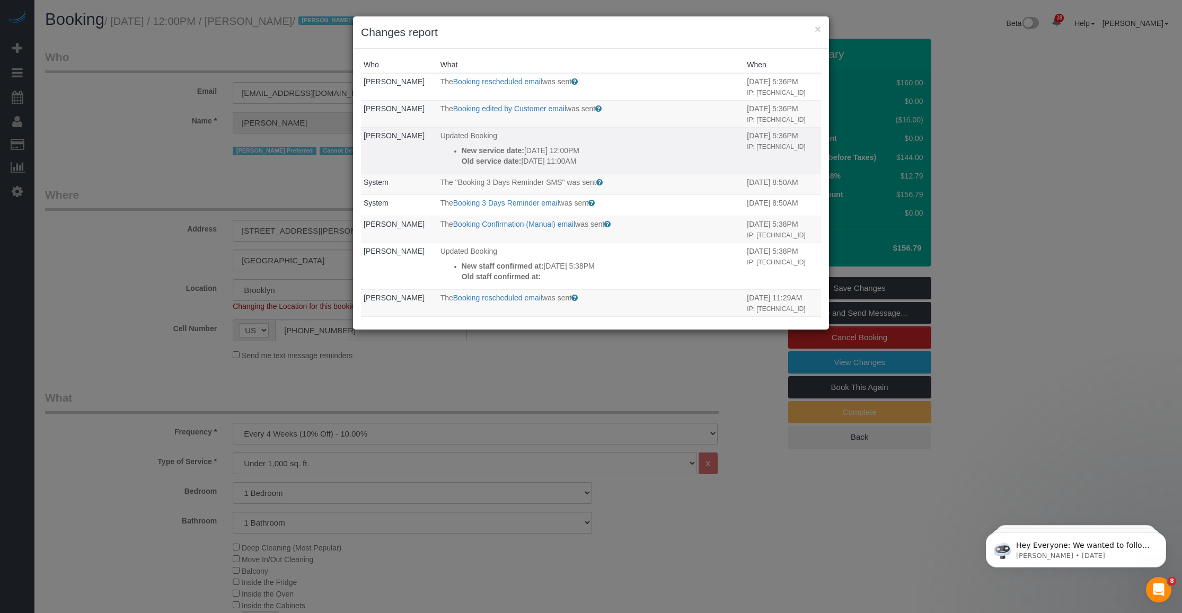
drag, startPoint x: 592, startPoint y: 186, endPoint x: 449, endPoint y: 172, distance: 143.7
click at [449, 166] on ul "New service date: [DATE] 12:00PM Old service date: [DATE] 11:00AM" at bounding box center [591, 155] width 302 height 21
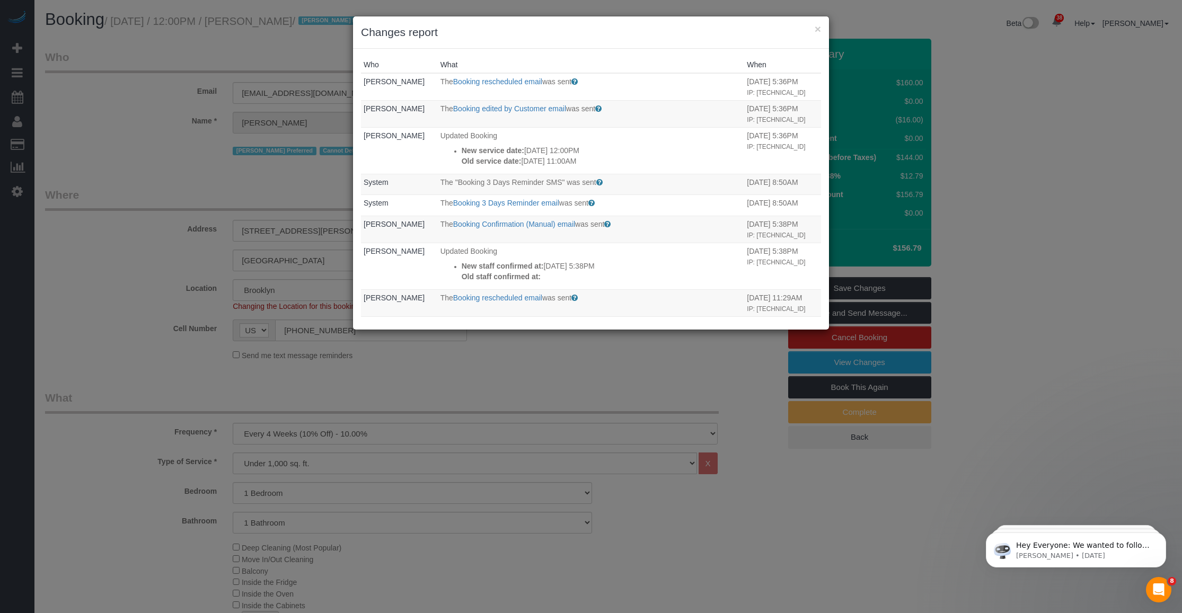
copy div "New service date: [DATE] 12:00PM Old service date: [DATE] 11:00AM"
click at [810, 30] on h3 "Changes report" at bounding box center [591, 32] width 460 height 16
click at [818, 29] on button "×" at bounding box center [818, 28] width 6 height 11
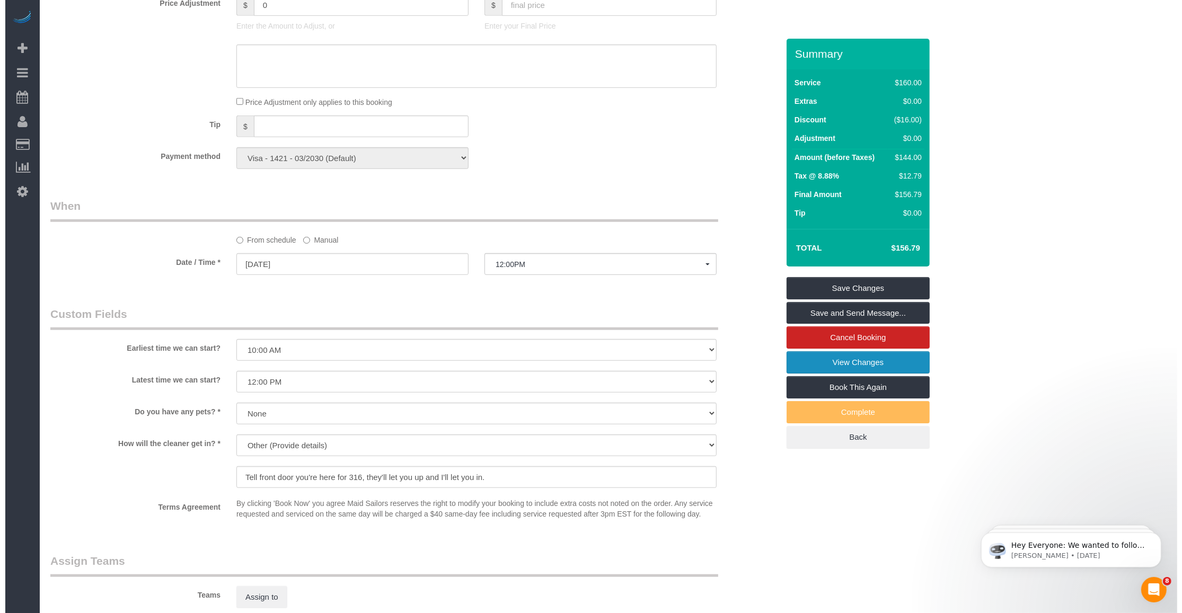
scroll to position [927, 0]
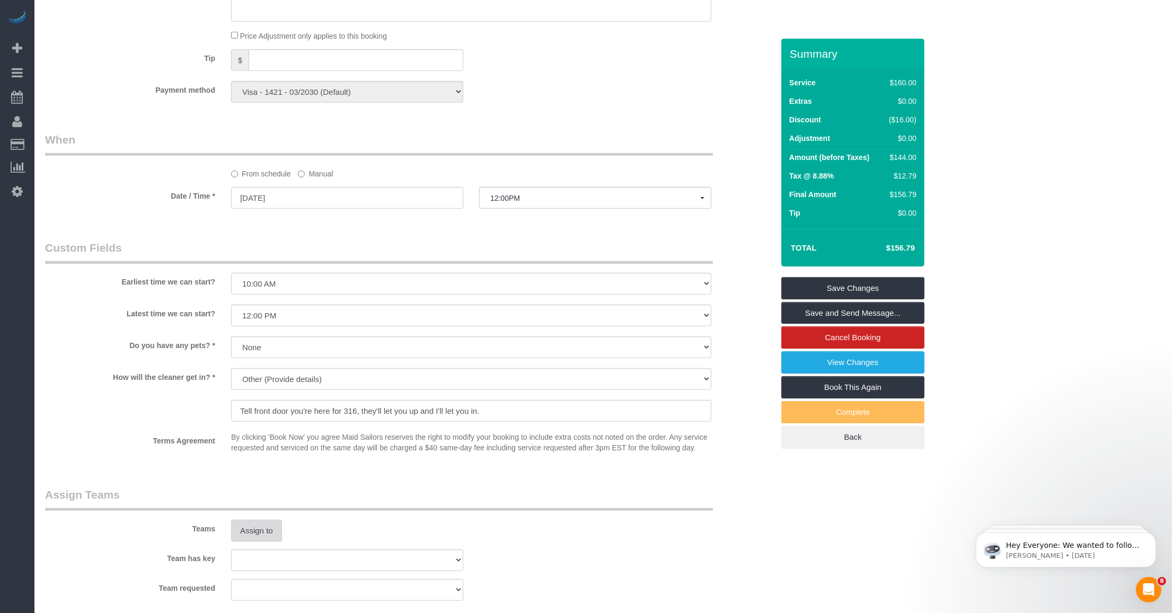
click at [263, 528] on button "Assign to" at bounding box center [256, 531] width 51 height 22
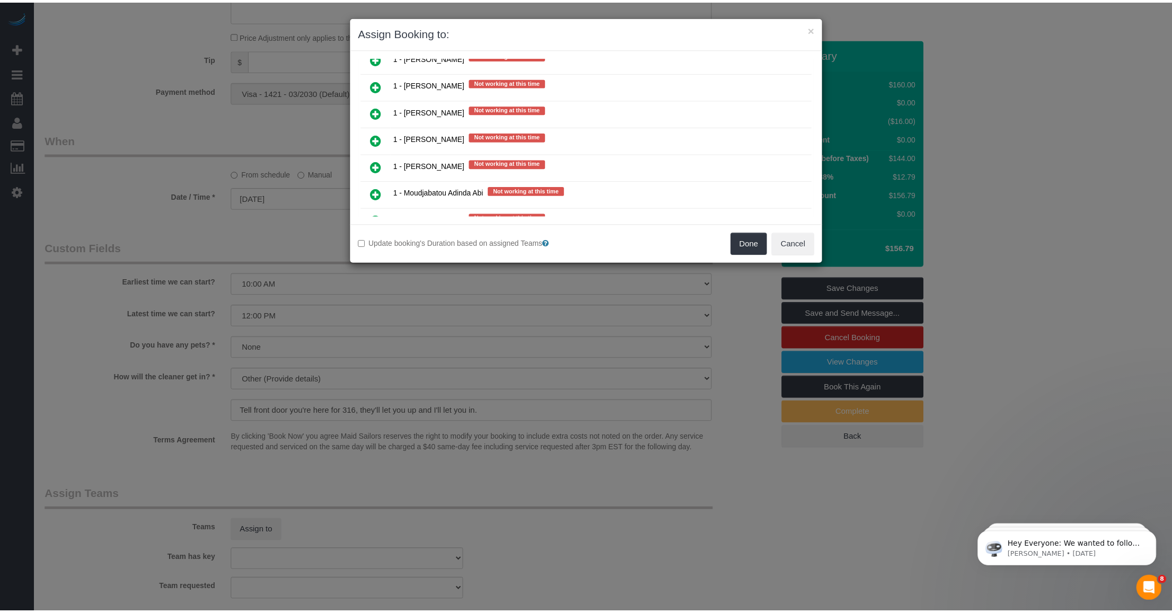
scroll to position [1457, 0]
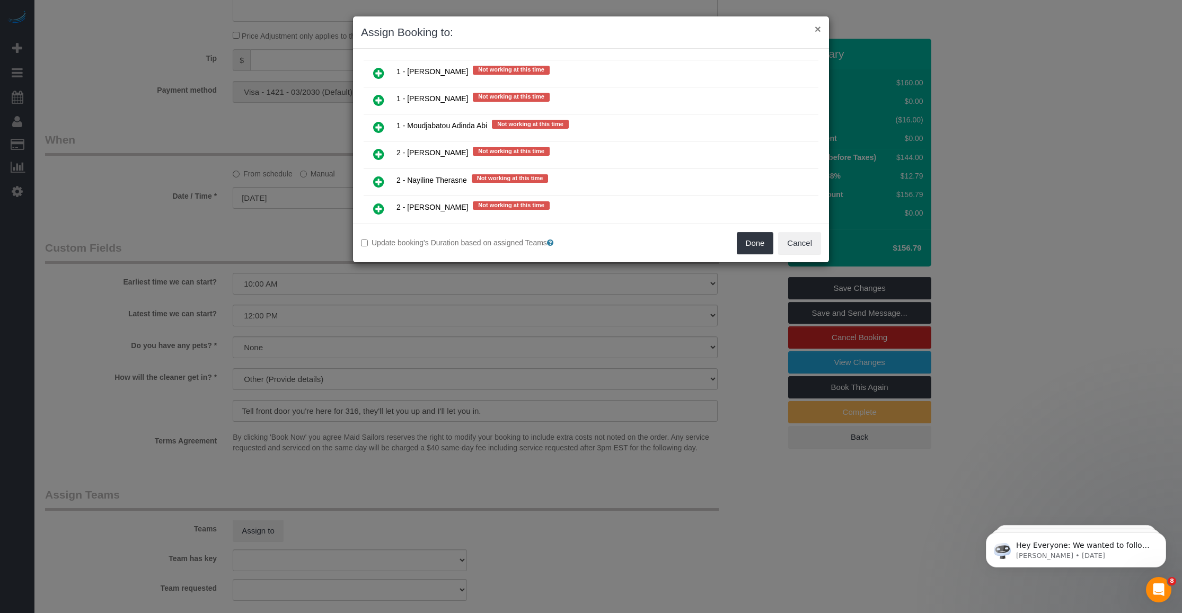
click at [815, 28] on button "×" at bounding box center [818, 28] width 6 height 11
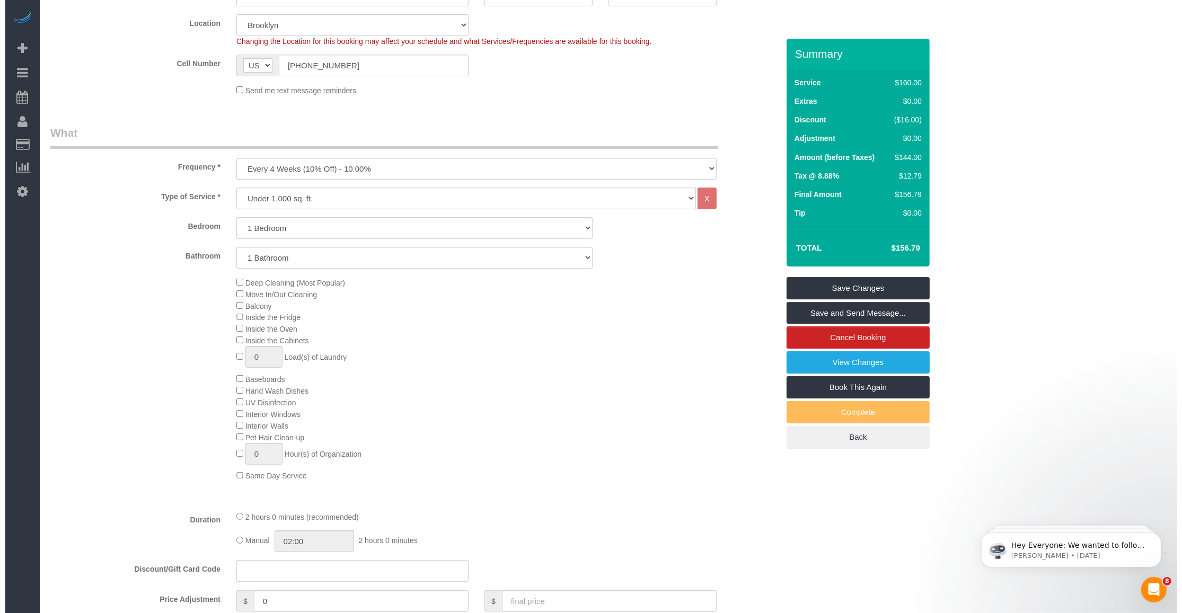
scroll to position [331, 0]
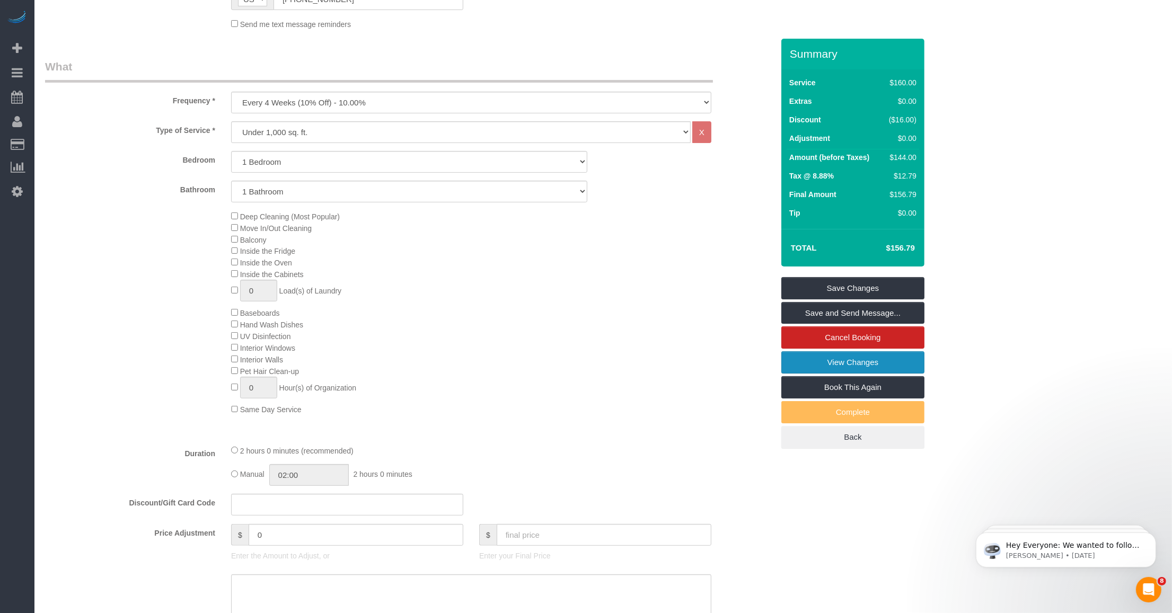
click at [827, 364] on link "View Changes" at bounding box center [852, 362] width 143 height 22
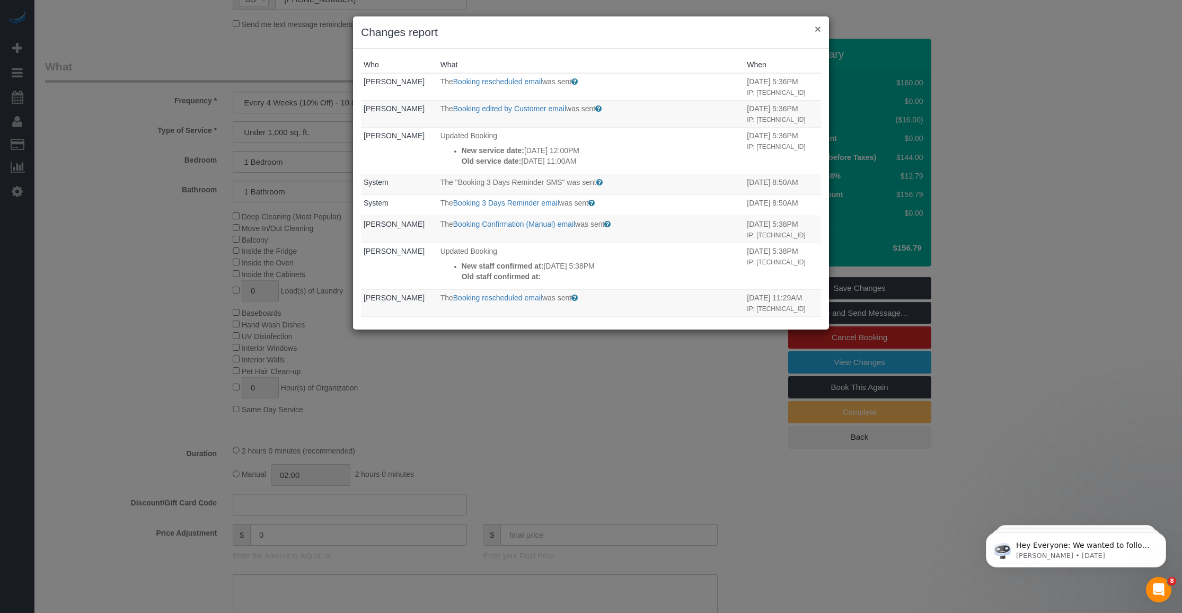
click at [819, 27] on button "×" at bounding box center [818, 28] width 6 height 11
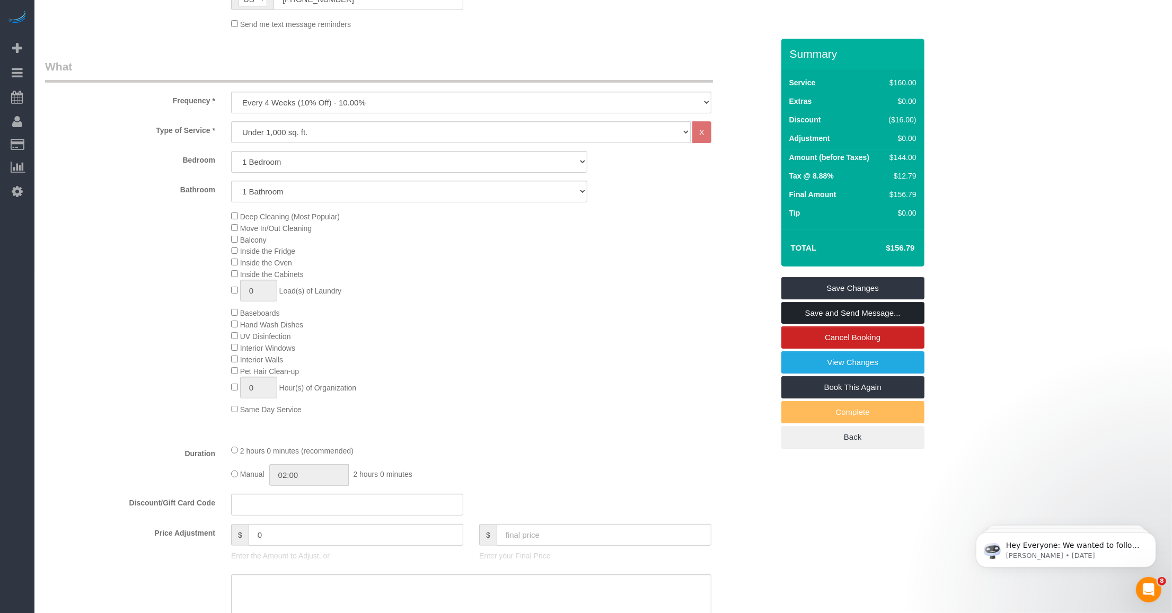
click at [811, 309] on link "Save and Send Message..." at bounding box center [852, 313] width 143 height 22
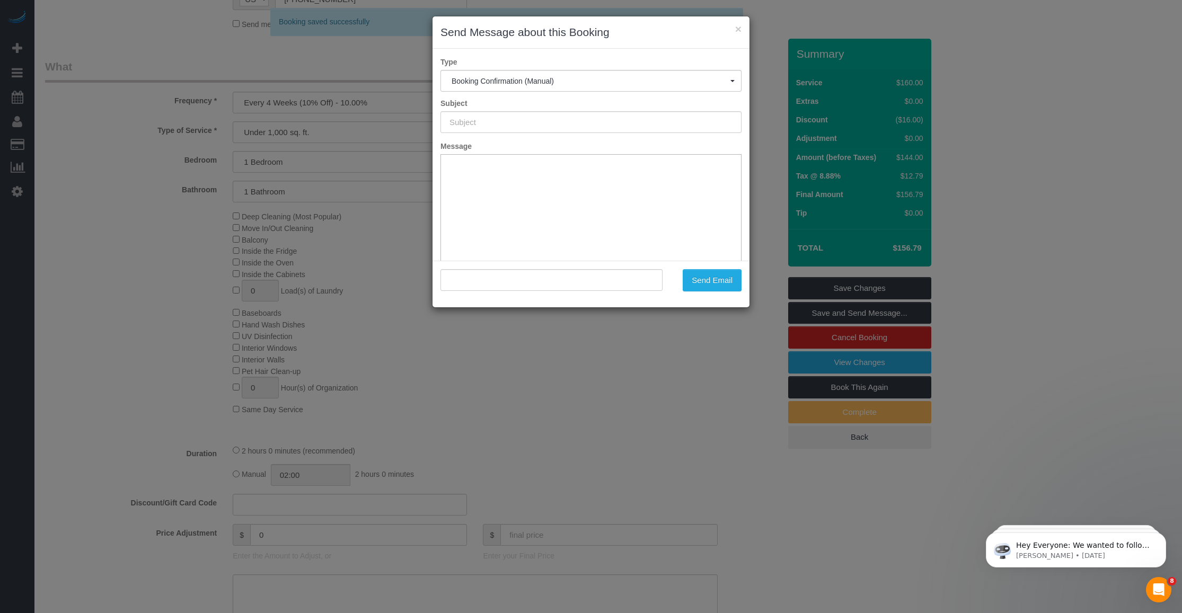
type input "Cleaning Confirmed for 10/15/2025 at 12:00pm"
type input ""Ifeoma Odum" <odumif@gmail.com>"
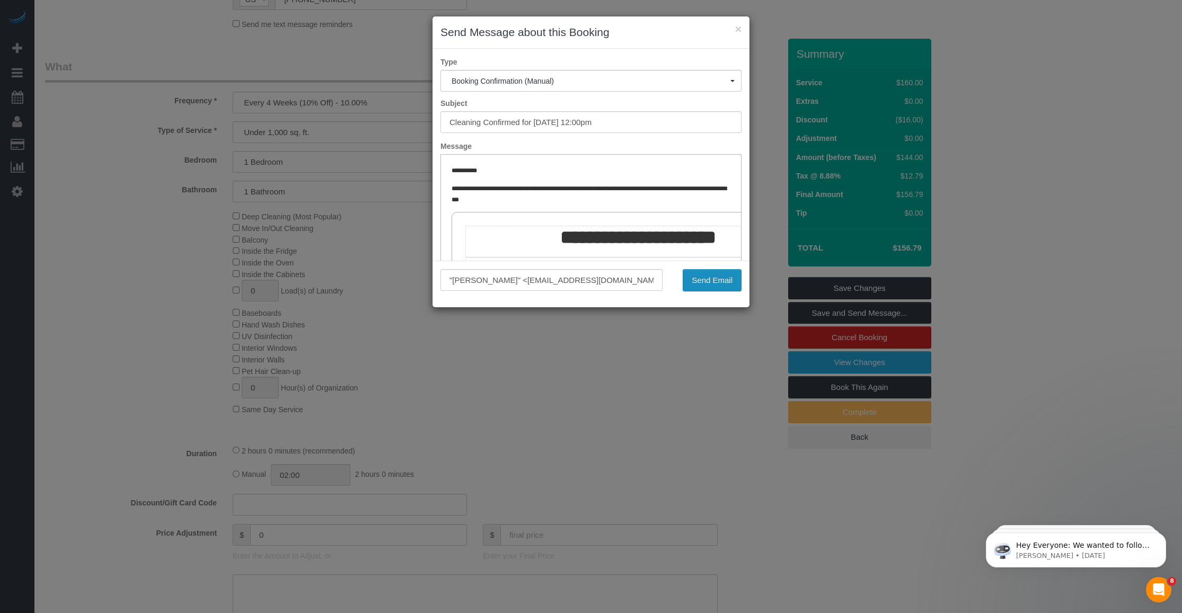
click at [716, 281] on button "Send Email" at bounding box center [712, 280] width 59 height 22
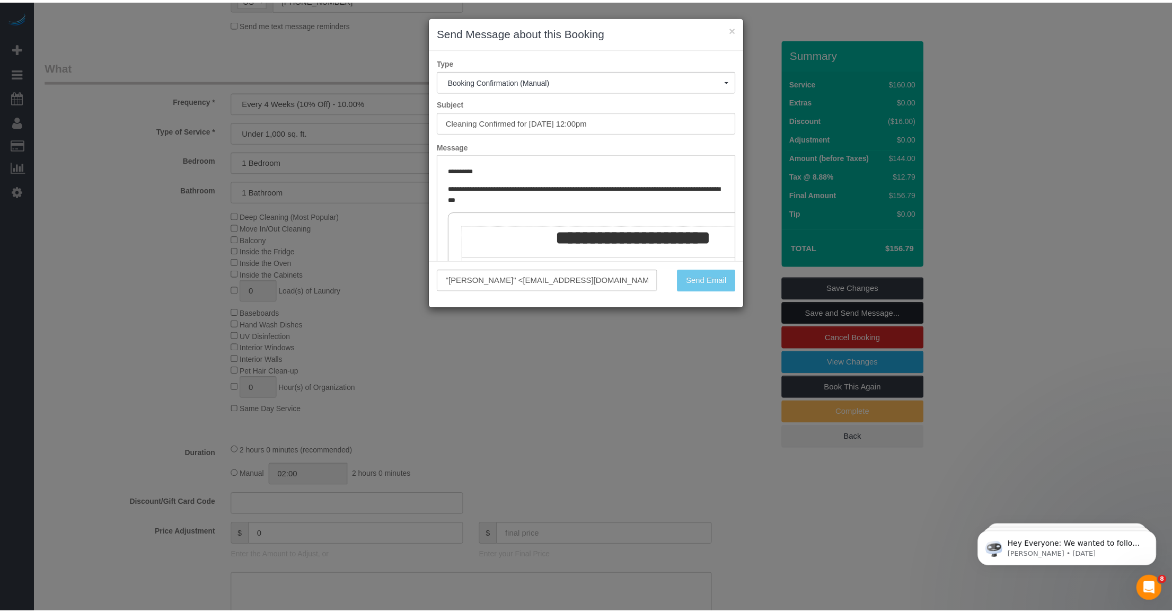
scroll to position [369, 0]
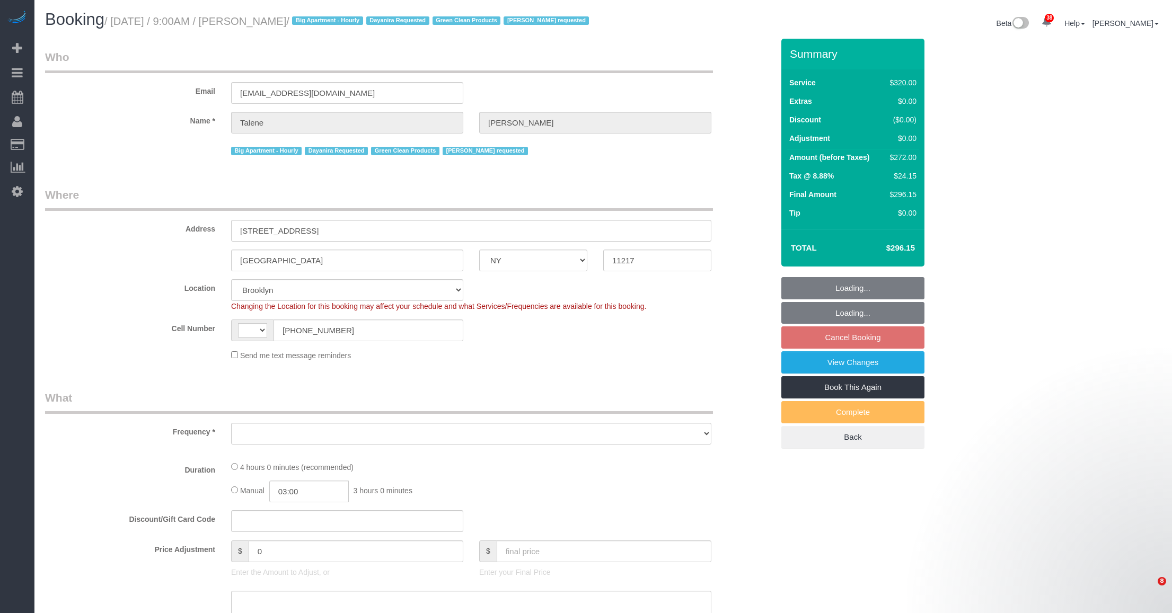
select select "NY"
select select "string:[GEOGRAPHIC_DATA]"
select select "object:1053"
select select "240"
select select "number:89"
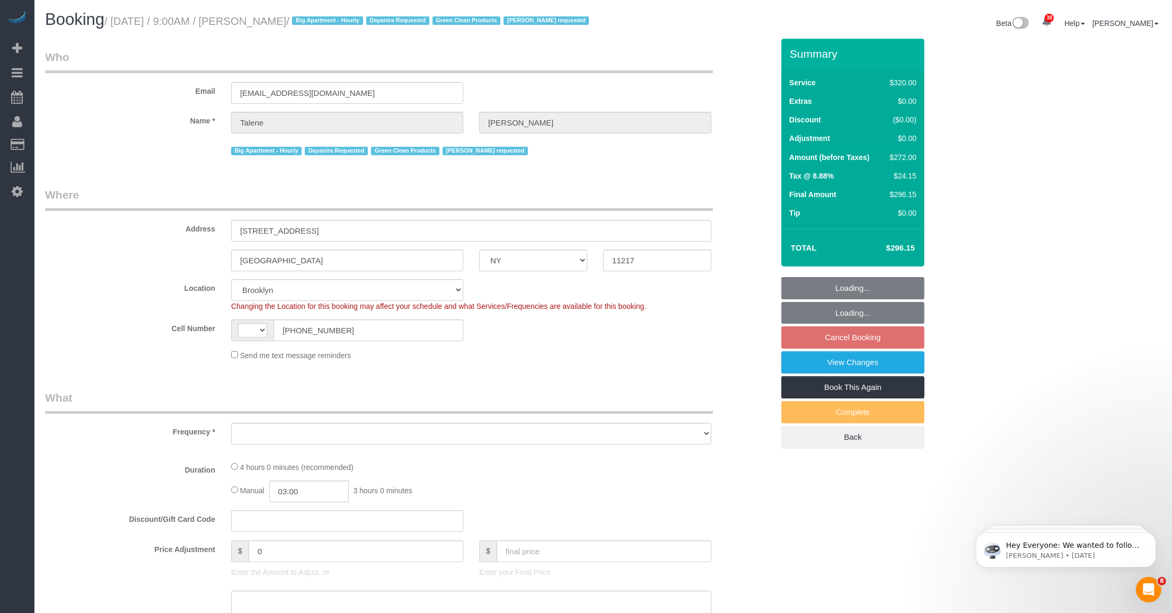
select select "number:70"
select select "number:15"
select select "number:5"
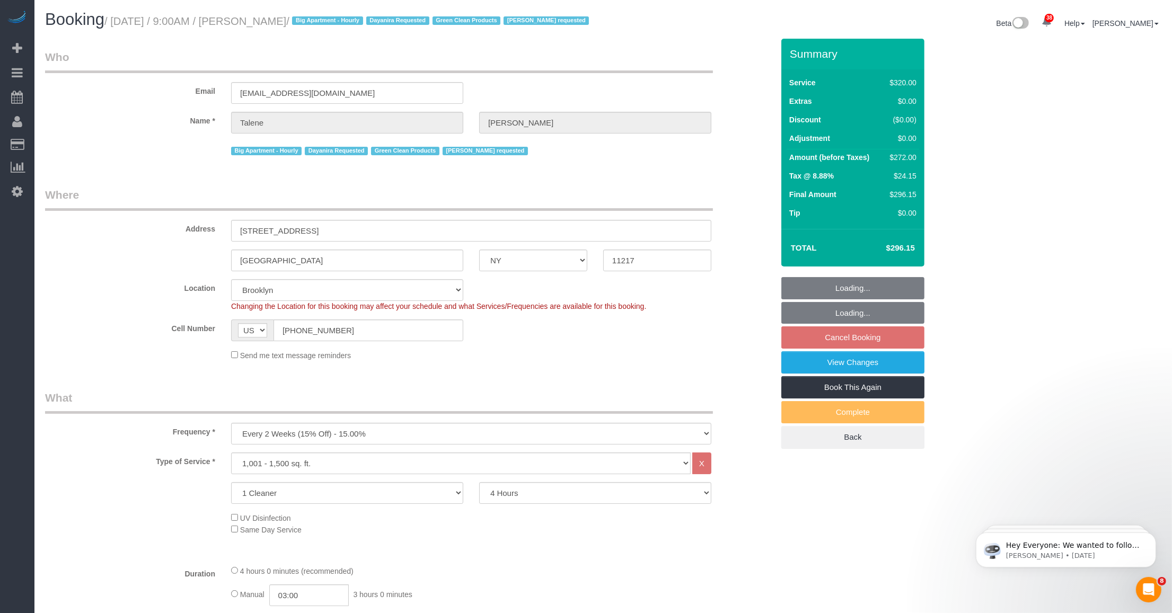
select select "spot2"
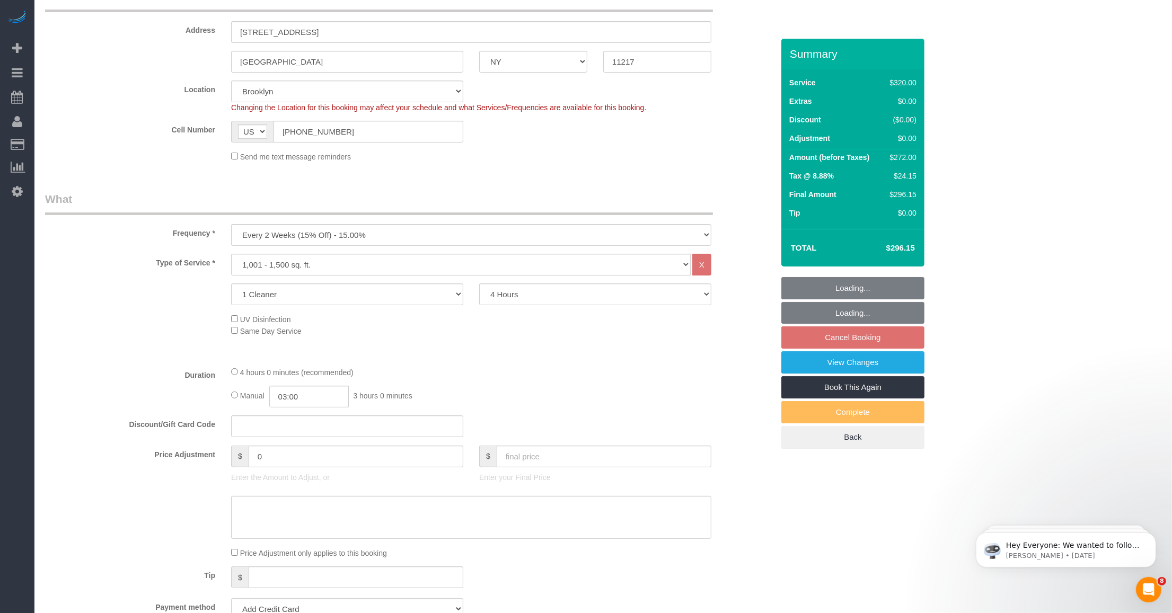
select select "string:stripe-pm_1Qs4q14VGloSiKo7cKfn8tjg"
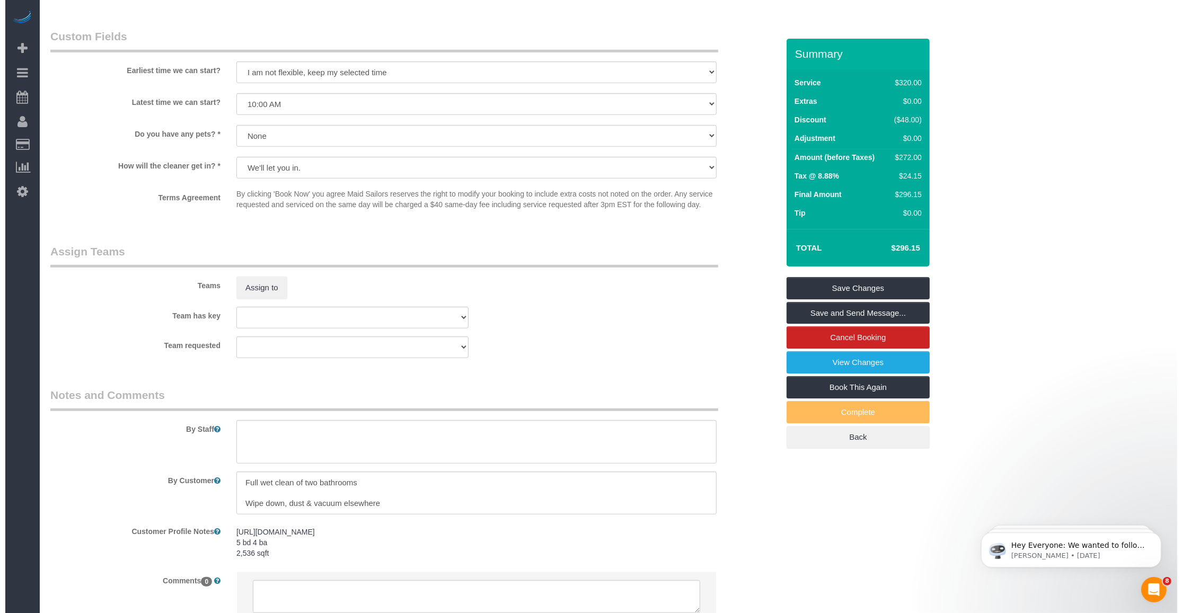
scroll to position [994, 0]
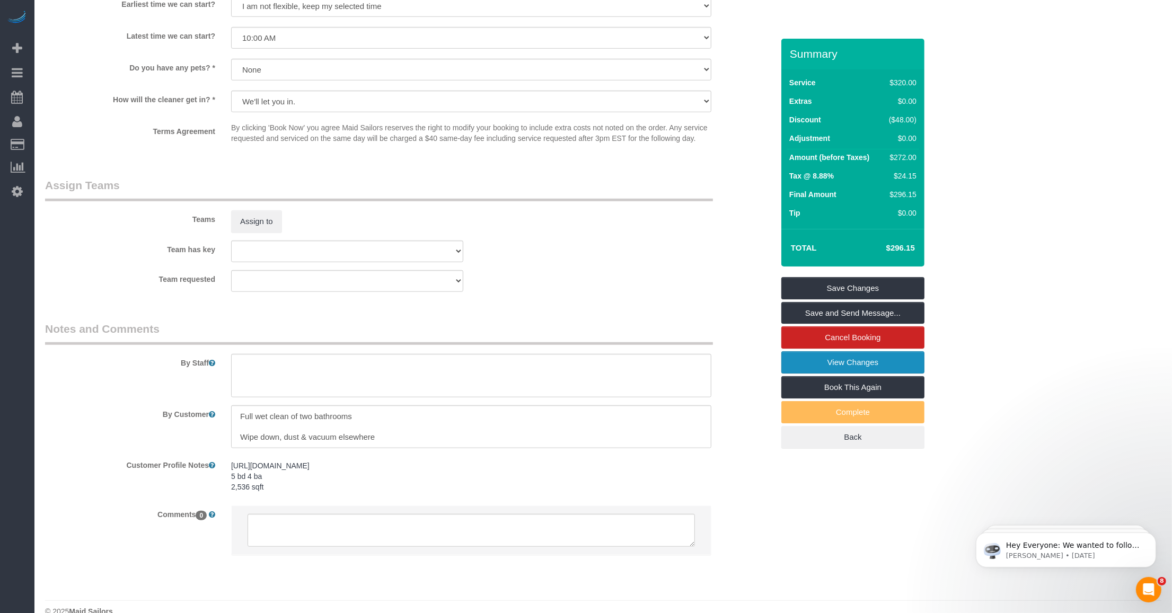
click at [799, 374] on link "View Changes" at bounding box center [852, 362] width 143 height 22
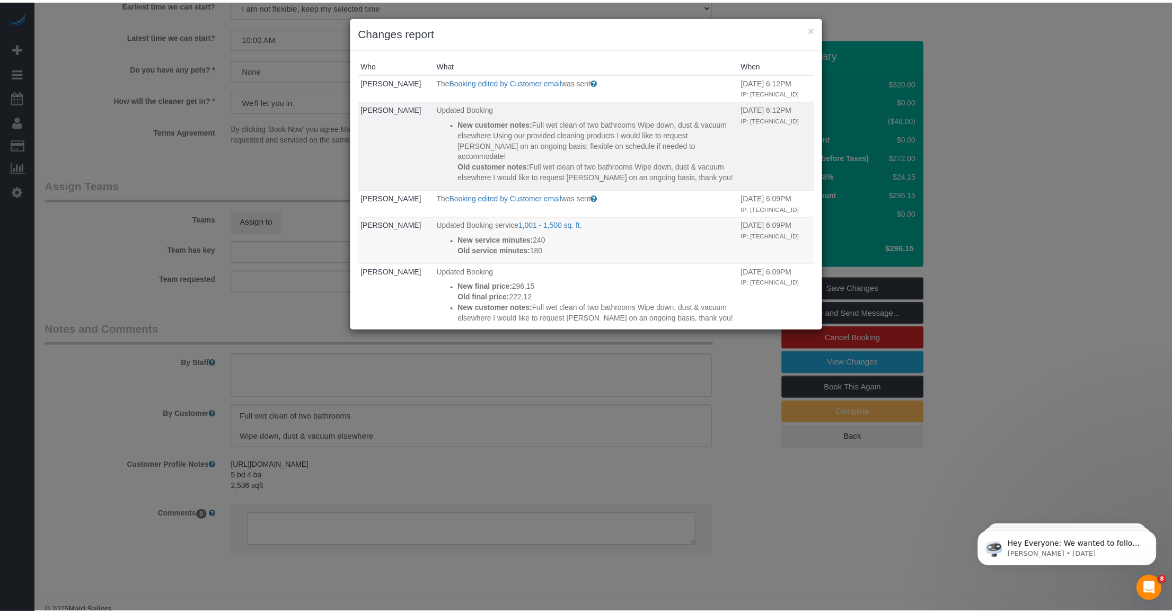
scroll to position [66, 0]
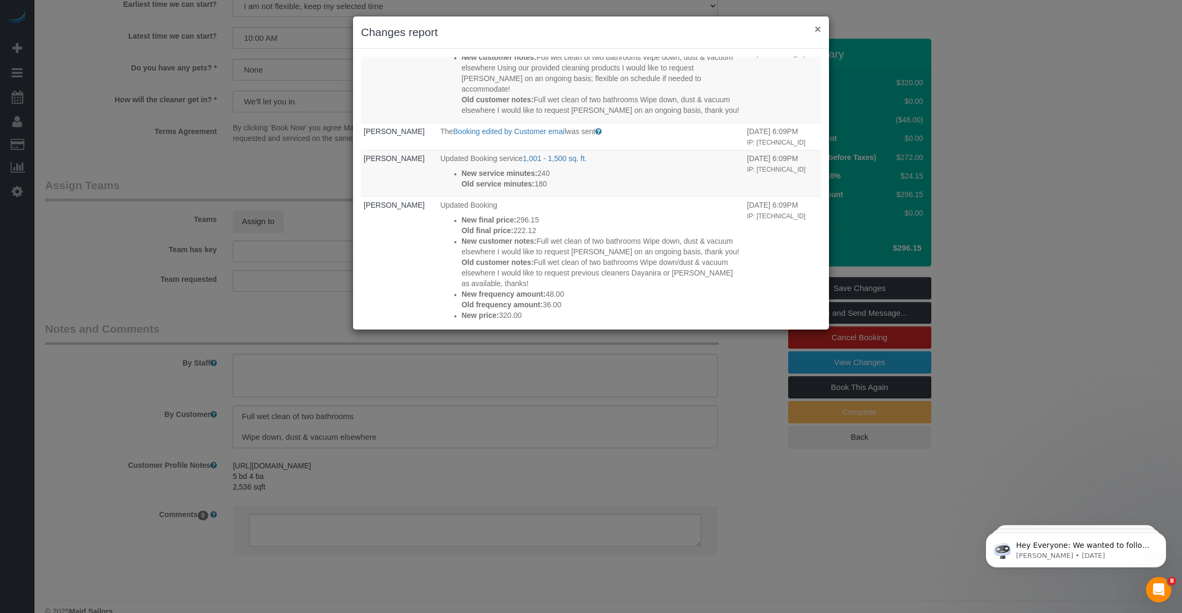
drag, startPoint x: 817, startPoint y: 28, endPoint x: 798, endPoint y: 33, distance: 19.4
click at [817, 28] on button "×" at bounding box center [818, 28] width 6 height 11
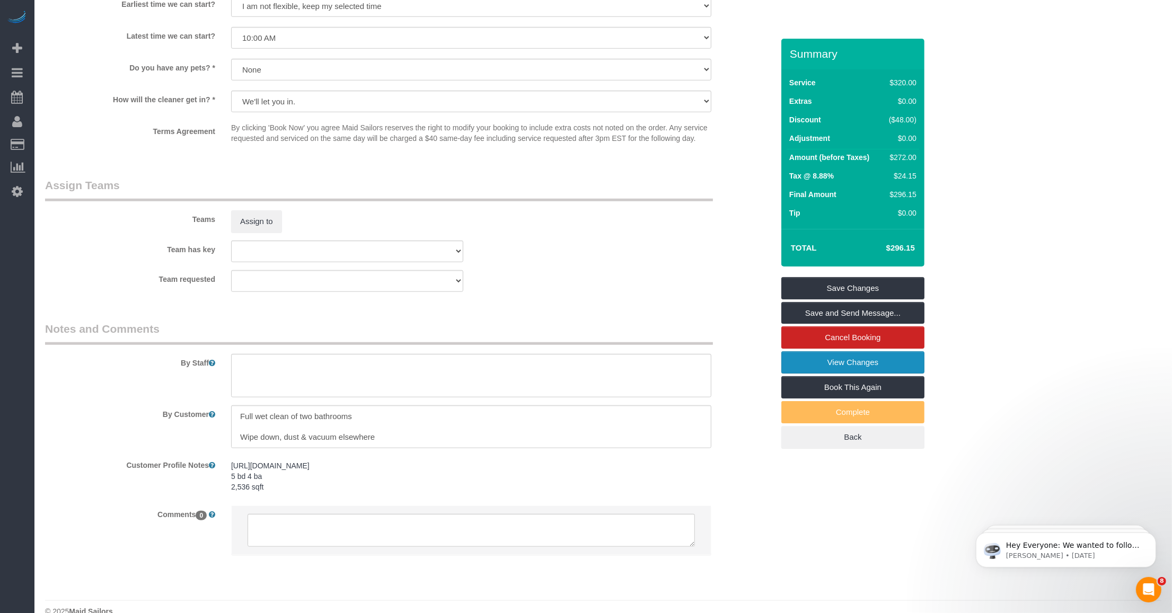
click at [792, 374] on link "View Changes" at bounding box center [852, 362] width 143 height 22
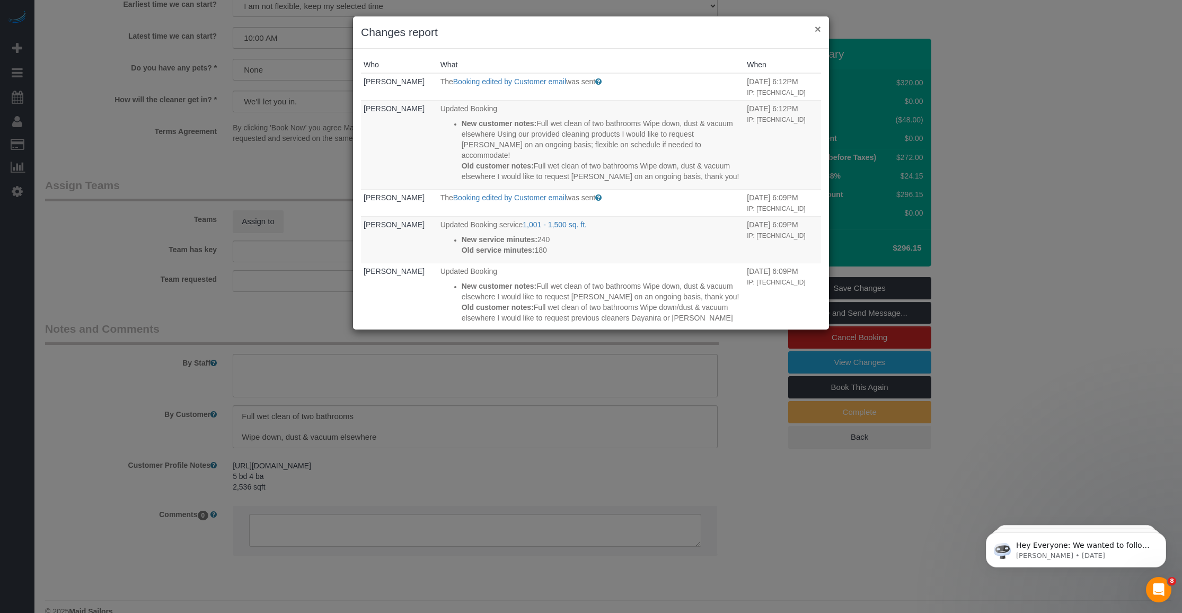
click at [817, 30] on button "×" at bounding box center [818, 28] width 6 height 11
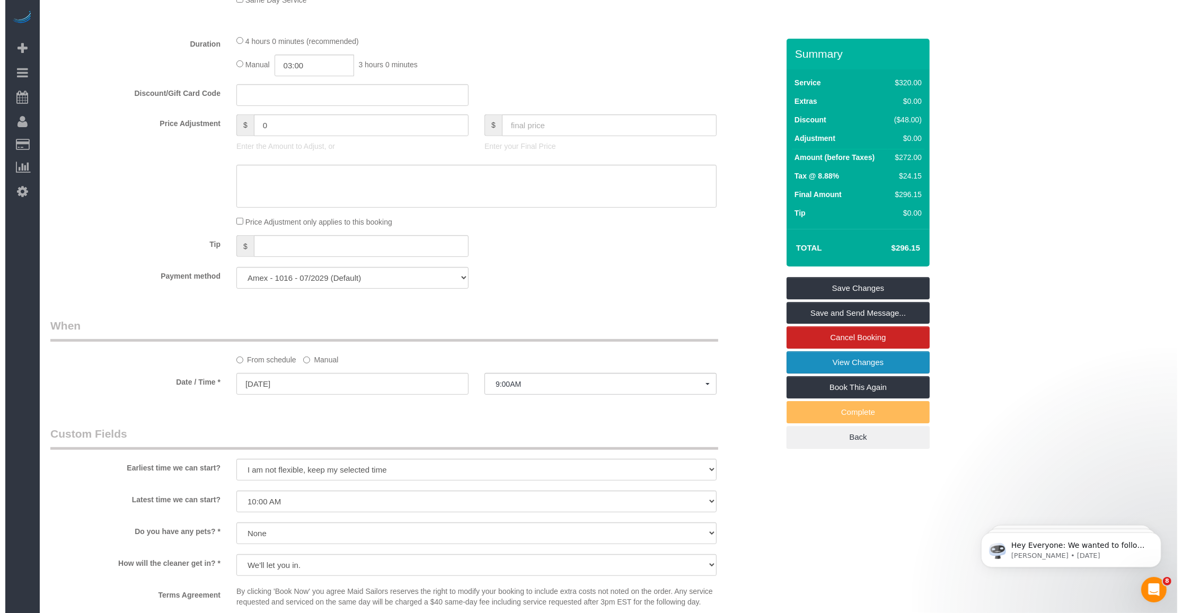
scroll to position [331, 0]
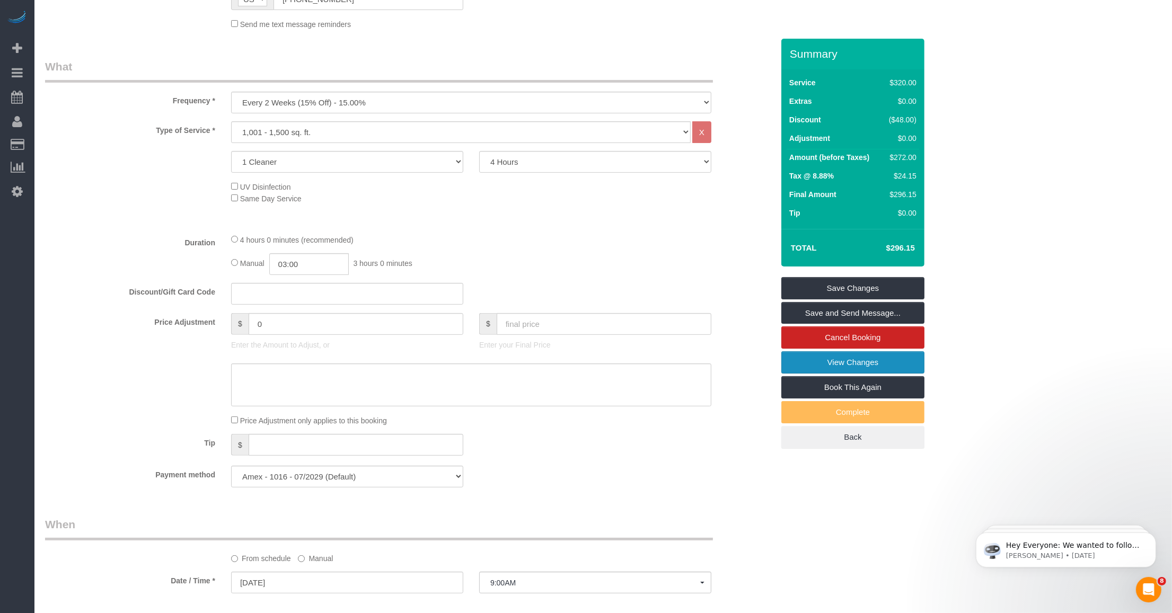
click at [896, 374] on link "View Changes" at bounding box center [852, 362] width 143 height 22
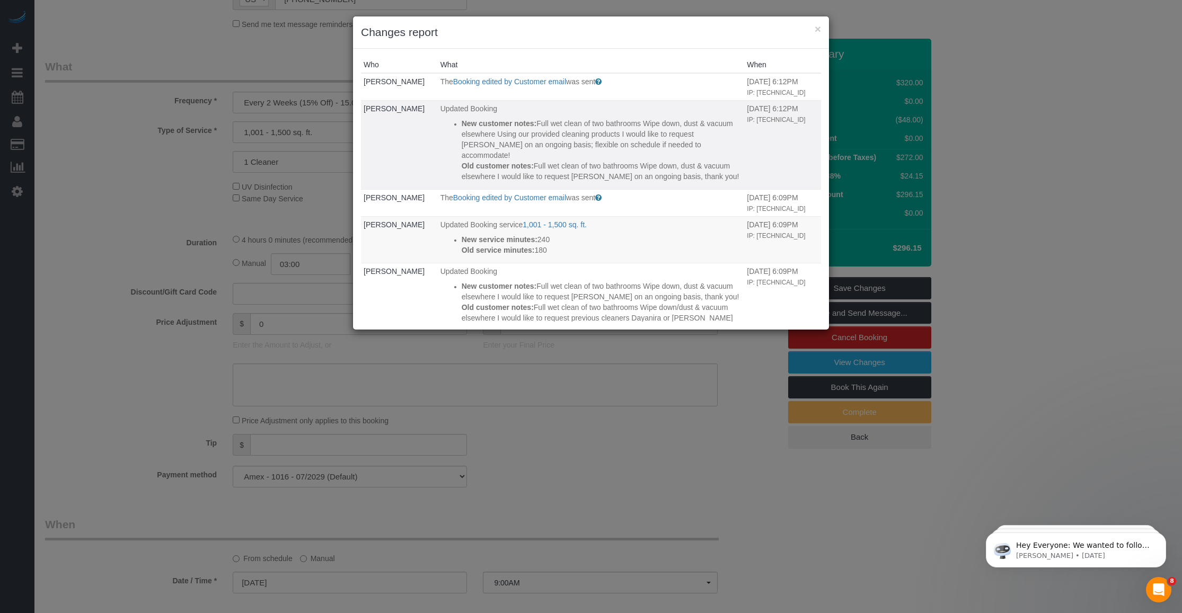
drag, startPoint x: 709, startPoint y: 180, endPoint x: 451, endPoint y: 118, distance: 265.0
click at [451, 118] on ul "New customer notes: Full wet clean of two bathrooms Wipe down, dust & vacuum el…" at bounding box center [591, 150] width 302 height 64
copy div "New customer notes: Full wet clean of two bathrooms Wipe down, dust & vacuum el…"
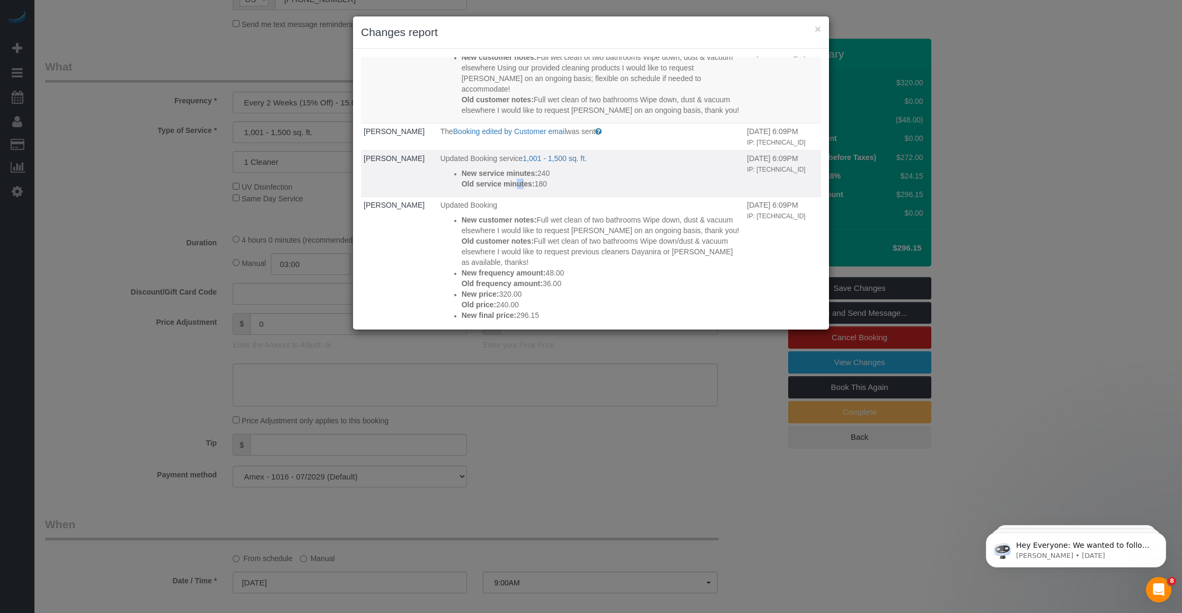
click at [512, 179] on p "Old service minutes: 180" at bounding box center [602, 184] width 280 height 11
drag, startPoint x: 512, startPoint y: 179, endPoint x: 460, endPoint y: 175, distance: 52.1
click at [462, 175] on div "New service minutes: 240 Old service minutes: 180" at bounding box center [602, 178] width 280 height 21
copy div "New service minutes: 240 Old service minutes: 180"
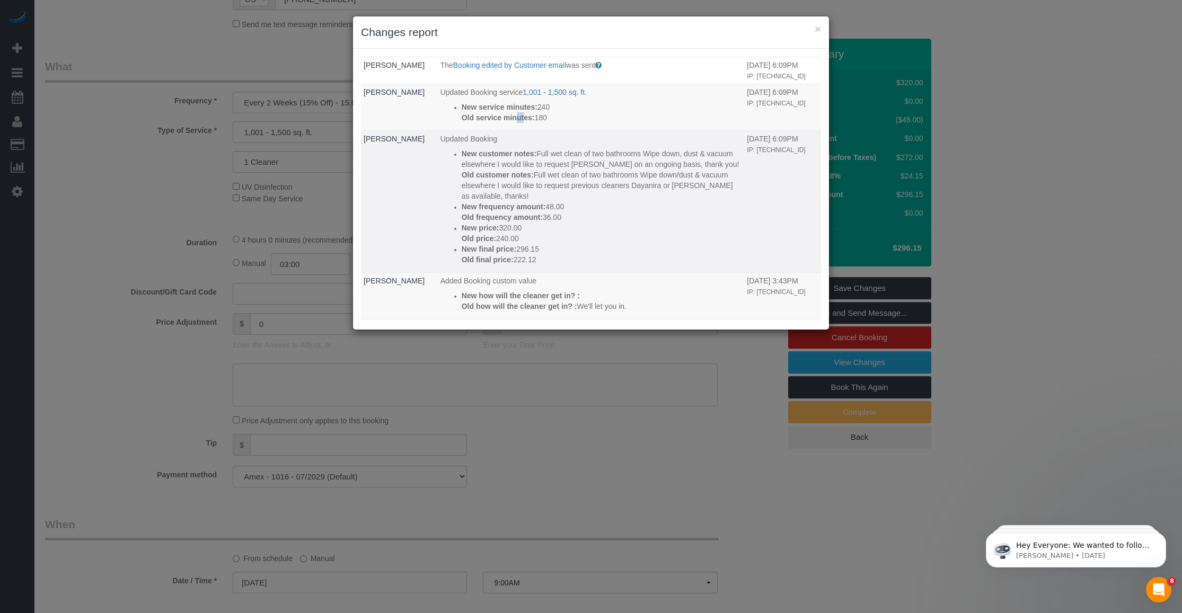
drag, startPoint x: 538, startPoint y: 238, endPoint x: 447, endPoint y: 175, distance: 111.1
click at [447, 175] on ul "New customer notes: Full wet clean of two bathrooms Wipe down, dust & vacuum el…" at bounding box center [591, 206] width 302 height 117
drag, startPoint x: 447, startPoint y: 175, endPoint x: 541, endPoint y: 224, distance: 106.2
click at [541, 224] on p "New price: 320.00" at bounding box center [602, 228] width 280 height 11
drag, startPoint x: 573, startPoint y: 218, endPoint x: 479, endPoint y: 216, distance: 94.9
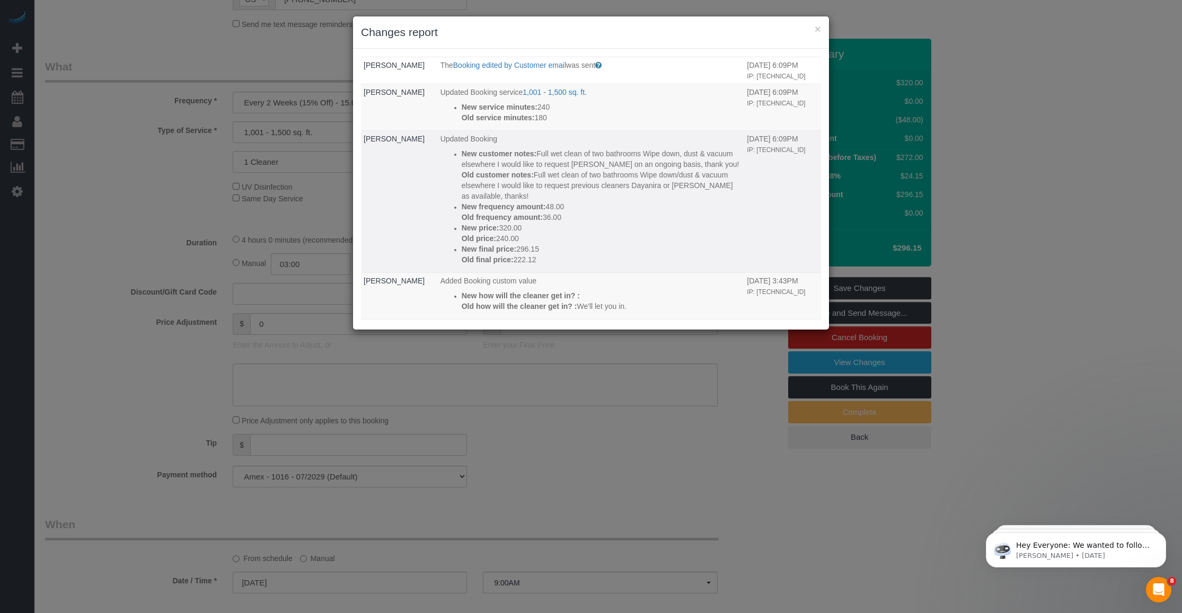
click at [477, 215] on p "Old frequency amount: 36.00" at bounding box center [602, 217] width 280 height 11
drag, startPoint x: 479, startPoint y: 216, endPoint x: 562, endPoint y: 249, distance: 89.9
click at [562, 249] on p "New final price: 296.15" at bounding box center [602, 249] width 280 height 11
drag, startPoint x: 538, startPoint y: 262, endPoint x: 449, endPoint y: 210, distance: 103.3
click at [449, 210] on ul "New customer notes: Full wet clean of two bathrooms Wipe down, dust & vacuum el…" at bounding box center [591, 206] width 302 height 117
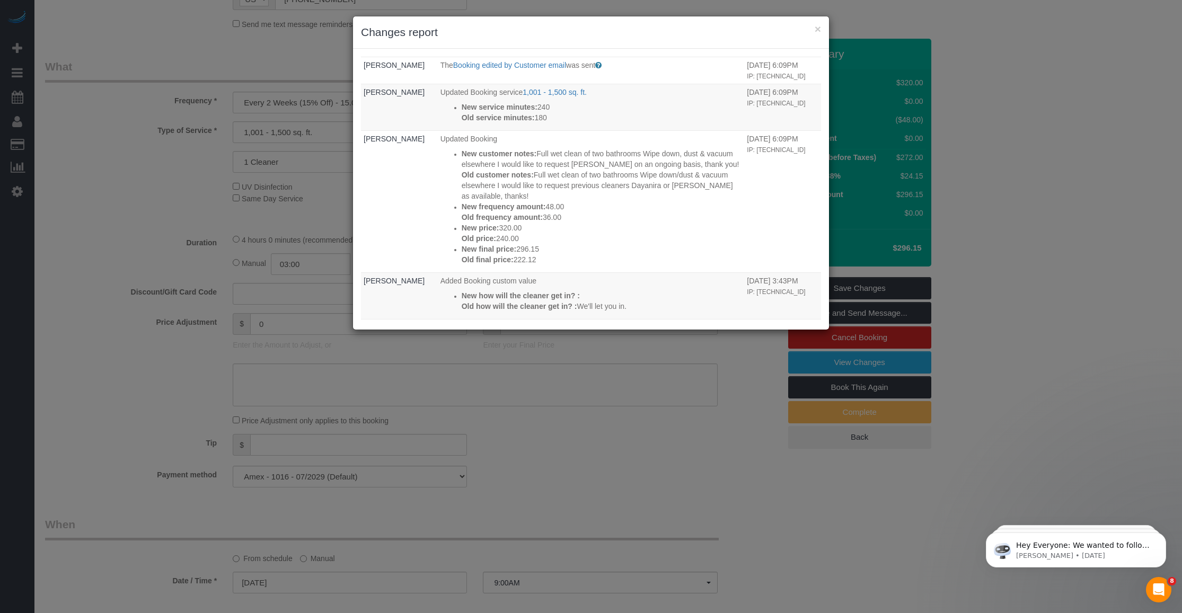
copy div "New frequency amount: 48.00 Old frequency amount: 36.00 New price: 320.00 Old p…"
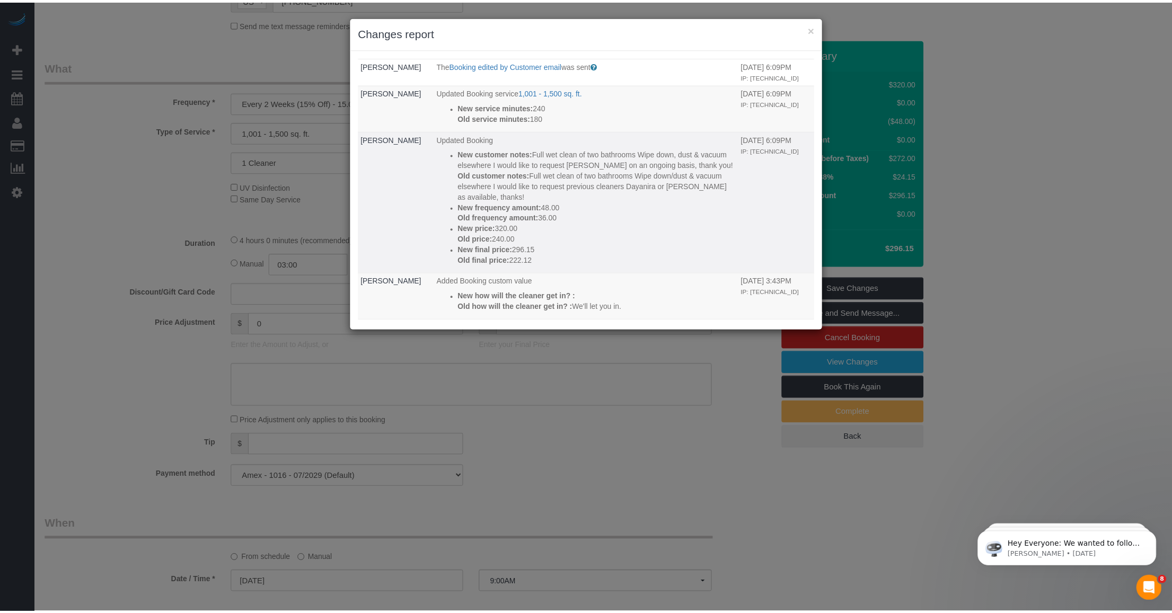
scroll to position [199, 0]
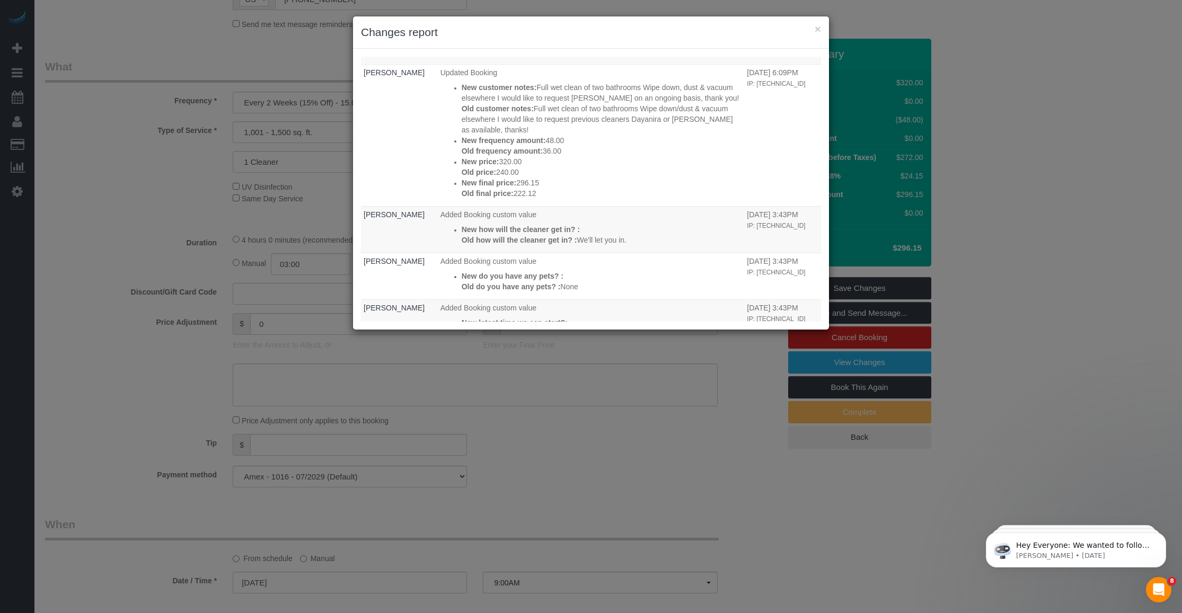
drag, startPoint x: 811, startPoint y: 28, endPoint x: 270, endPoint y: 215, distance: 572.5
click at [808, 29] on h3 "Changes report" at bounding box center [591, 32] width 460 height 16
click at [819, 26] on button "×" at bounding box center [818, 28] width 6 height 11
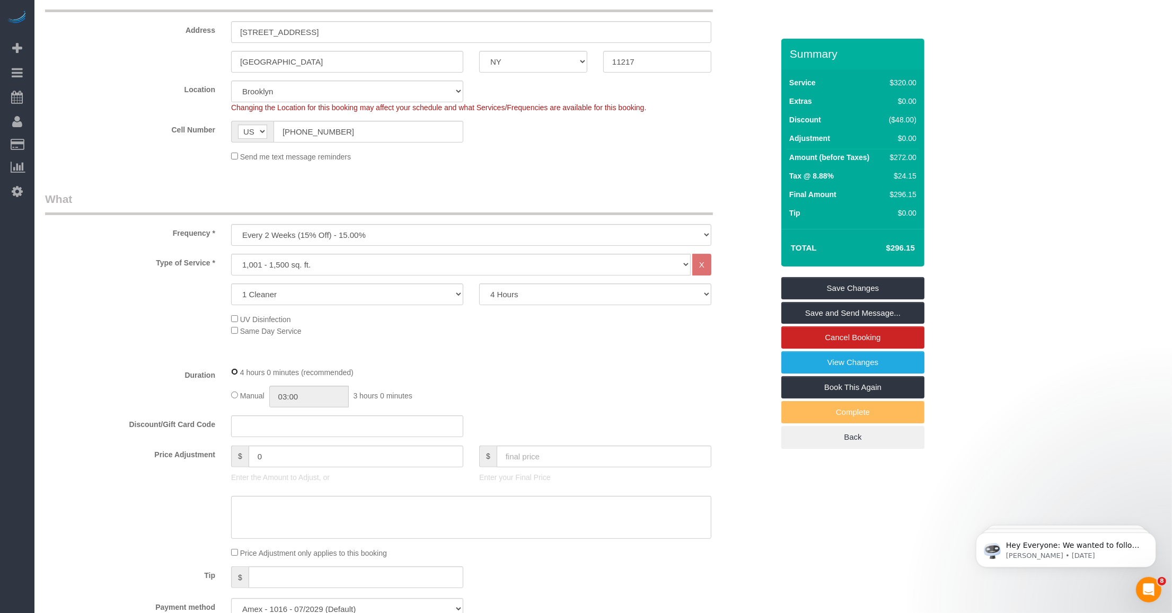
select select "spot62"
click at [603, 378] on div "4 hours 0 minutes (recommended)" at bounding box center [471, 372] width 480 height 12
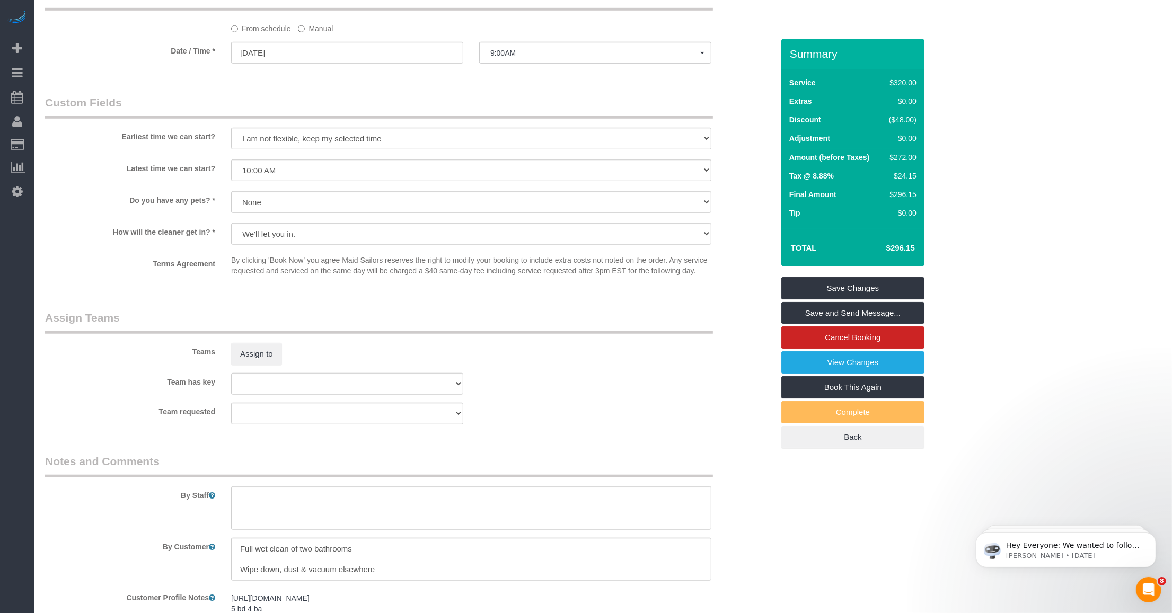
scroll to position [994, 0]
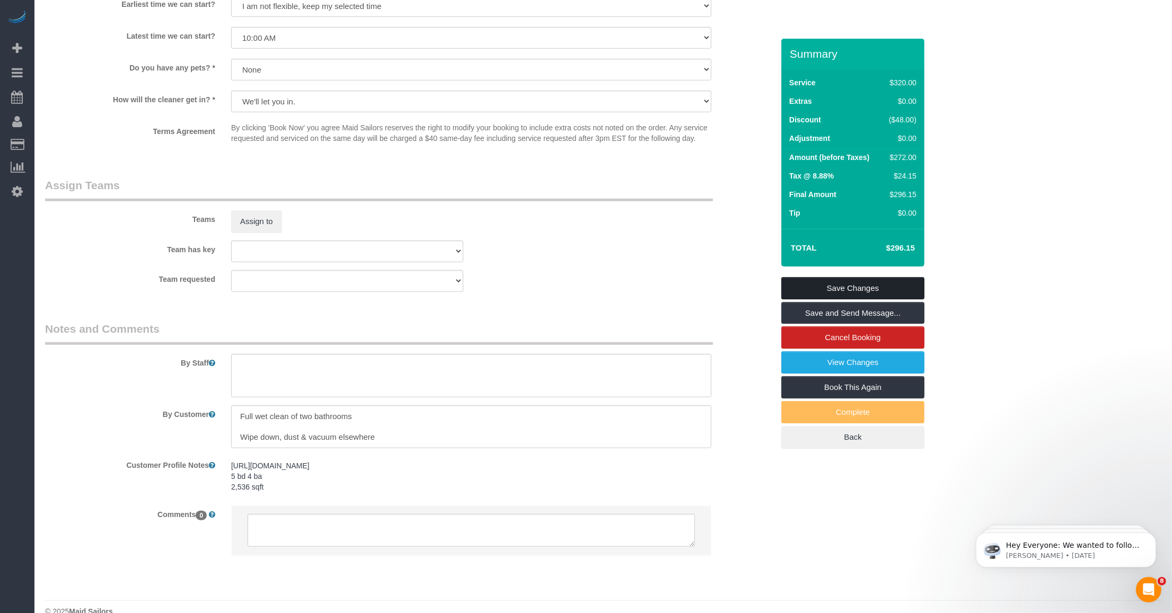
click at [809, 293] on link "Save Changes" at bounding box center [852, 288] width 143 height 22
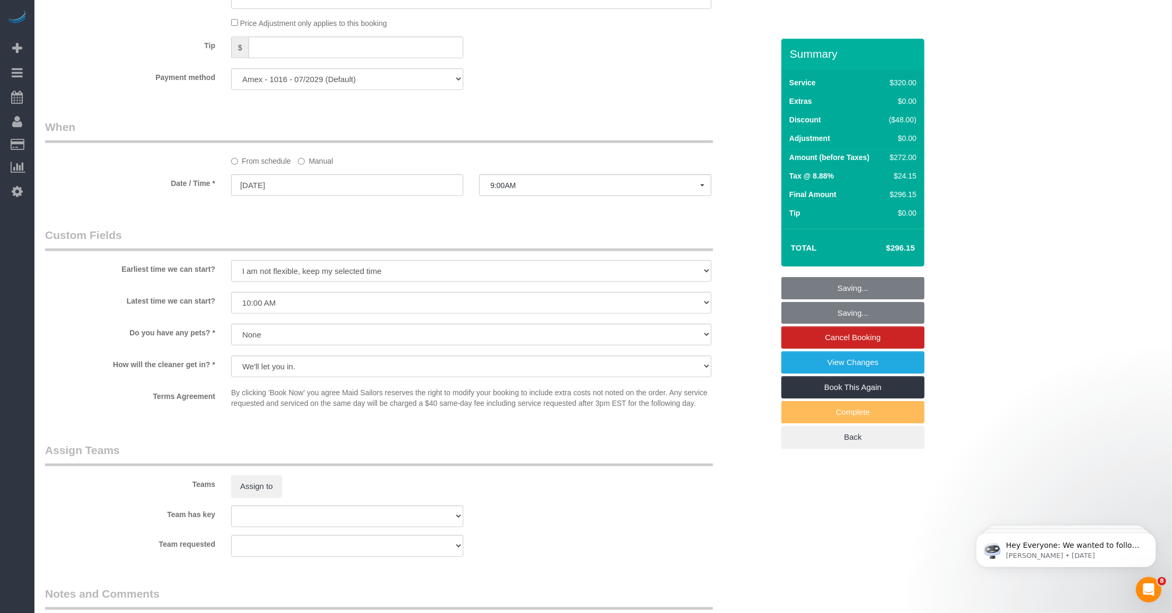
scroll to position [662, 0]
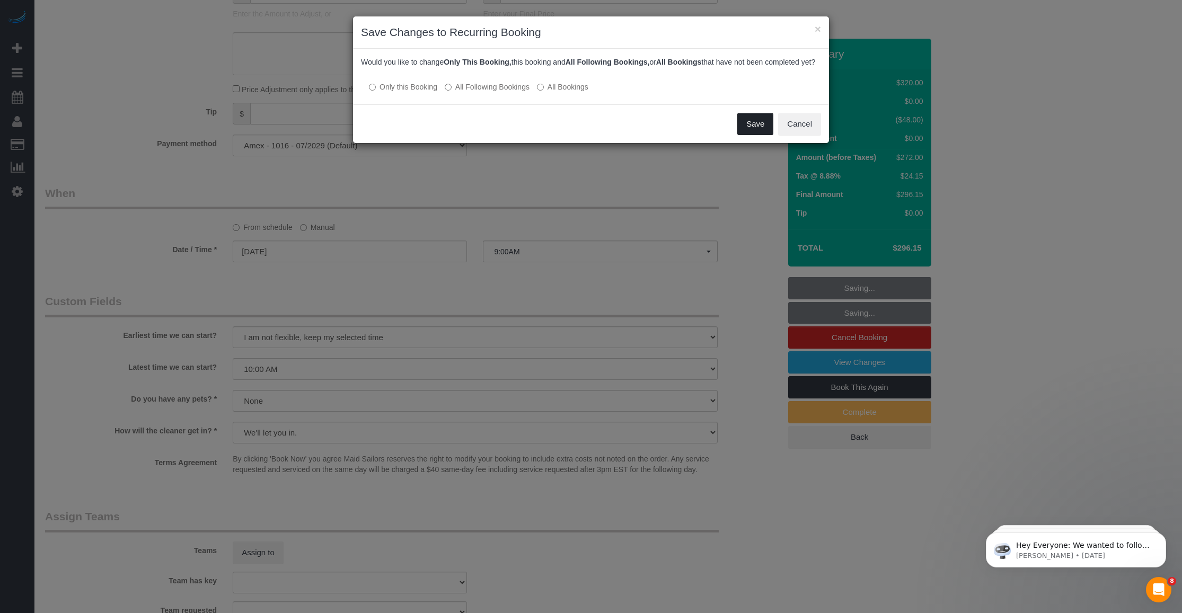
click at [753, 135] on button "Save" at bounding box center [755, 124] width 36 height 22
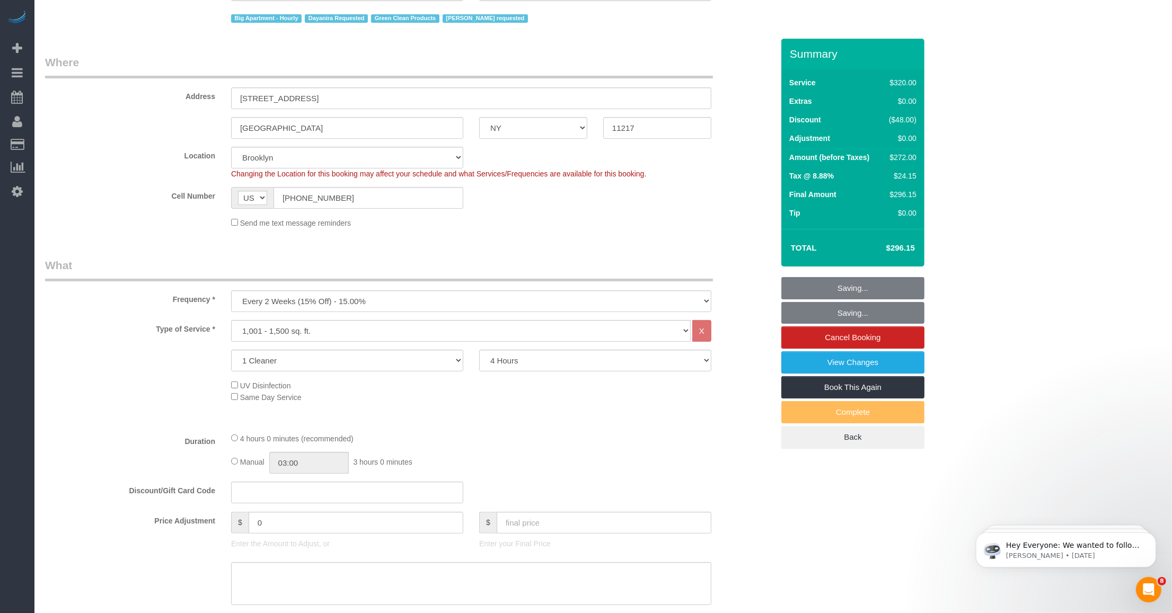
scroll to position [0, 0]
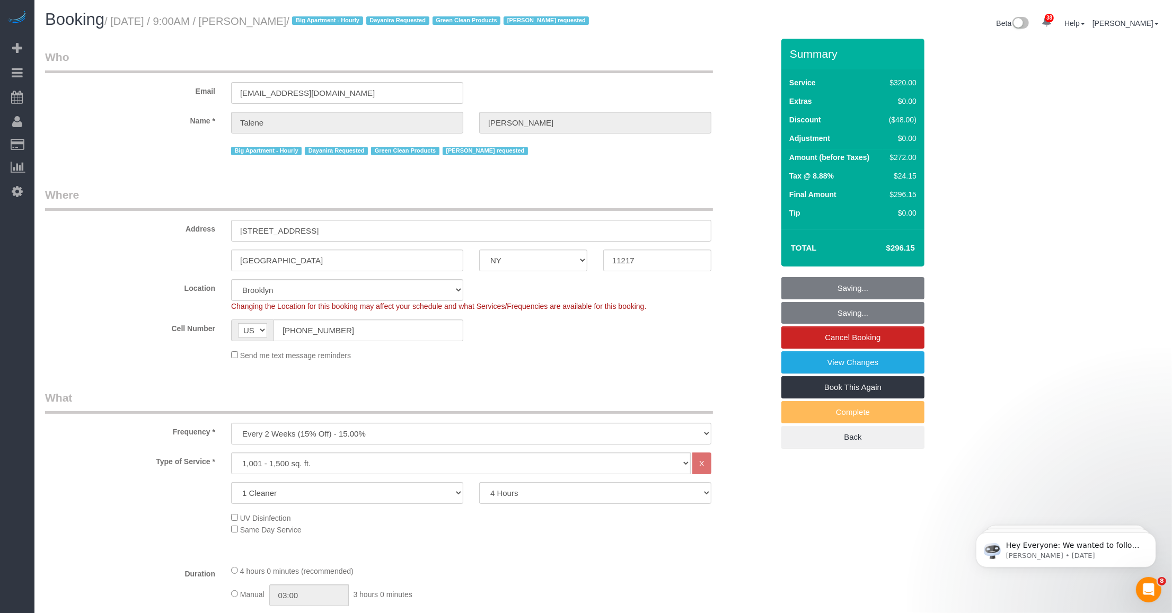
drag, startPoint x: 255, startPoint y: 20, endPoint x: 326, endPoint y: 20, distance: 71.0
click at [330, 20] on small "/ [DATE] / 9:00AM / [PERSON_NAME] / Big Apartment - Hourly Dayanira Requested G…" at bounding box center [348, 21] width 488 height 12
drag, startPoint x: 326, startPoint y: 20, endPoint x: 260, endPoint y: 24, distance: 66.4
click at [260, 24] on small "/ [DATE] / 9:00AM / [PERSON_NAME] / Big Apartment - Hourly Dayanira Requested G…" at bounding box center [348, 21] width 488 height 12
drag, startPoint x: 252, startPoint y: 20, endPoint x: 343, endPoint y: 20, distance: 91.7
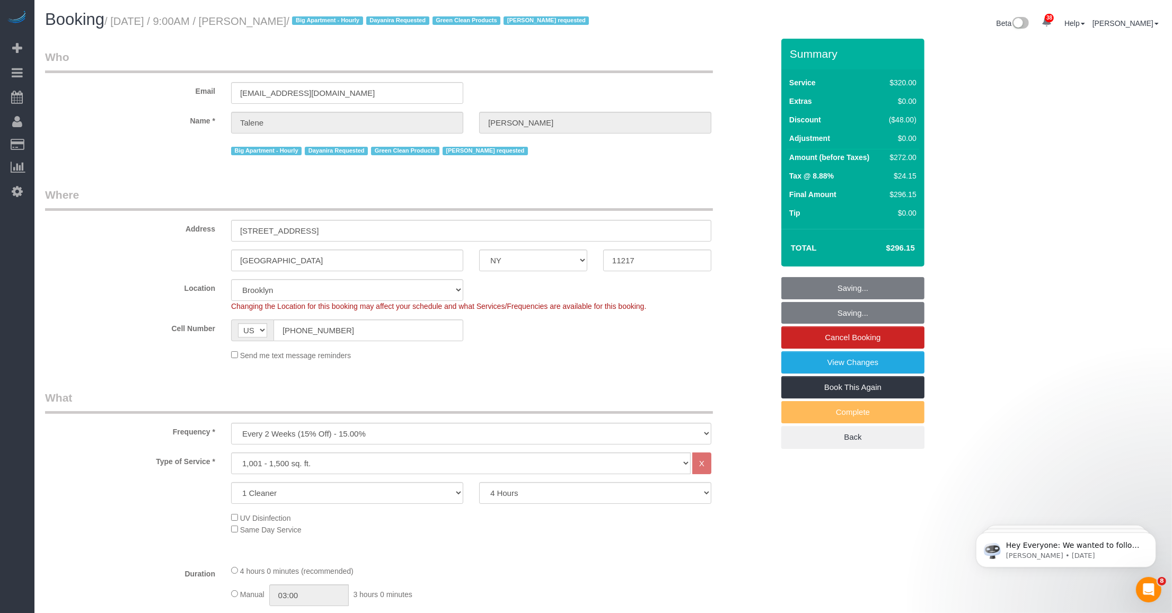
click at [343, 20] on small "/ [DATE] / 9:00AM / [PERSON_NAME] / Big Apartment - Hourly Dayanira Requested G…" at bounding box center [348, 21] width 488 height 12
copy small "[PERSON_NAME]"
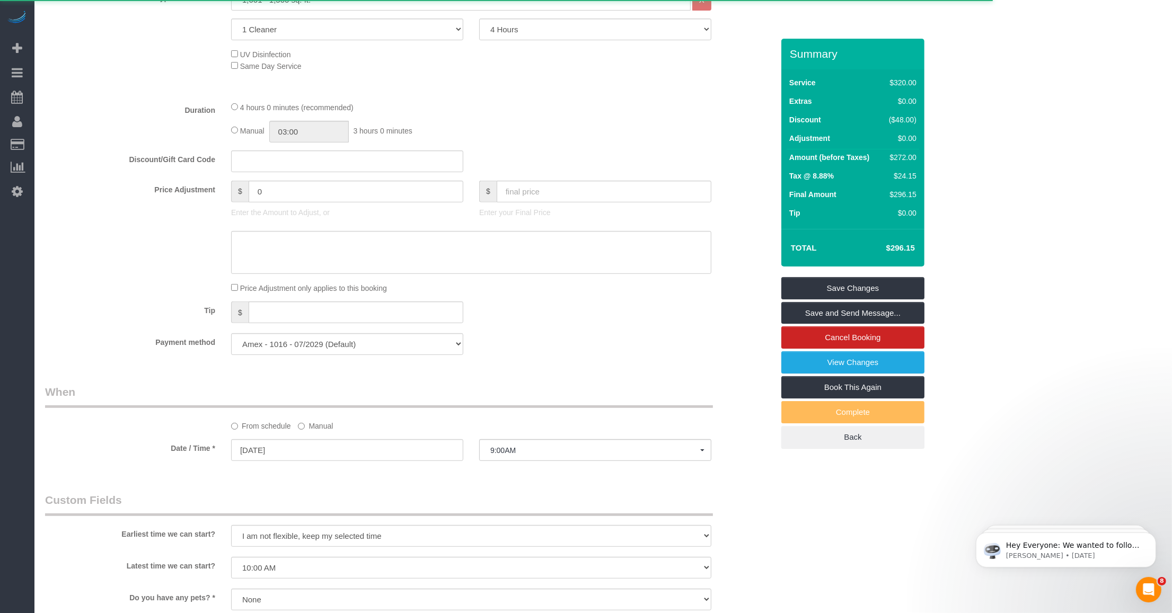
scroll to position [662, 0]
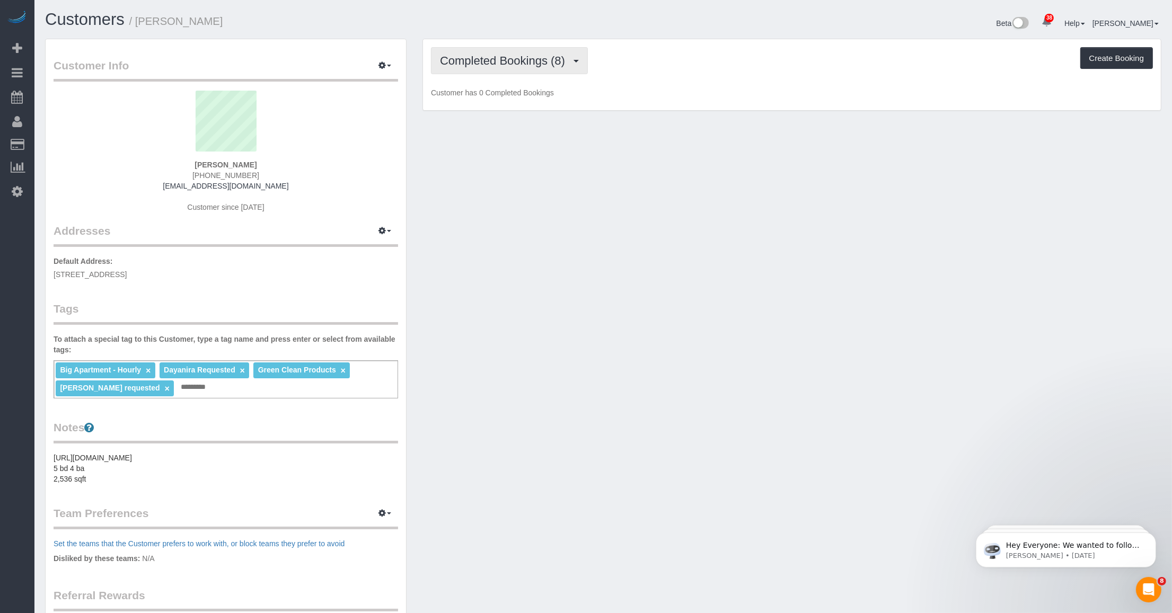
click at [521, 62] on span "Completed Bookings (8)" at bounding box center [505, 60] width 130 height 13
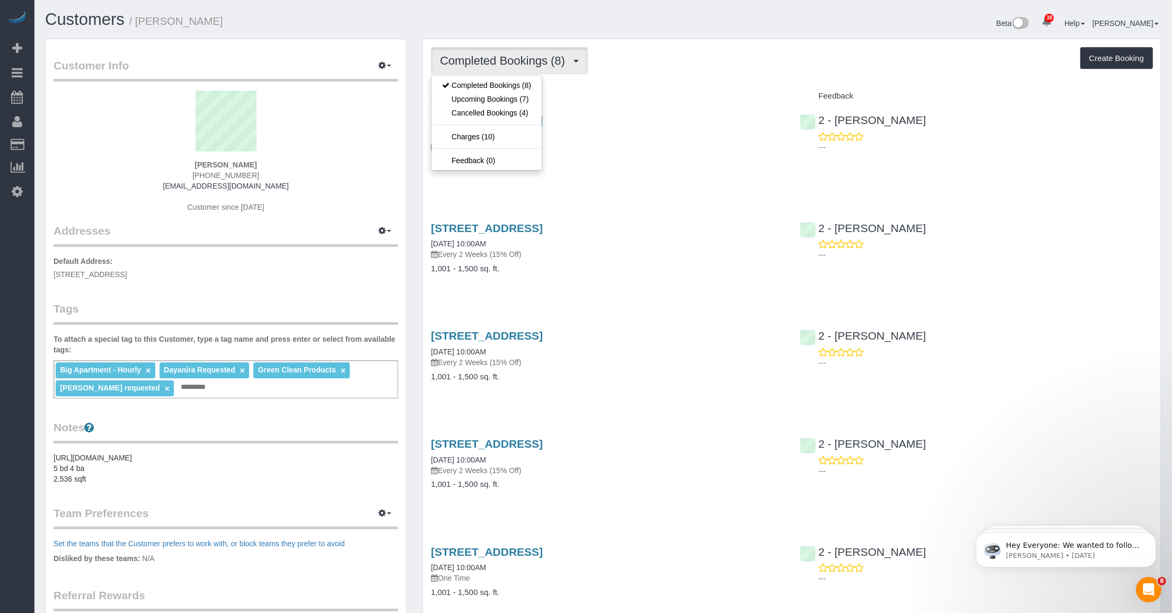
click at [684, 72] on div "Completed Bookings (8) Completed Bookings (8) Upcoming Bookings (7) Cancelled B…" at bounding box center [792, 60] width 722 height 27
click at [532, 70] on button "Completed Bookings (8)" at bounding box center [509, 60] width 157 height 27
click at [492, 100] on link "Upcoming Bookings (7)" at bounding box center [486, 99] width 110 height 14
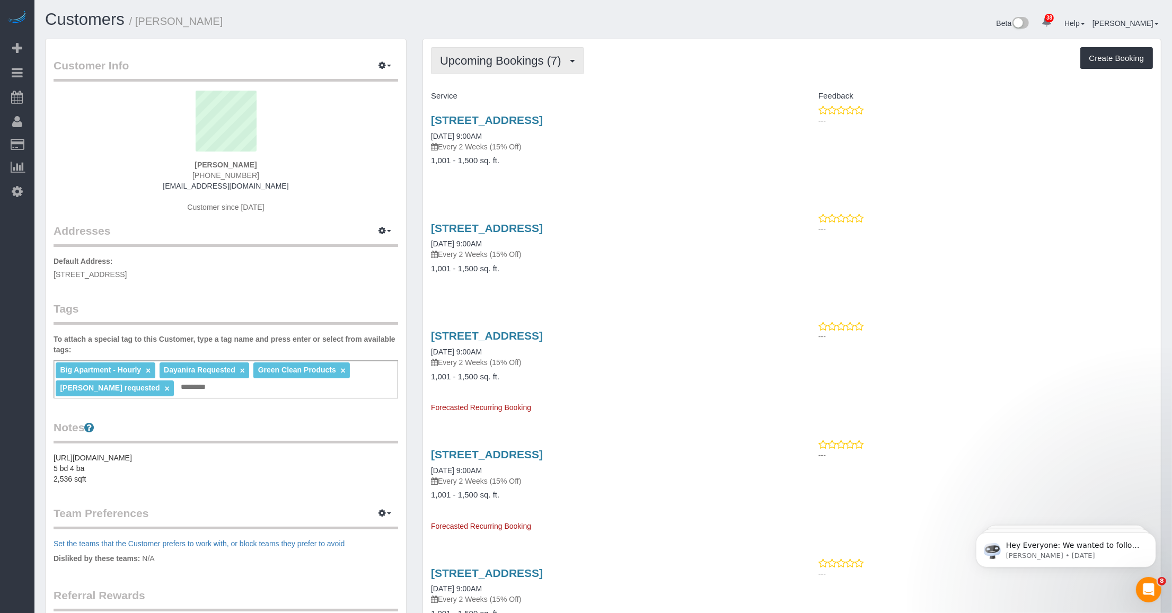
click at [477, 54] on span "Upcoming Bookings (7)" at bounding box center [503, 60] width 127 height 13
click at [475, 95] on link "Upcoming Bookings (7)" at bounding box center [486, 99] width 110 height 14
drag, startPoint x: 518, startPoint y: 120, endPoint x: 501, endPoint y: 126, distance: 17.9
click at [517, 120] on link "[STREET_ADDRESS]" at bounding box center [487, 120] width 112 height 12
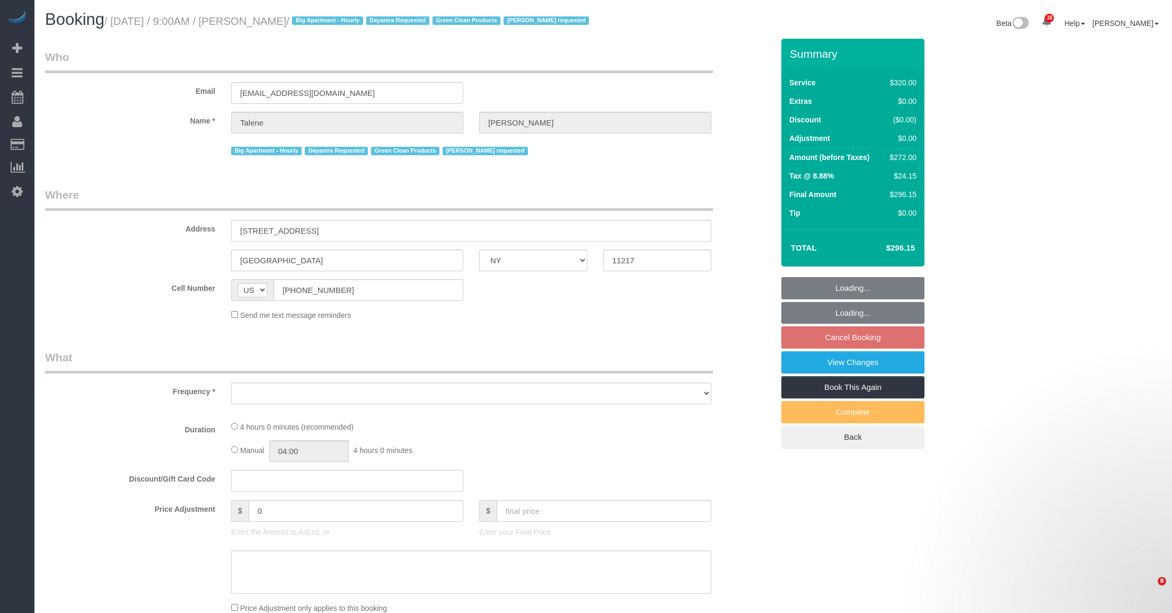
select select "NY"
select select "object:976"
select select "string:stripe-pm_1Qs4q14VGloSiKo7cKfn8tjg"
select select "spot2"
select select "number:89"
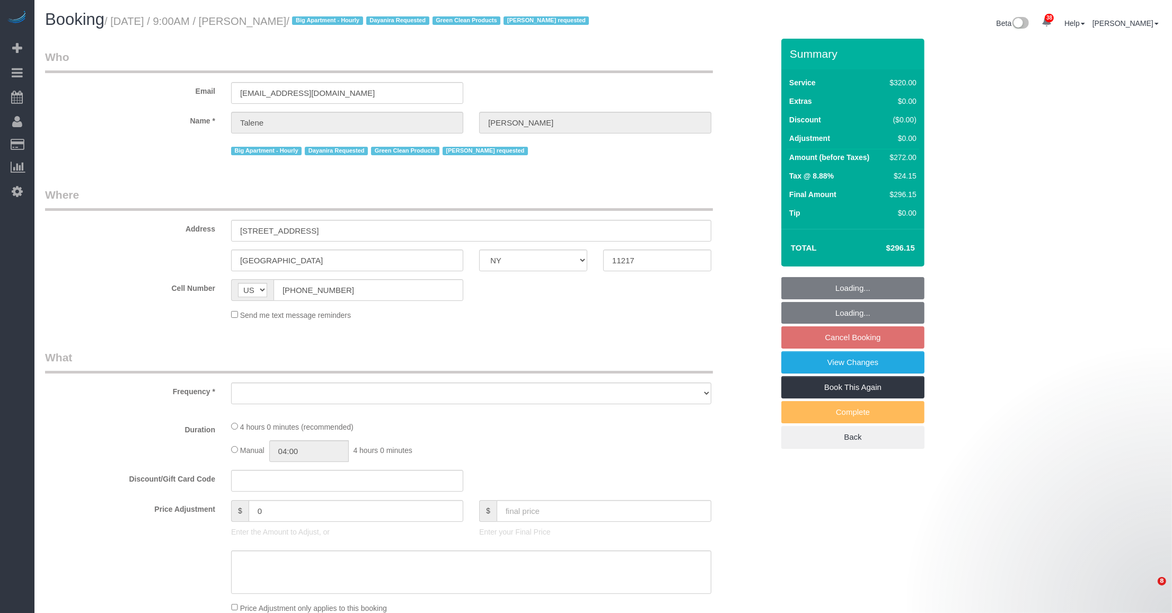
select select "number:70"
select select "number:15"
select select "number:5"
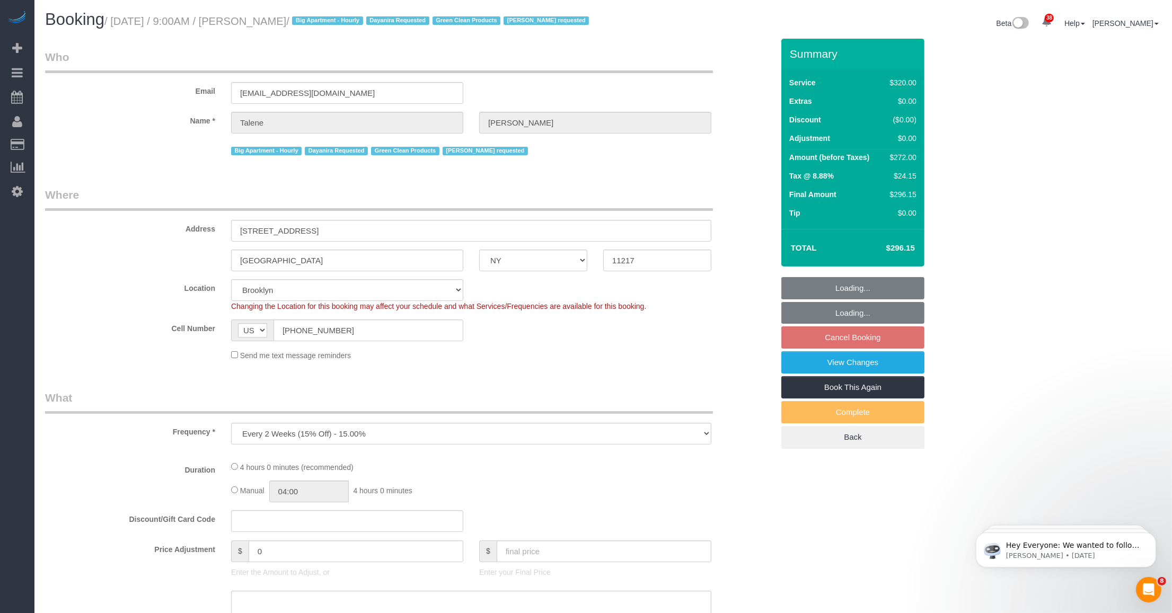
select select "object:1417"
select select "240"
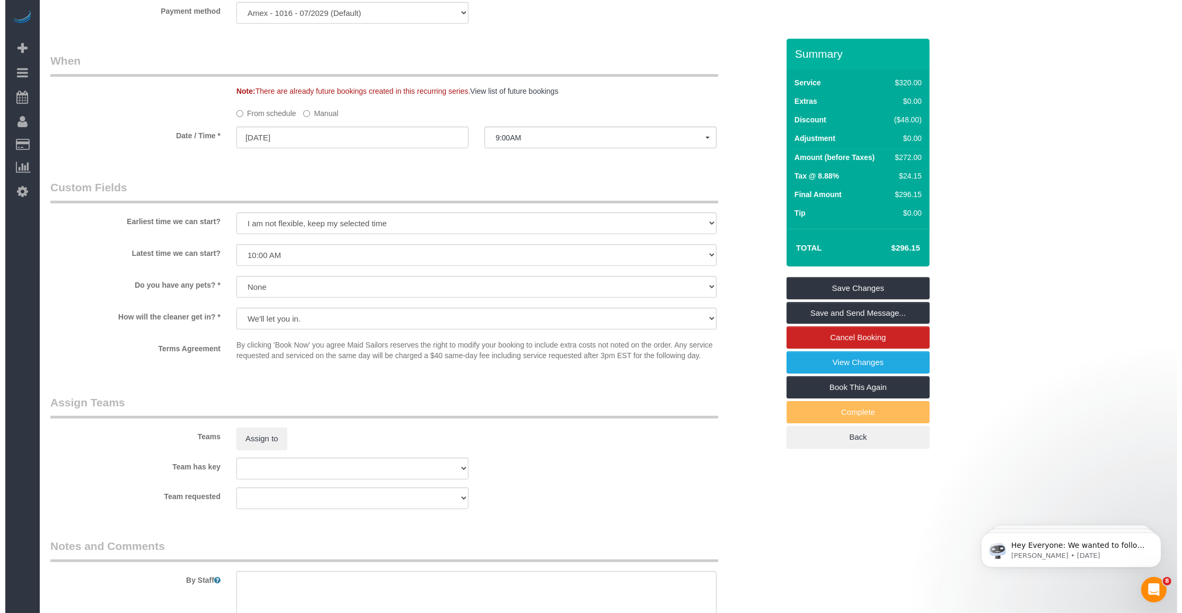
scroll to position [861, 0]
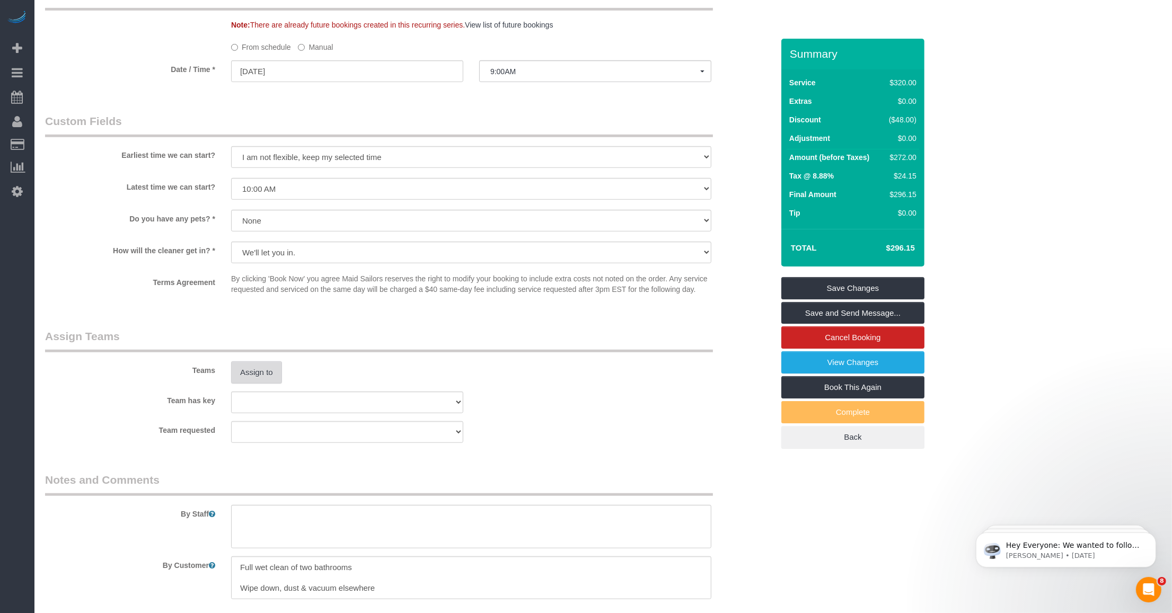
click at [263, 383] on button "Assign to" at bounding box center [256, 372] width 51 height 22
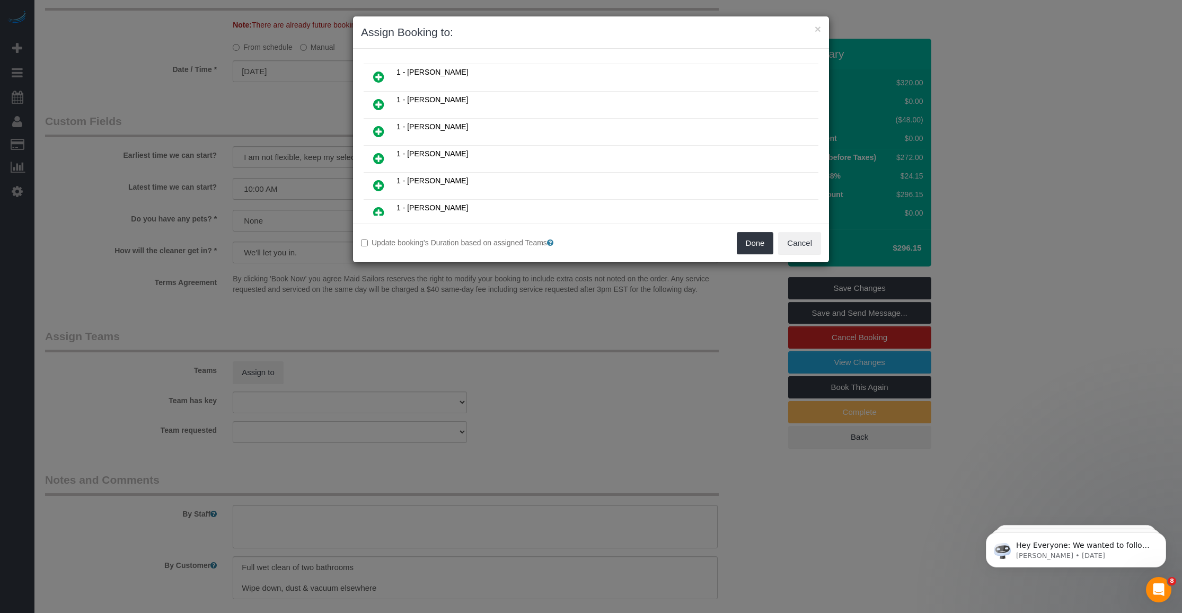
scroll to position [361, 0]
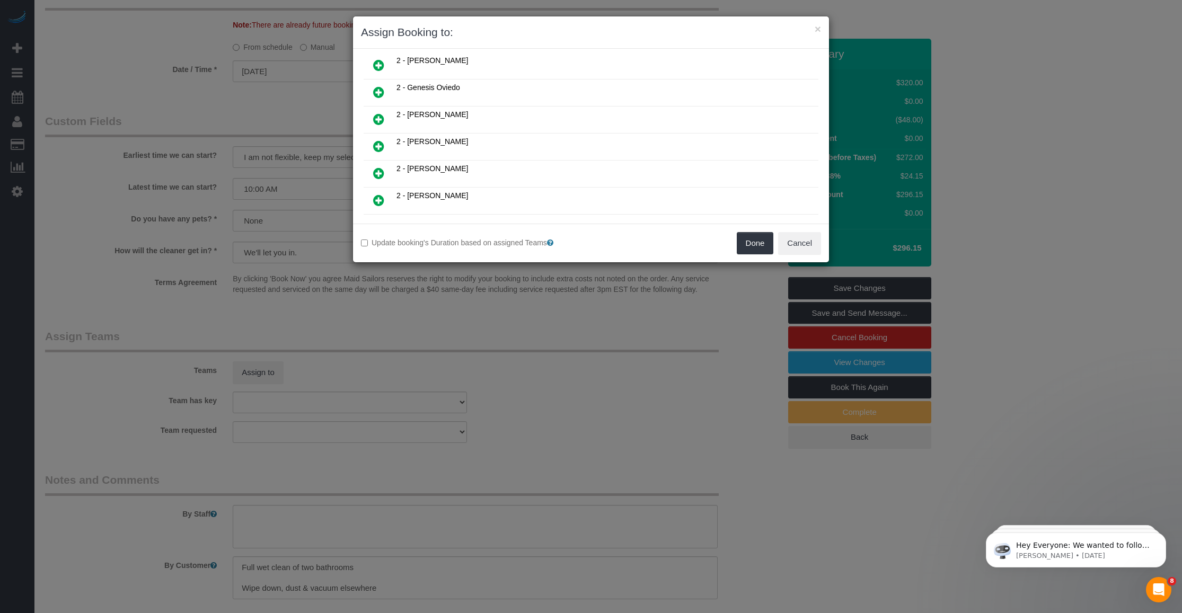
click at [377, 140] on icon at bounding box center [378, 146] width 11 height 13
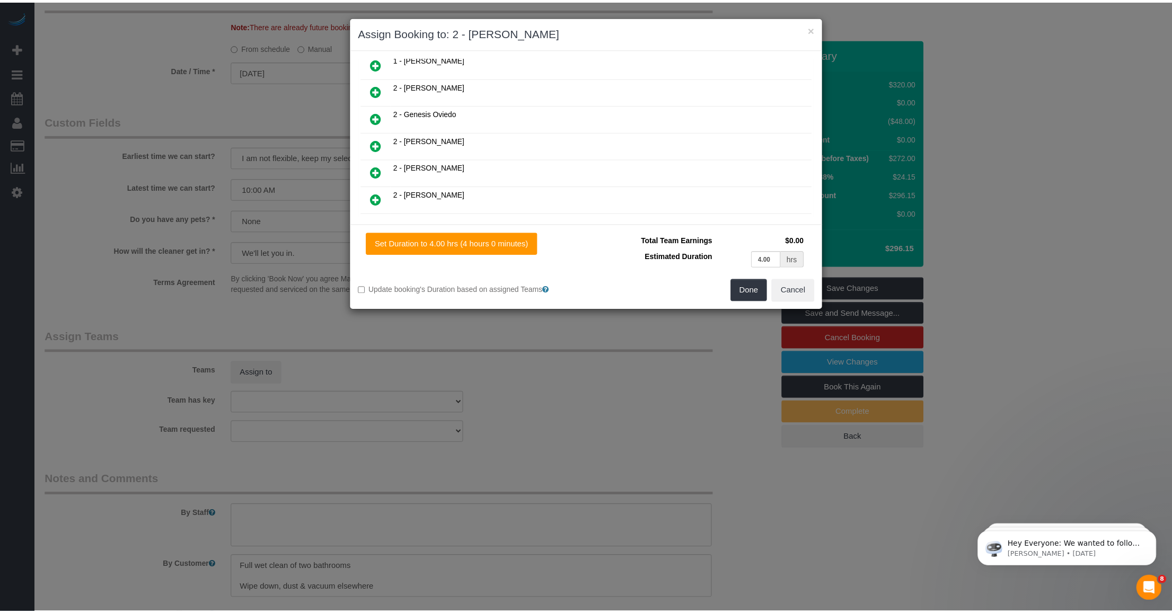
scroll to position [387, 0]
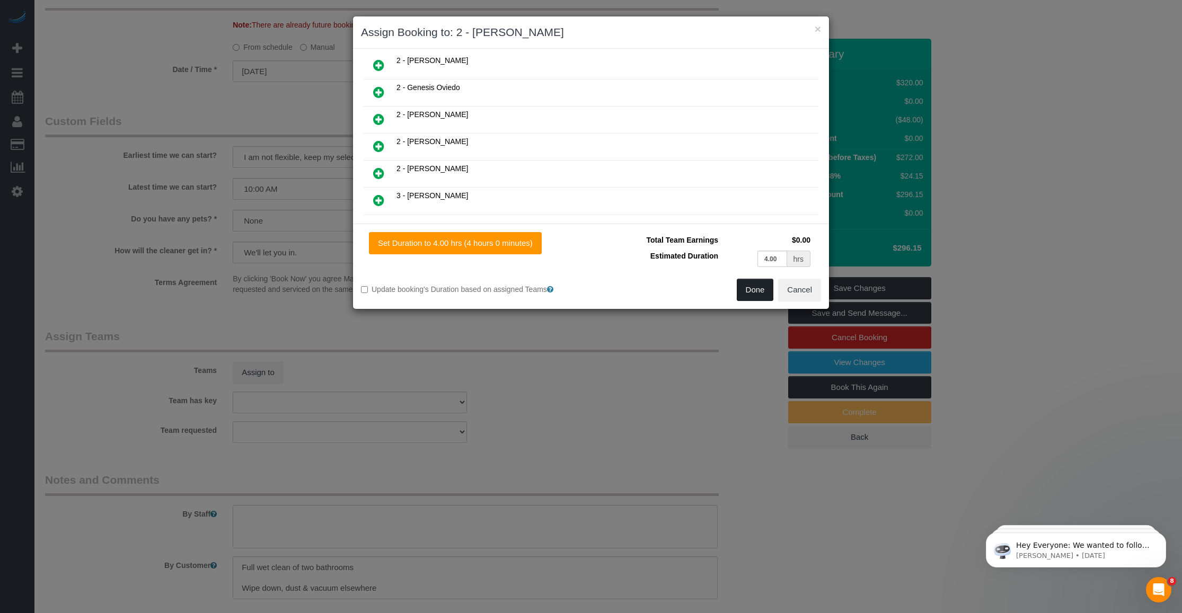
click at [754, 292] on button "Done" at bounding box center [755, 290] width 37 height 22
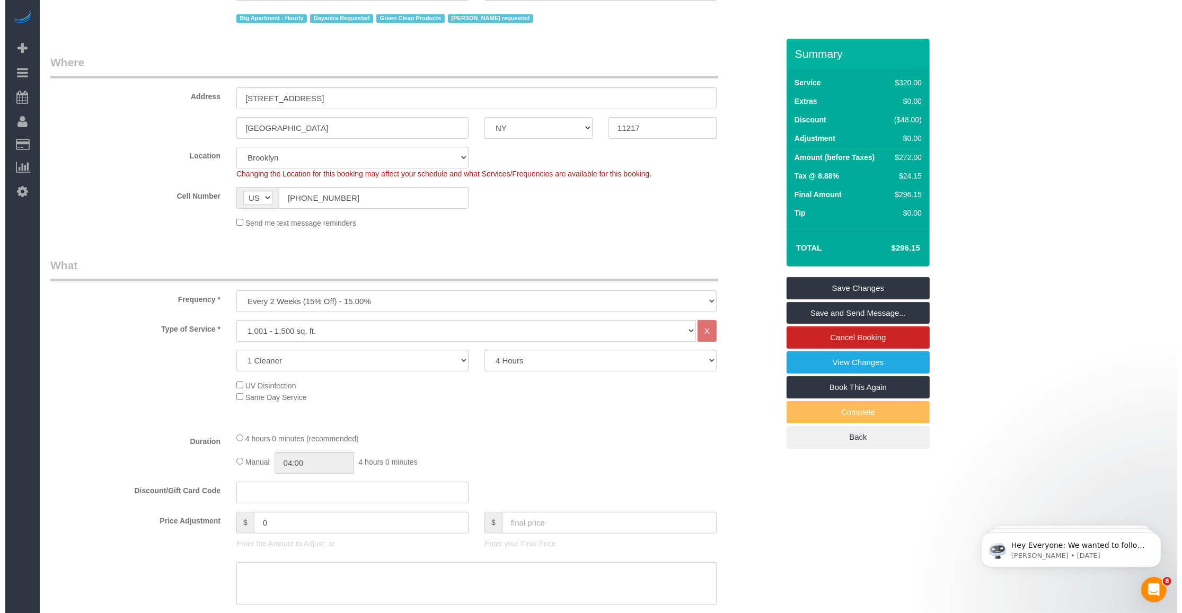
scroll to position [0, 0]
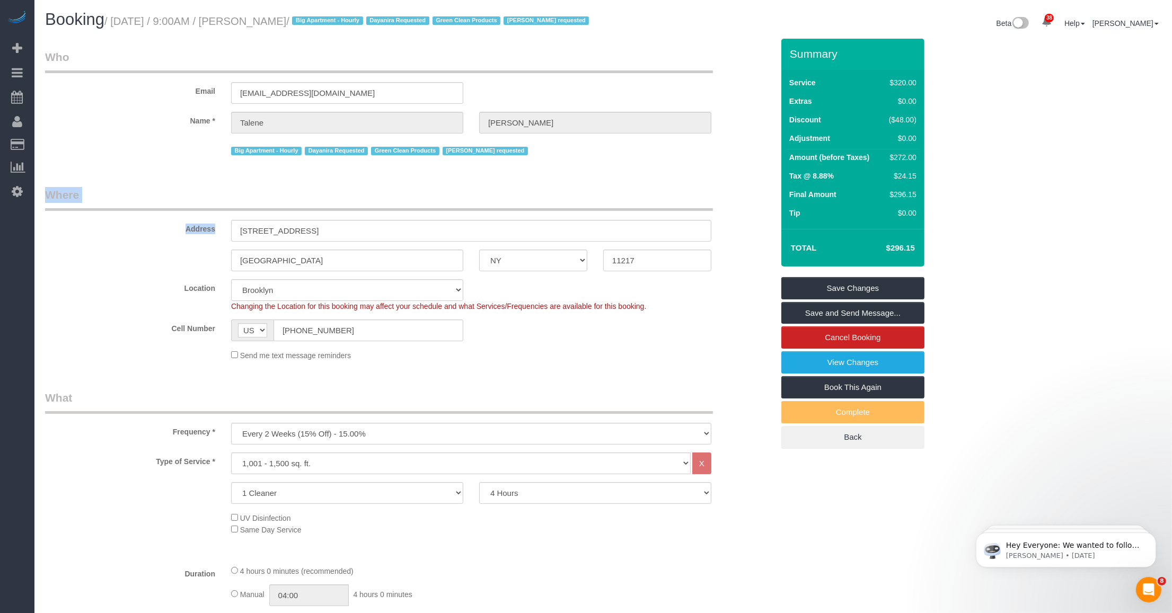
click at [857, 319] on link "Save and Send Message..." at bounding box center [852, 313] width 143 height 22
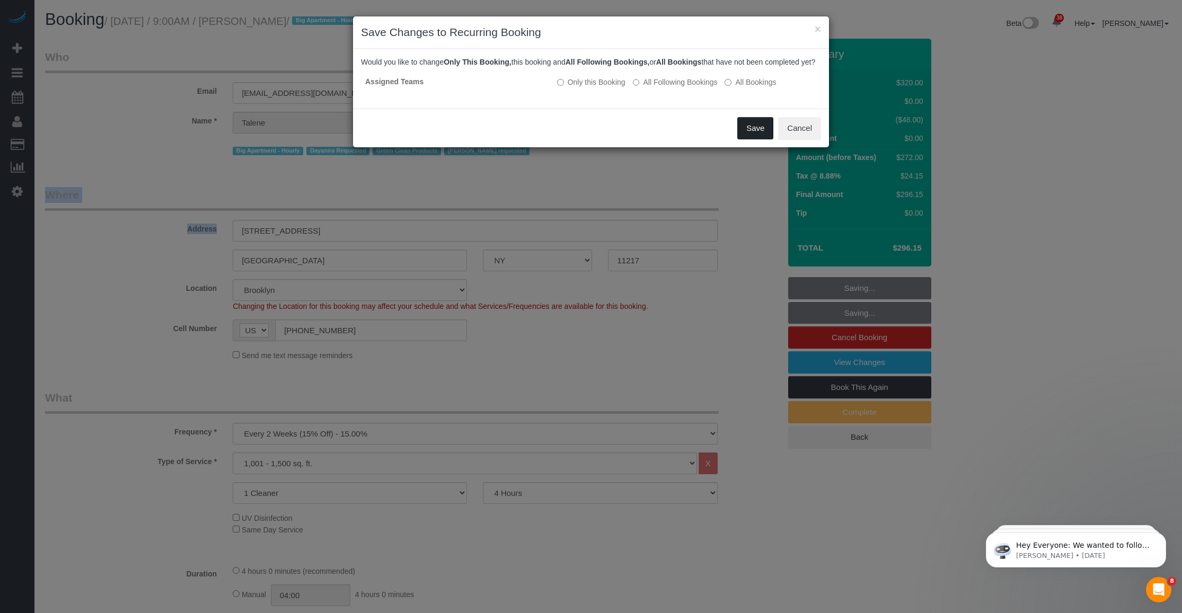
click at [760, 139] on button "Save" at bounding box center [755, 128] width 36 height 22
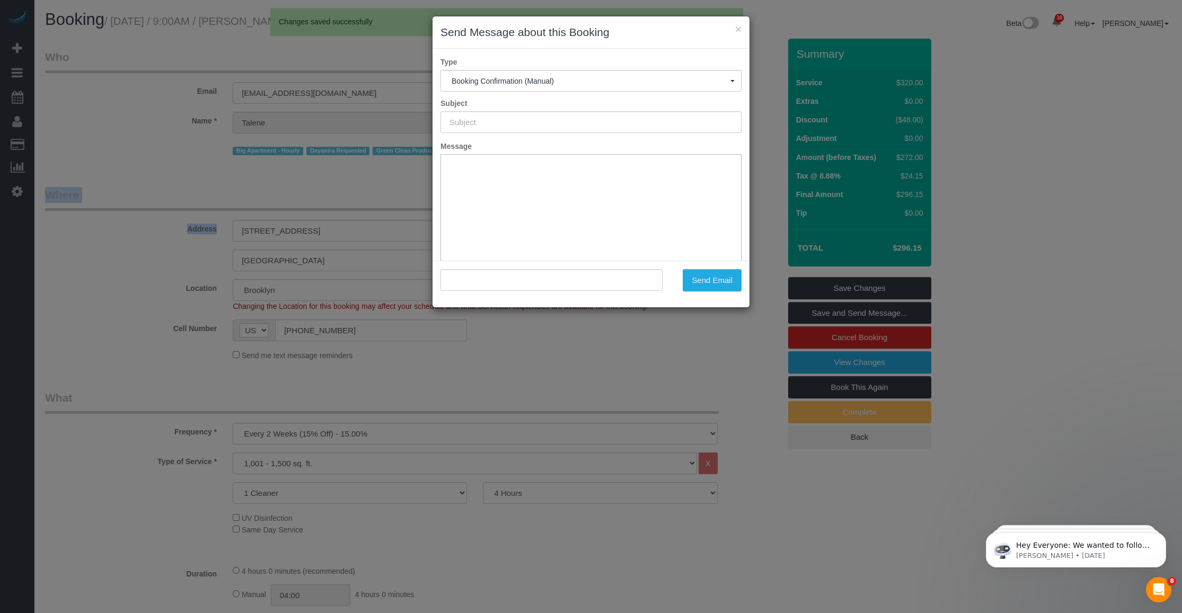
type input "Cleaning Confirmed for [DATE] 9:00am"
type input ""[PERSON_NAME]" <[EMAIL_ADDRESS][PERSON_NAME][DOMAIN_NAME]>"
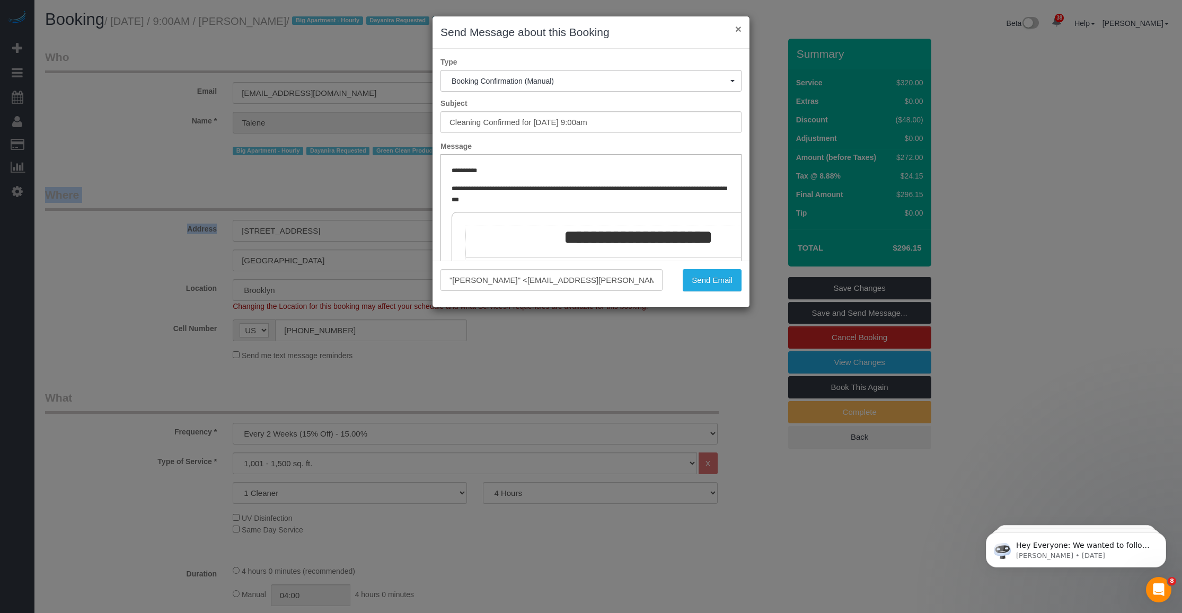
click at [739, 27] on button "×" at bounding box center [738, 28] width 6 height 11
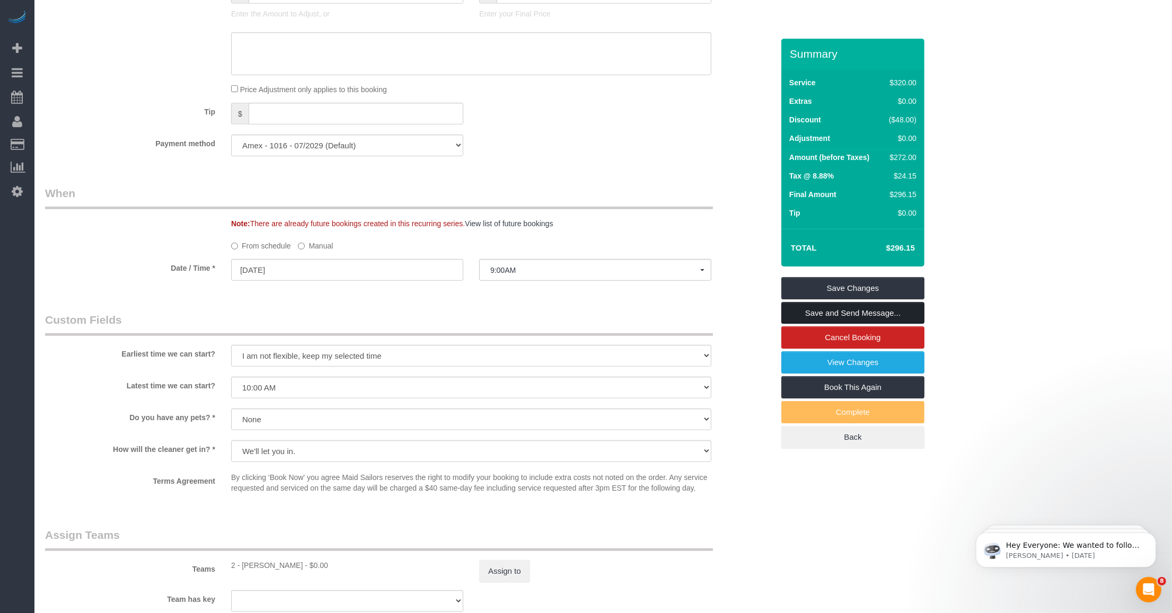
scroll to position [994, 0]
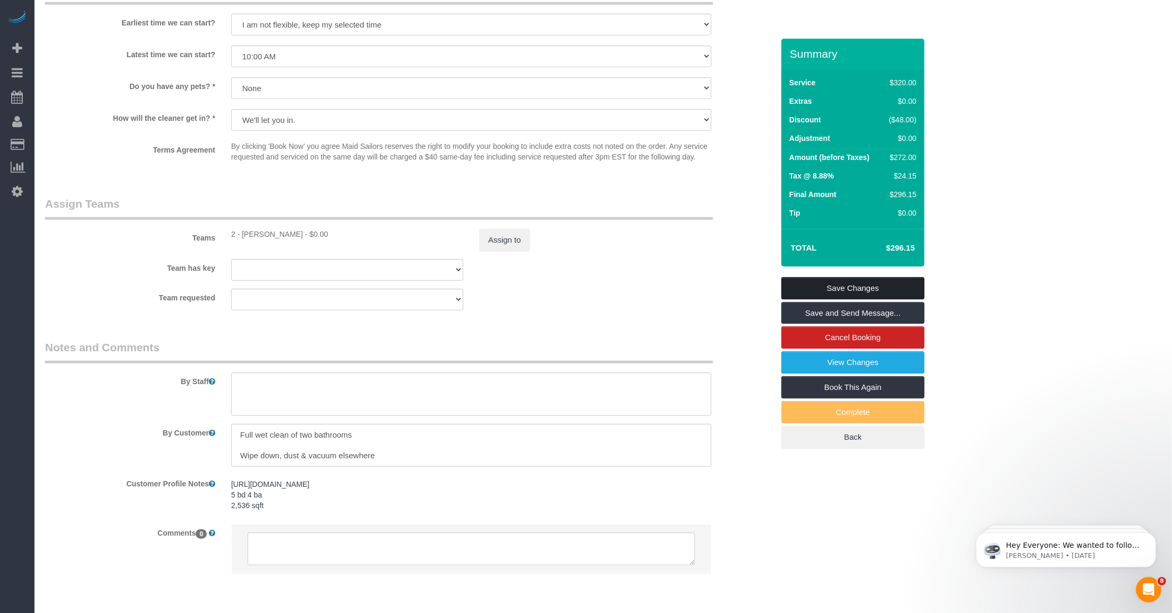
click at [846, 299] on link "Save Changes" at bounding box center [852, 288] width 143 height 22
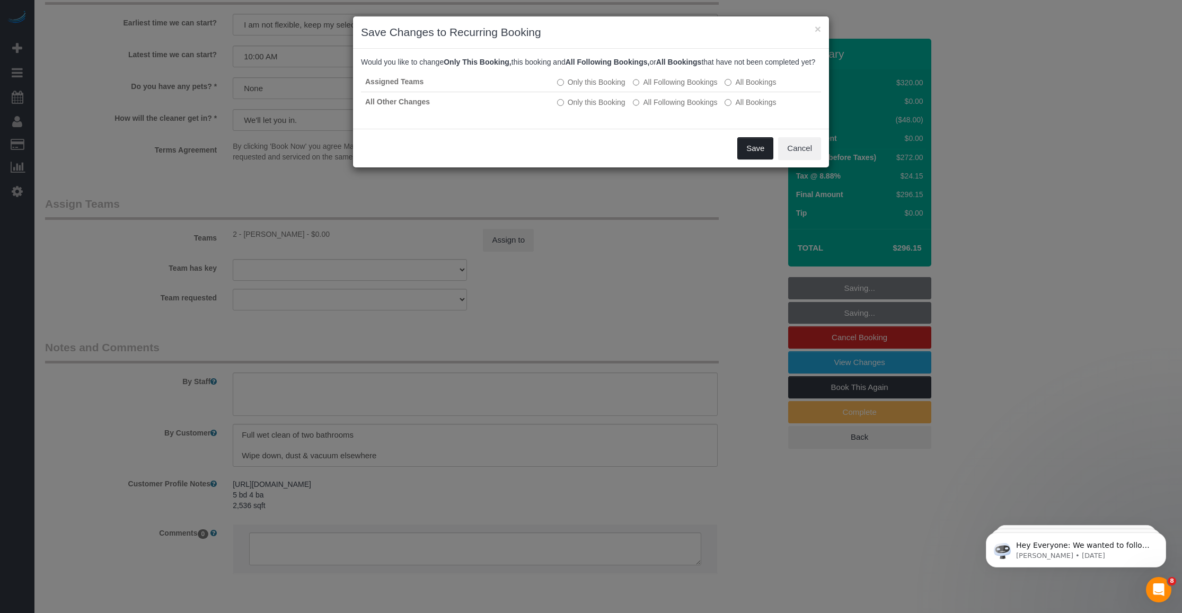
click at [754, 160] on button "Save" at bounding box center [755, 148] width 36 height 22
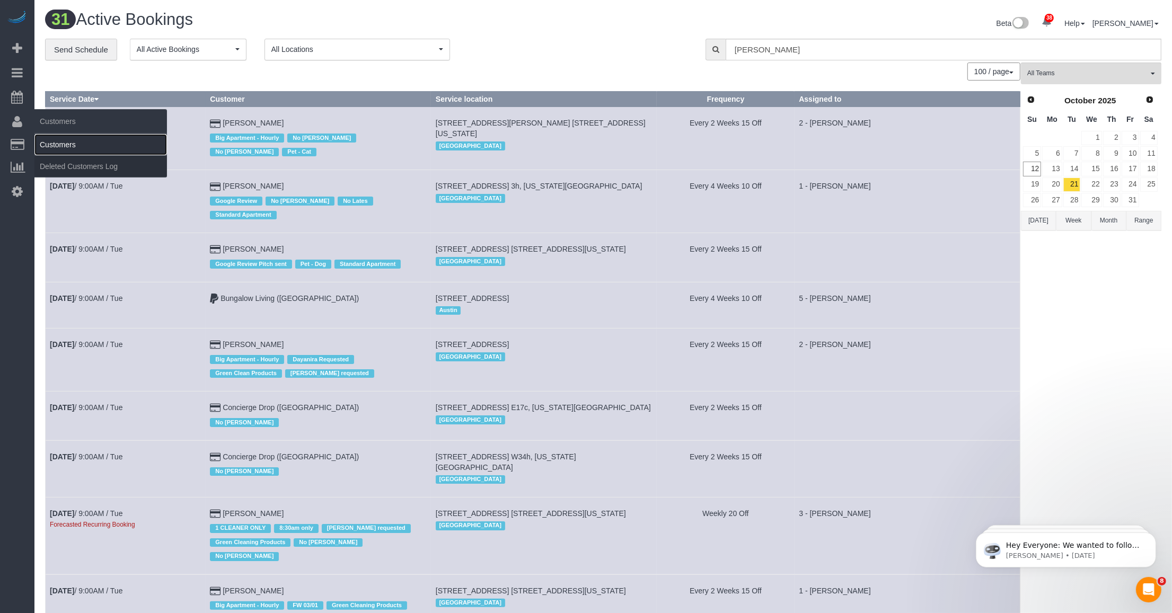
click at [45, 141] on link "Customers" at bounding box center [100, 144] width 132 height 21
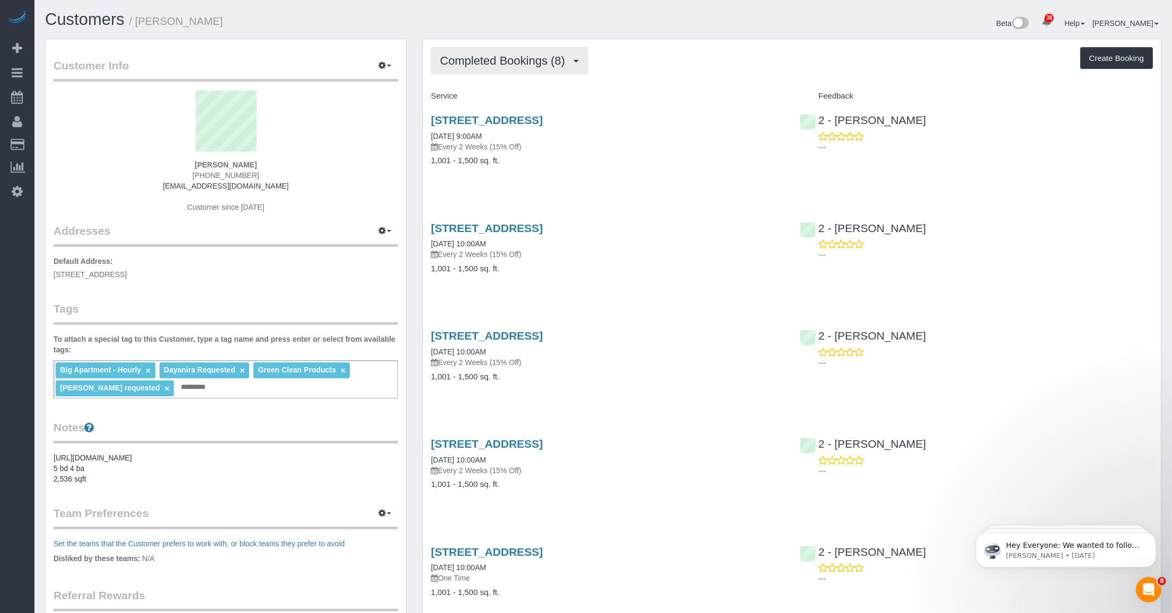
click at [530, 63] on span "Completed Bookings (8)" at bounding box center [505, 60] width 130 height 13
click at [509, 95] on link "Upcoming Bookings (7)" at bounding box center [486, 99] width 110 height 14
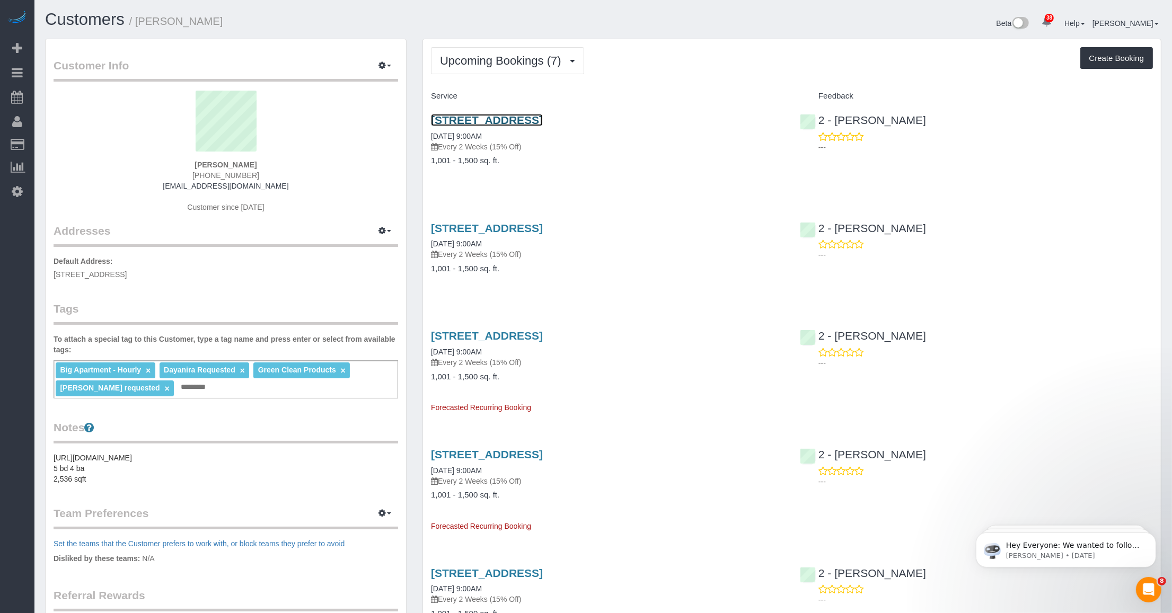
click at [543, 118] on link "102 Saint Marks Avenue, Brooklyn, NY 11217" at bounding box center [487, 120] width 112 height 12
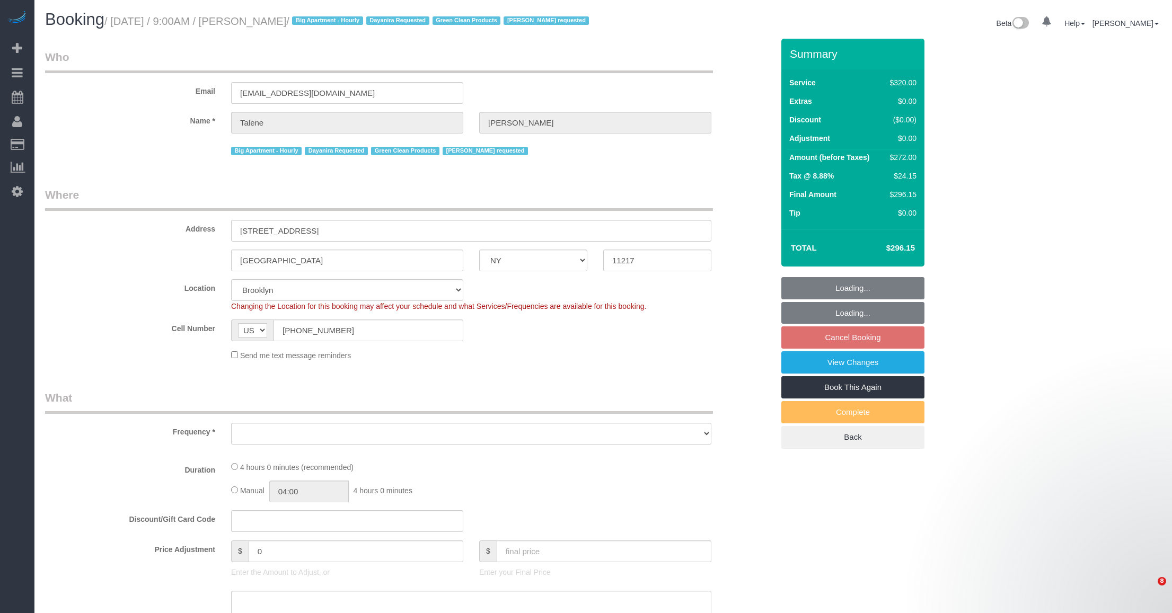
select select "NY"
select select "number:89"
select select "number:70"
select select "number:15"
select select "number:5"
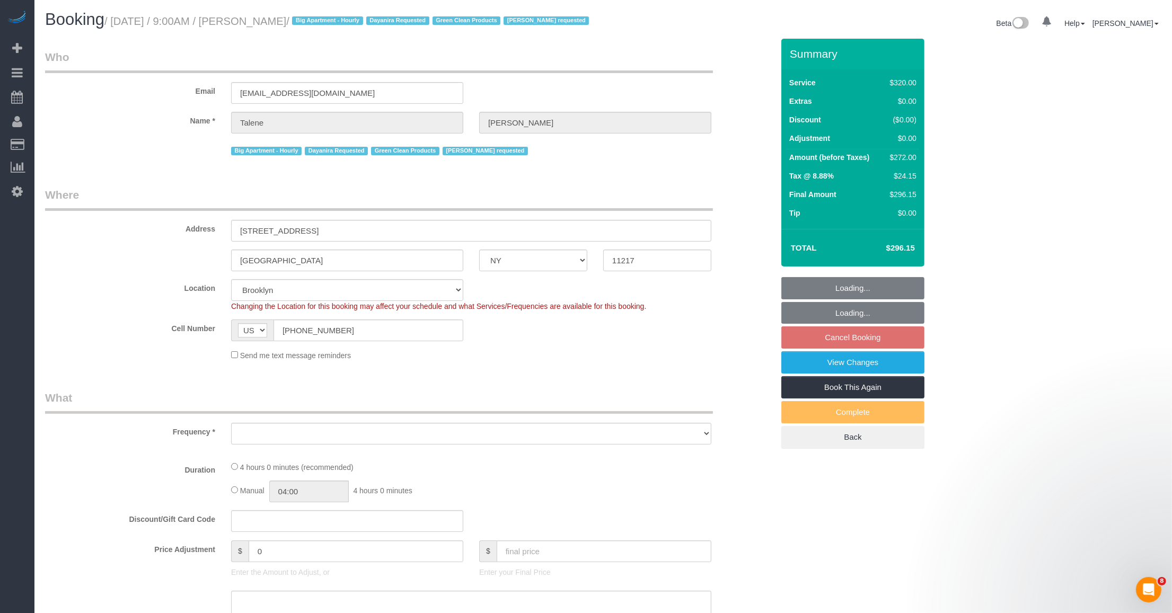
select select "string:stripe-pm_1Qs4q14VGloSiKo7cKfn8tjg"
select select "spot2"
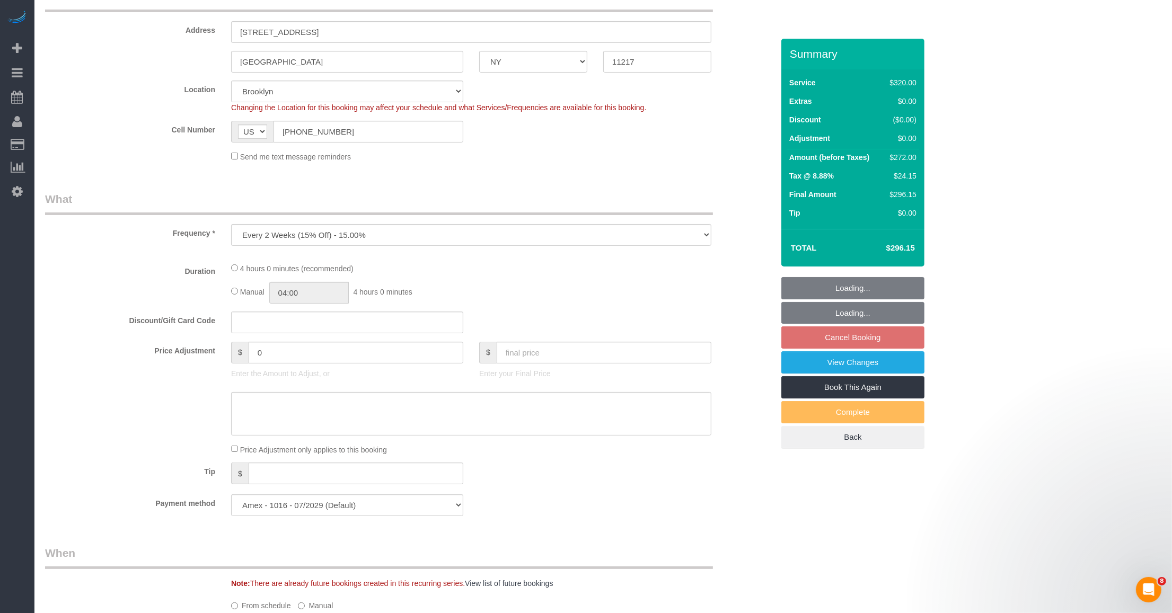
select select "object:982"
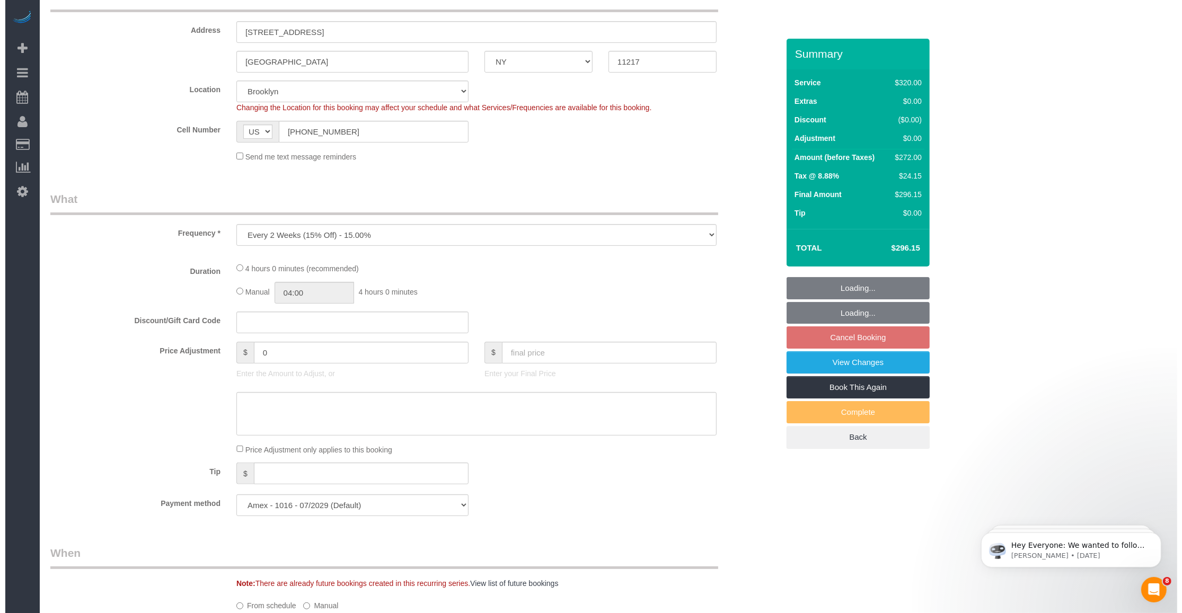
scroll to position [0, 0]
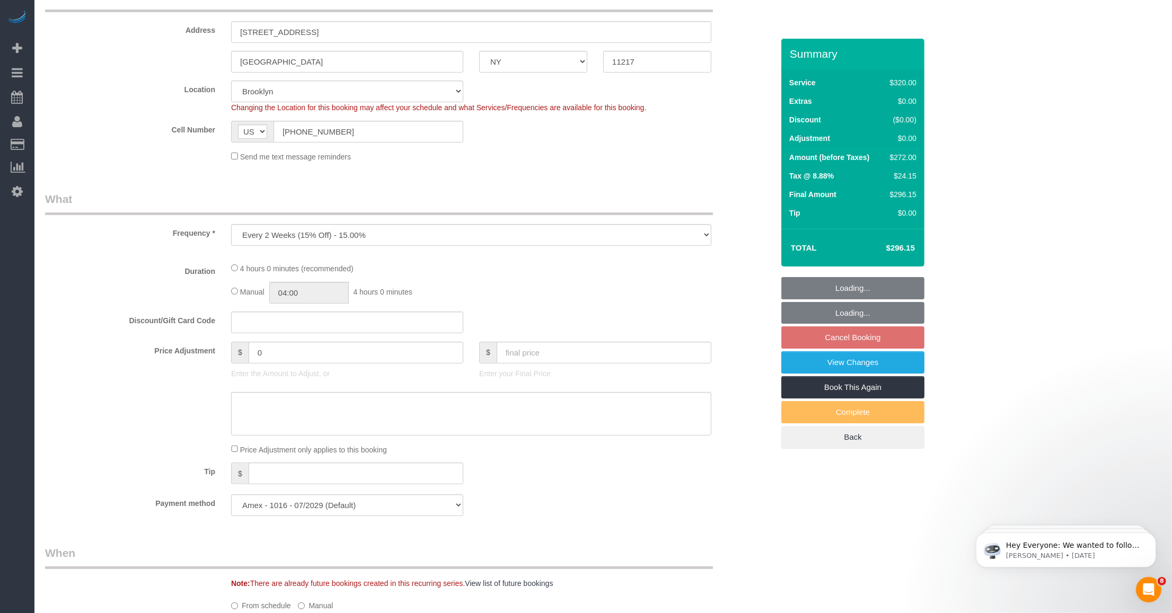
select select "240"
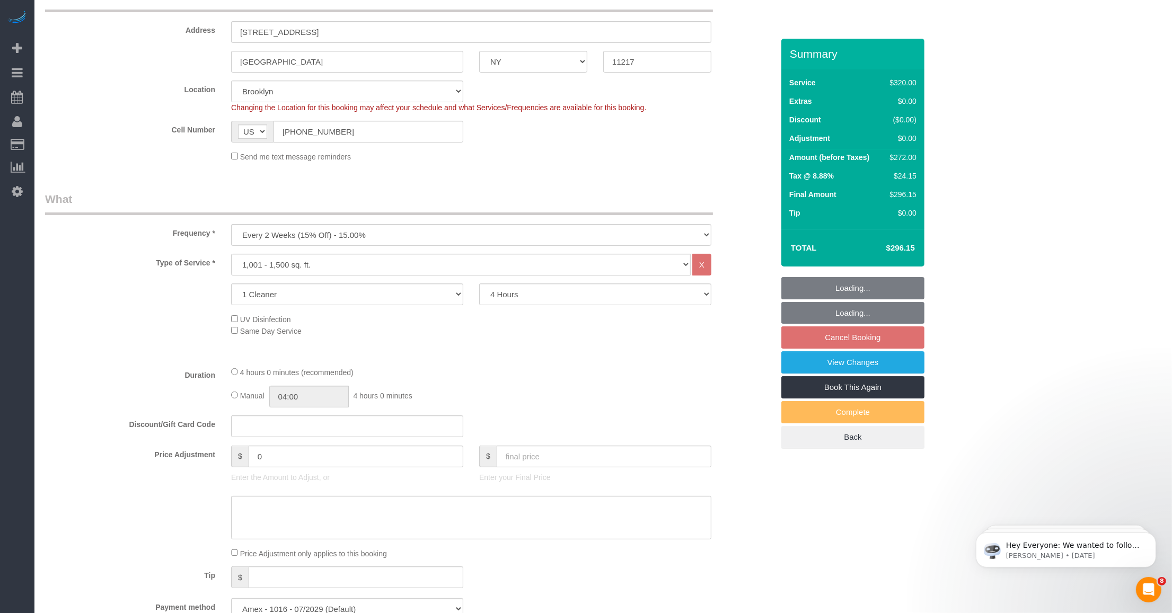
select select "object:1425"
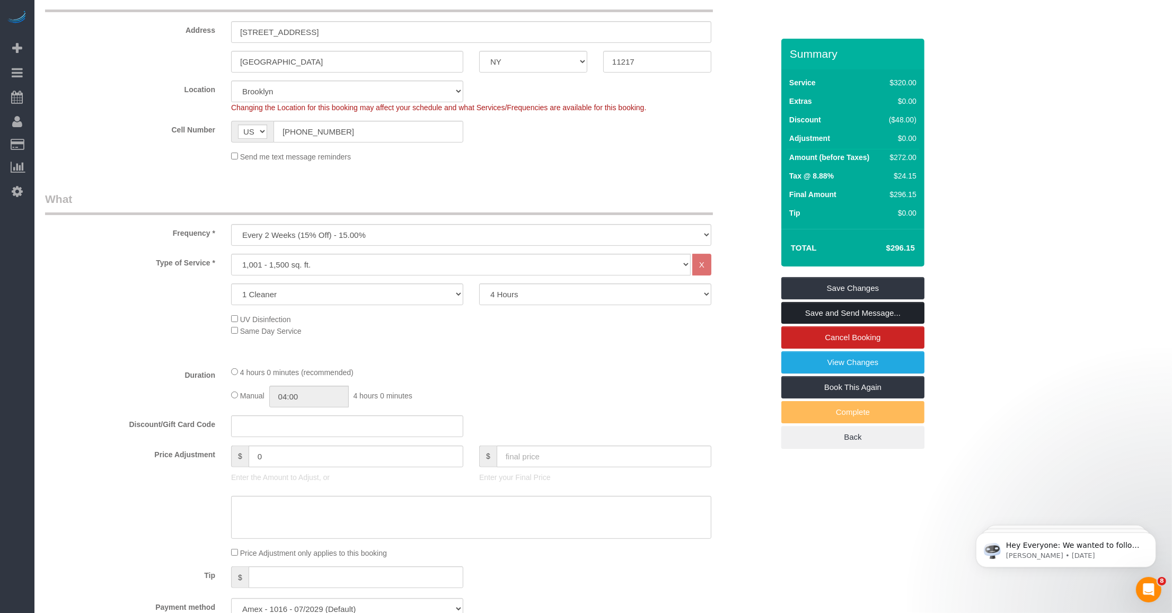
click at [822, 324] on link "Save and Send Message..." at bounding box center [852, 313] width 143 height 22
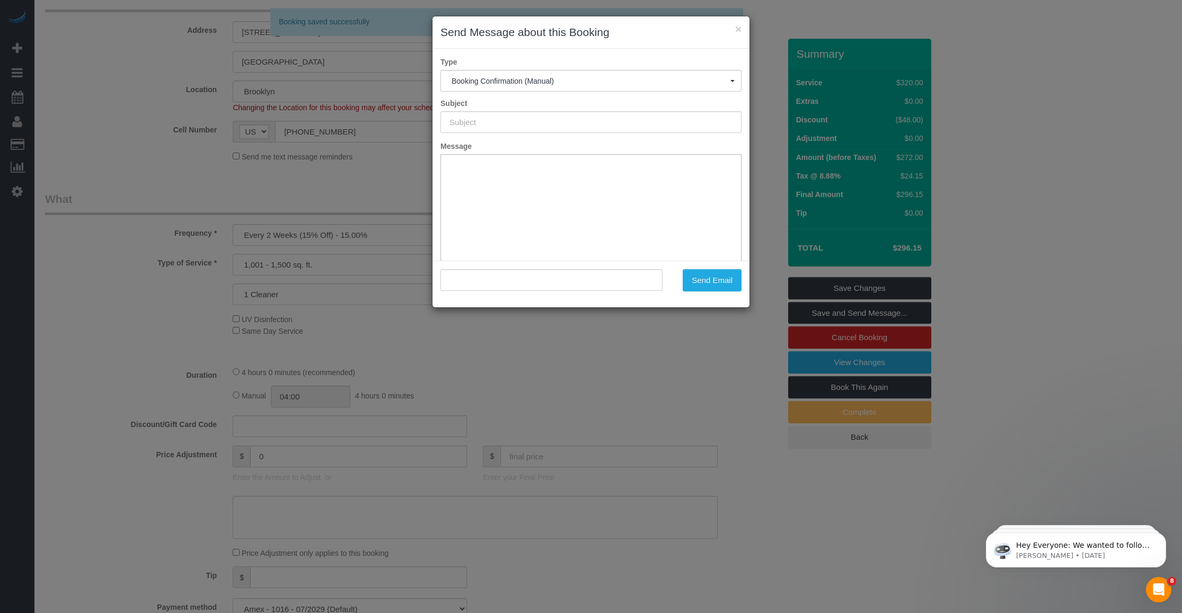
type input "Cleaning Confirmed for [DATE] 9:00am"
type input ""[PERSON_NAME]" <[EMAIL_ADDRESS][PERSON_NAME][DOMAIN_NAME]>"
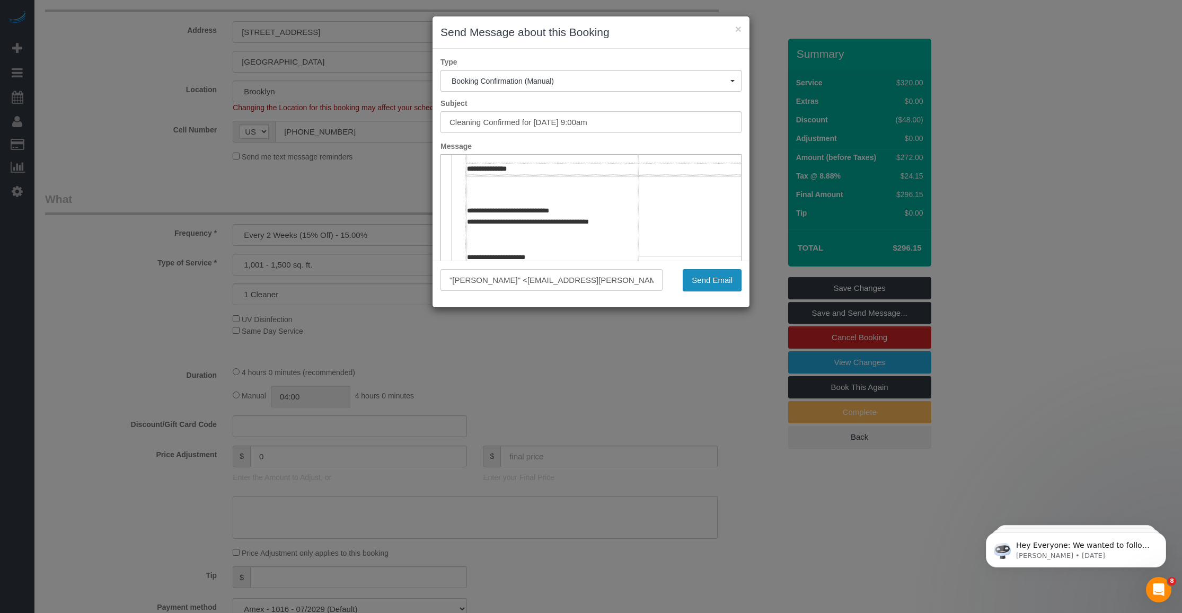
click at [703, 279] on button "Send Email" at bounding box center [712, 280] width 59 height 22
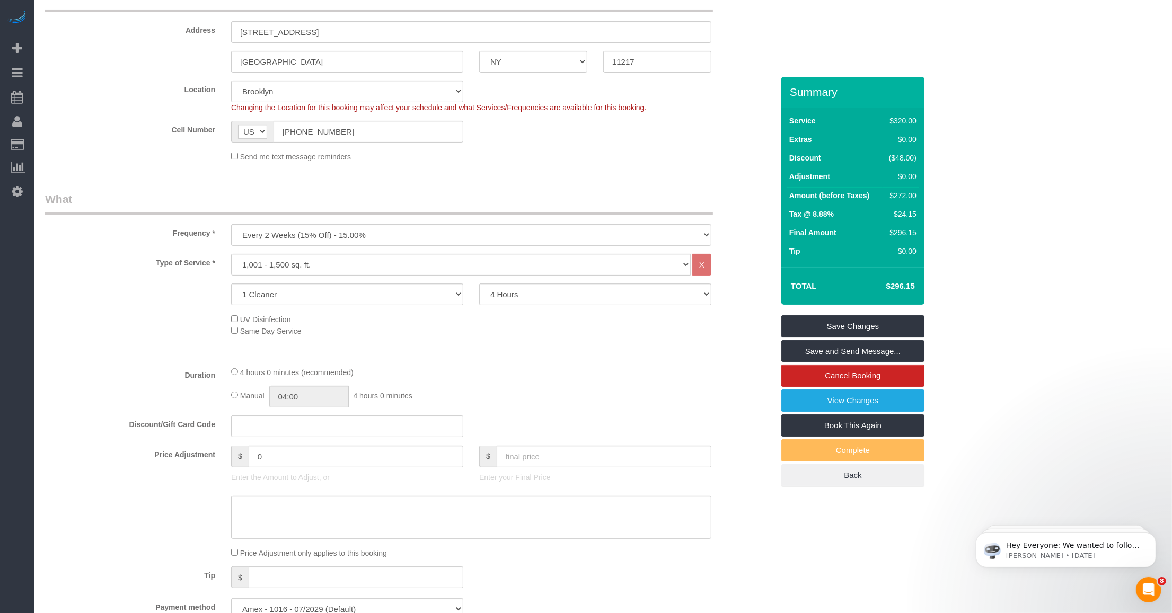
scroll to position [0, 0]
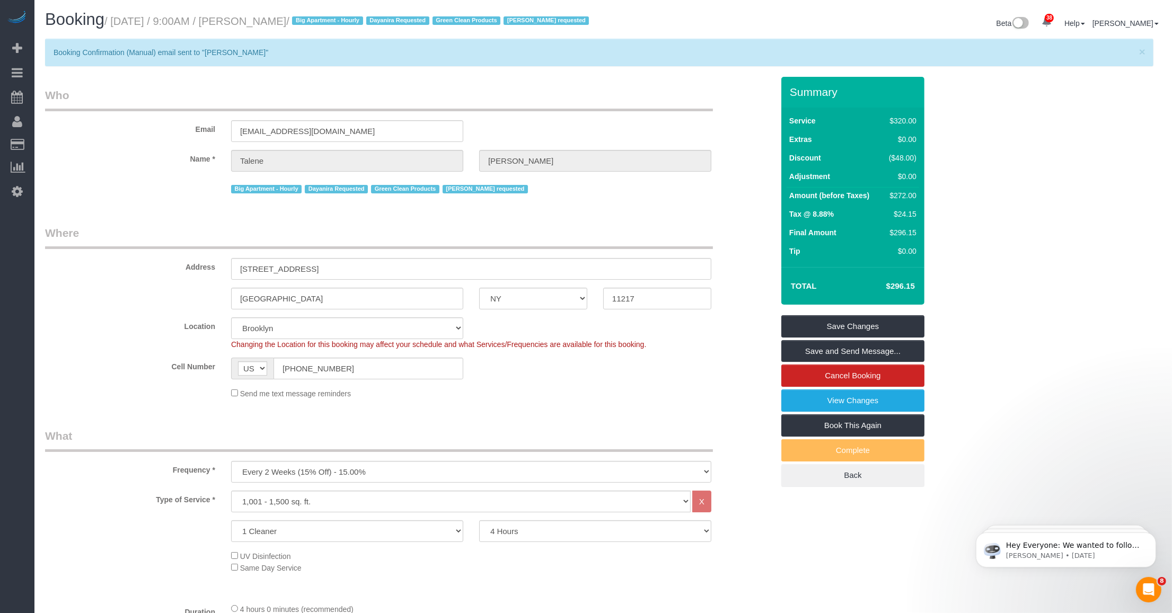
click at [258, 21] on small "/ [DATE] / 9:00AM / [PERSON_NAME] / Big Apartment - Hourly Dayanira Requested G…" at bounding box center [348, 21] width 488 height 12
drag, startPoint x: 252, startPoint y: 23, endPoint x: 346, endPoint y: 17, distance: 93.4
click at [346, 17] on small "/ [DATE] / 9:00AM / [PERSON_NAME] / Big Apartment - Hourly Dayanira Requested G…" at bounding box center [348, 21] width 488 height 12
copy small "[PERSON_NAME]"
